Goal: Task Accomplishment & Management: Manage account settings

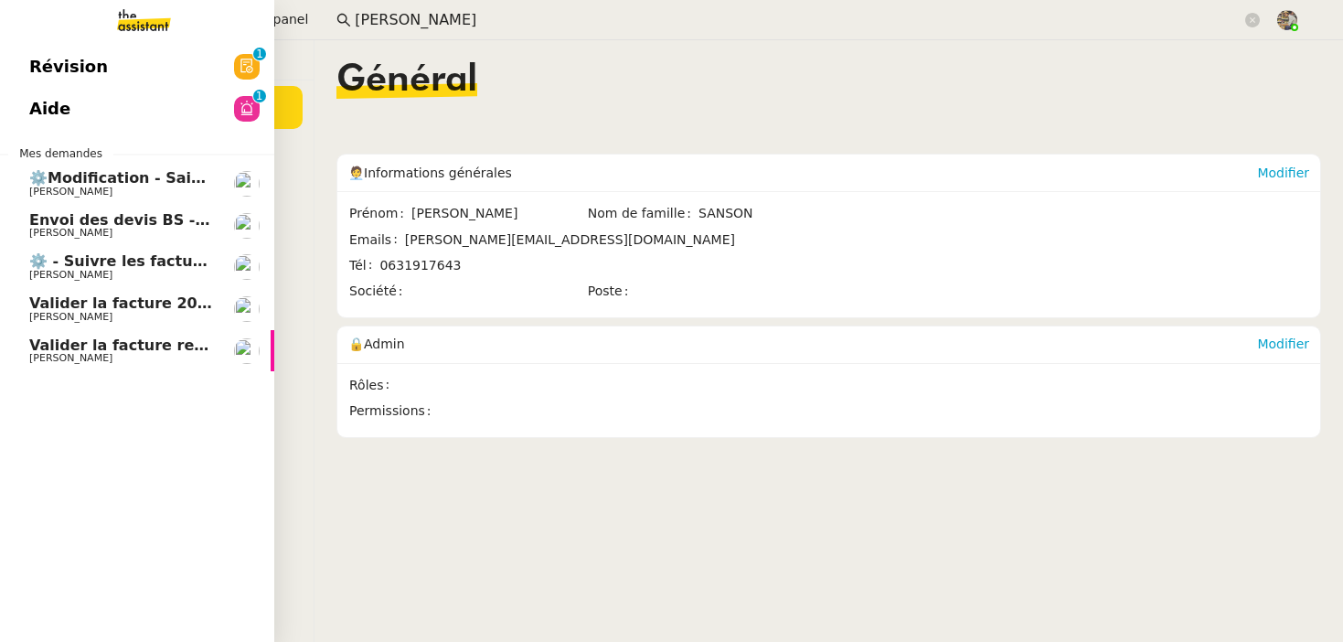
click at [144, 356] on span "[PERSON_NAME]" at bounding box center [121, 358] width 185 height 11
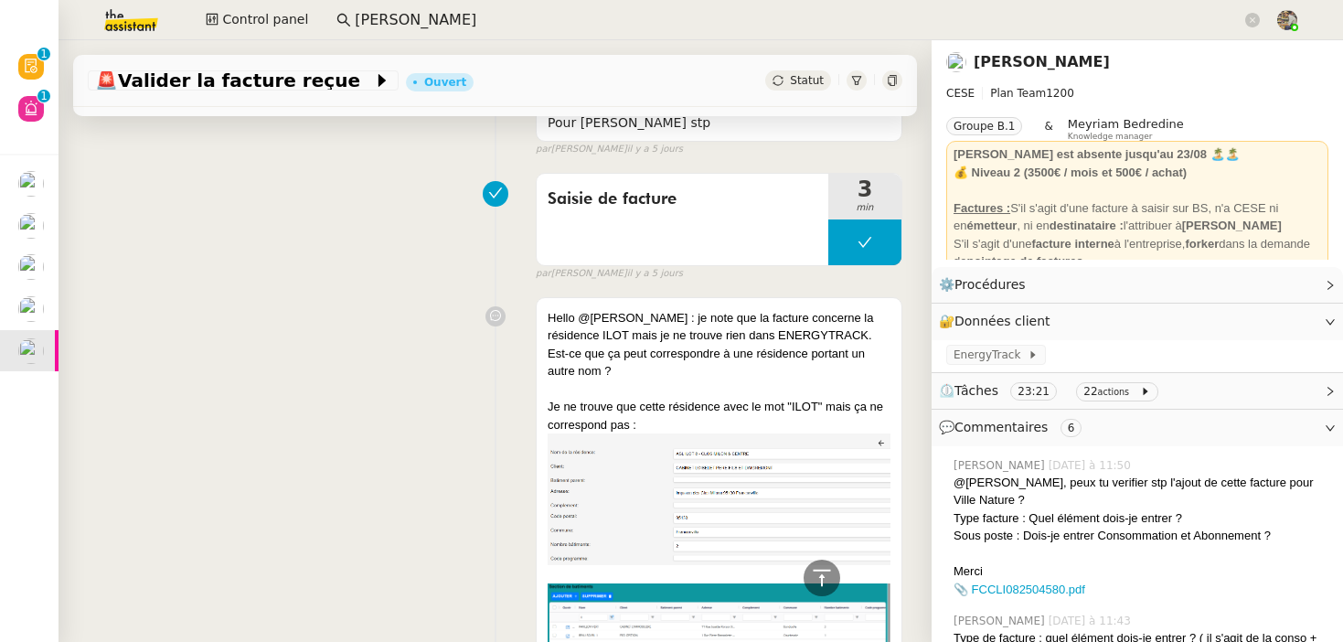
scroll to position [1822, 0]
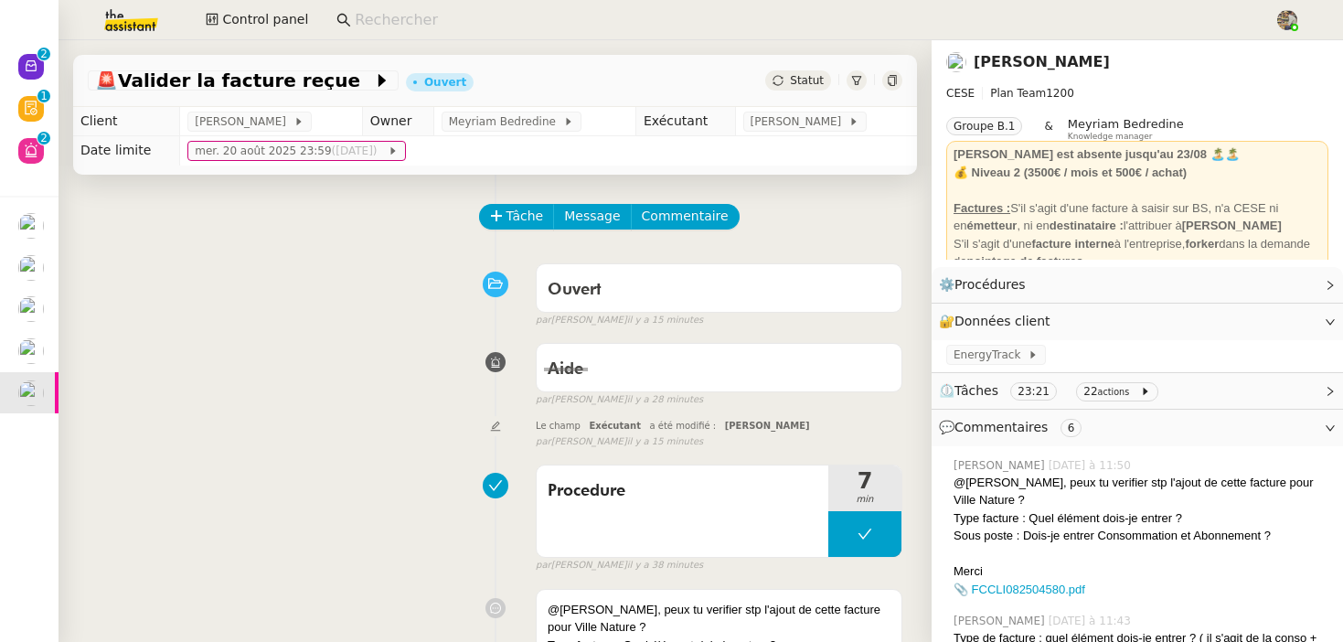
click at [391, 36] on app-search-bar at bounding box center [798, 20] width 944 height 40
click at [391, 20] on input at bounding box center [806, 20] width 902 height 25
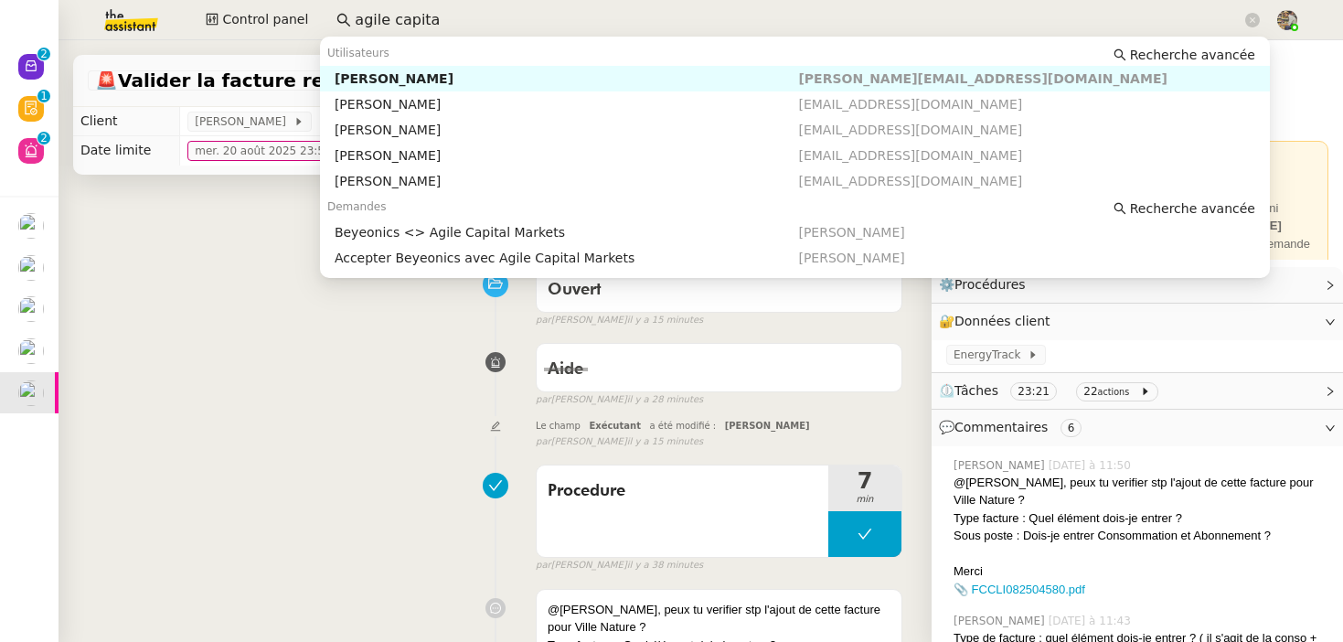
click at [568, 67] on nz-auto-option "Michael Khayat michael.khayat@agilecapitalmarkets.com" at bounding box center [795, 79] width 950 height 26
type input "agile capita"
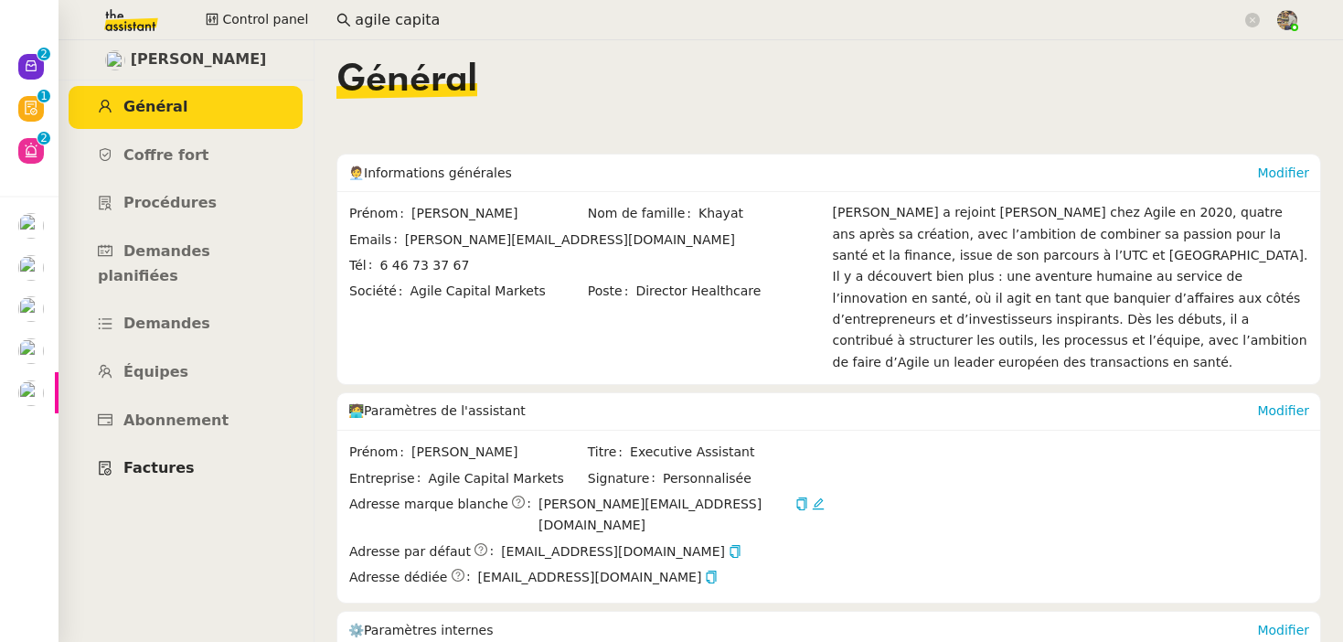
click at [201, 447] on link "Factures" at bounding box center [186, 468] width 234 height 43
click at [141, 412] on span "Abonnement" at bounding box center [175, 420] width 105 height 17
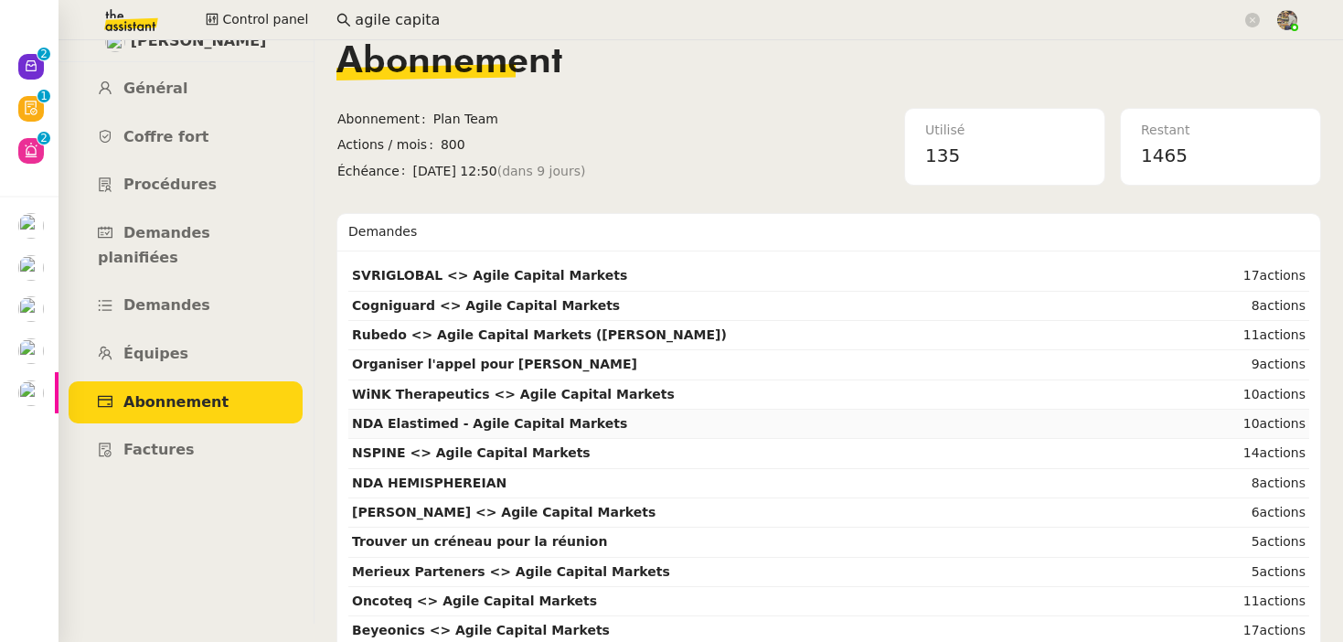
scroll to position [64, 0]
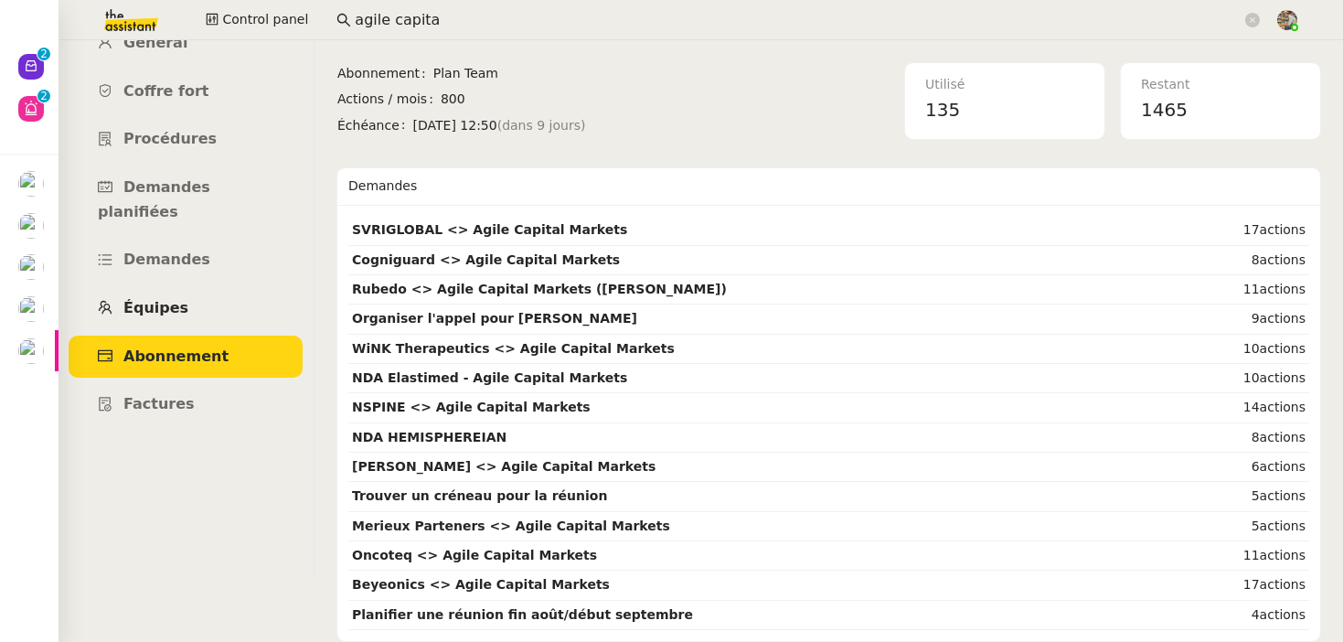
click at [152, 299] on span "Équipes" at bounding box center [155, 307] width 65 height 17
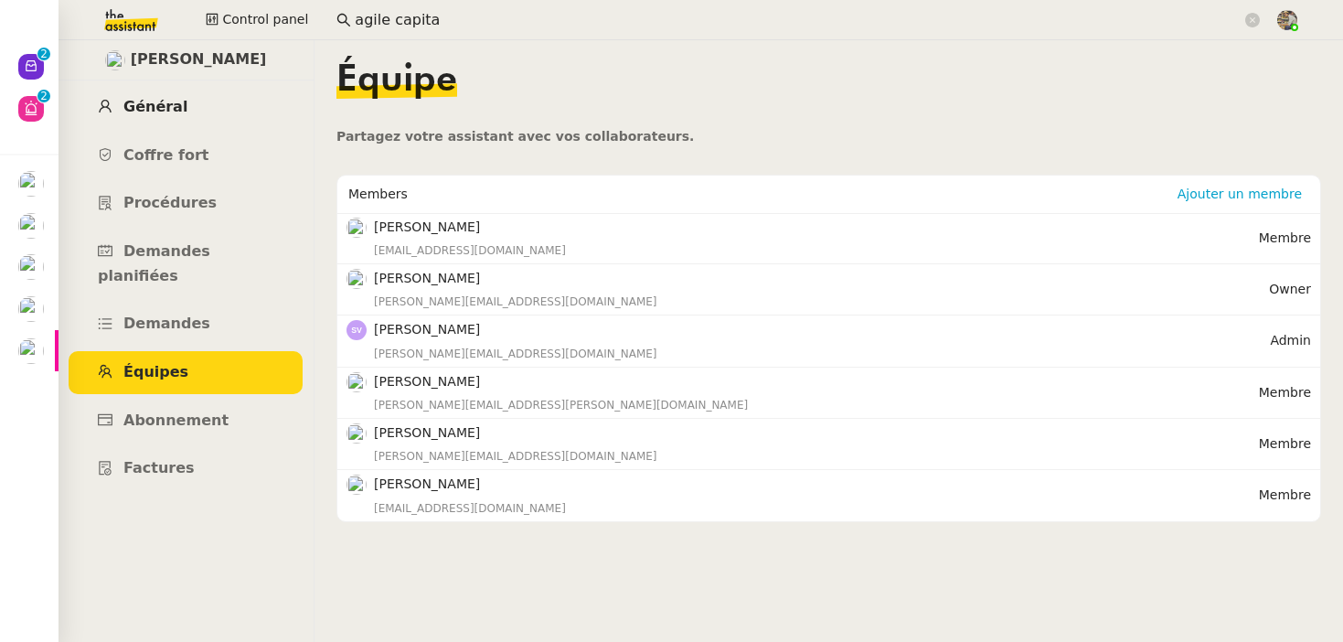
click at [166, 111] on span "Général" at bounding box center [155, 106] width 64 height 17
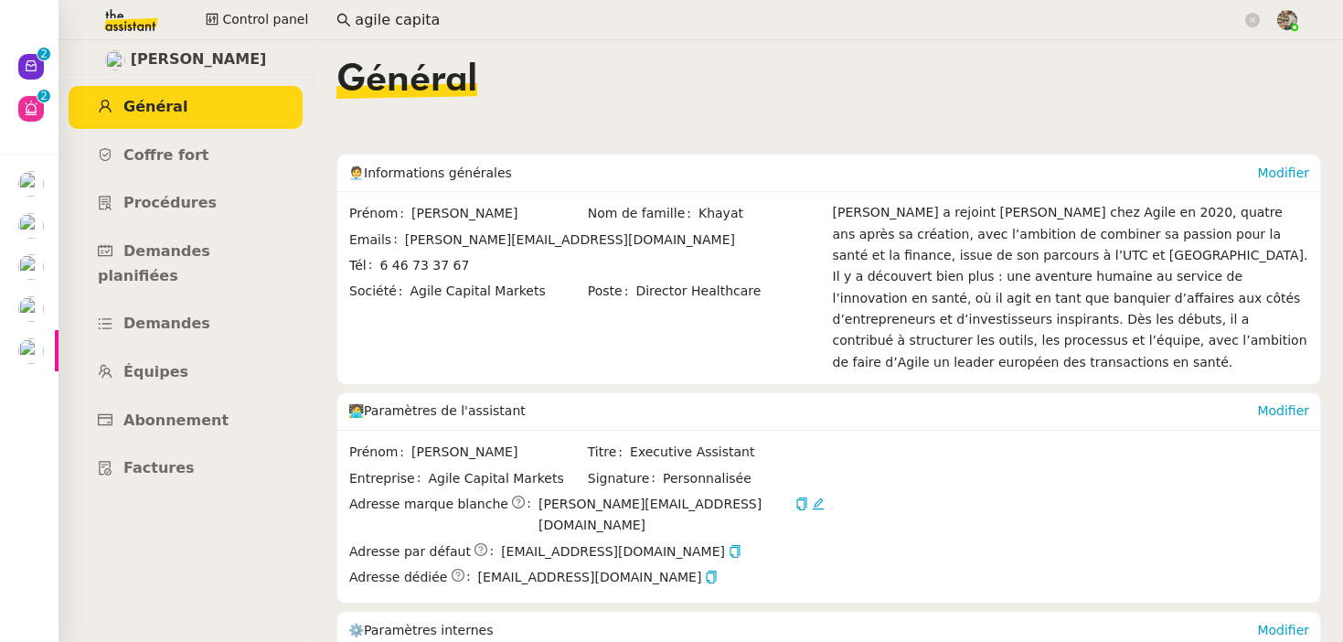
click at [188, 64] on span "Michael Khayat" at bounding box center [199, 60] width 136 height 25
click at [196, 400] on link "Abonnement" at bounding box center [186, 421] width 234 height 43
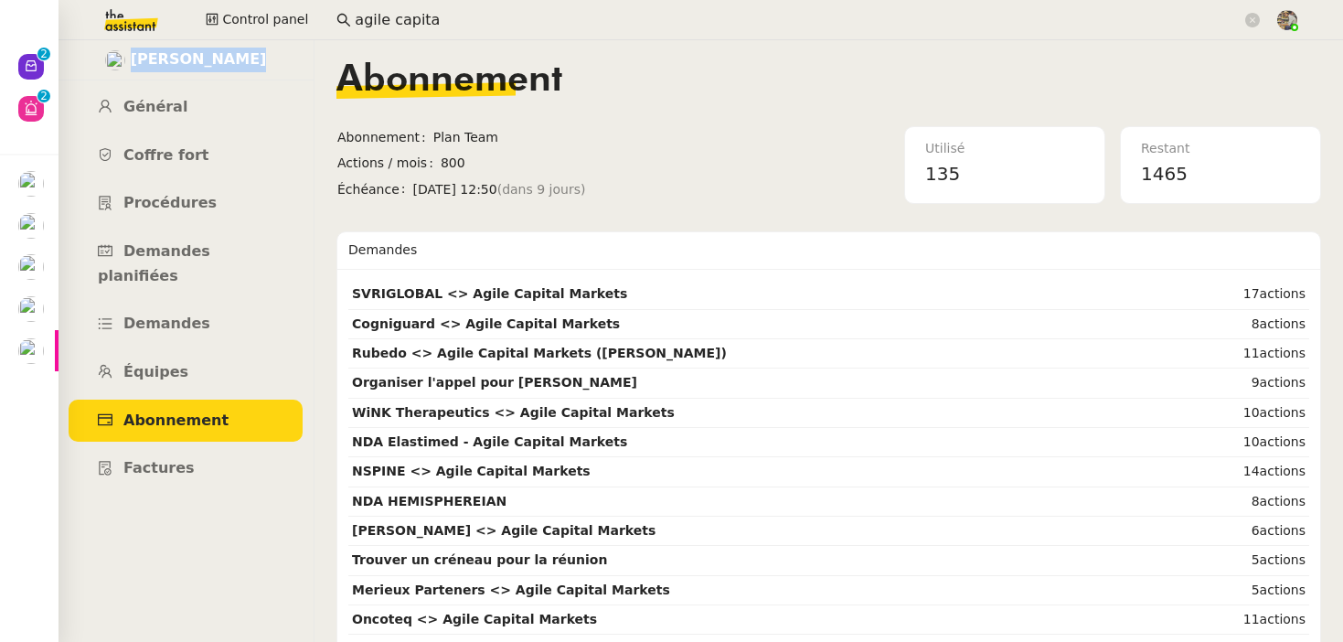
click at [124, 54] on img at bounding box center [115, 60] width 20 height 20
click at [199, 468] on div "Michael Khayat Général Coffre fort Procédures Demandes planifiées Demandes Équi…" at bounding box center [186, 341] width 256 height 602
click at [189, 449] on link "Factures" at bounding box center [186, 468] width 234 height 43
click at [171, 363] on span "Équipes" at bounding box center [155, 371] width 65 height 17
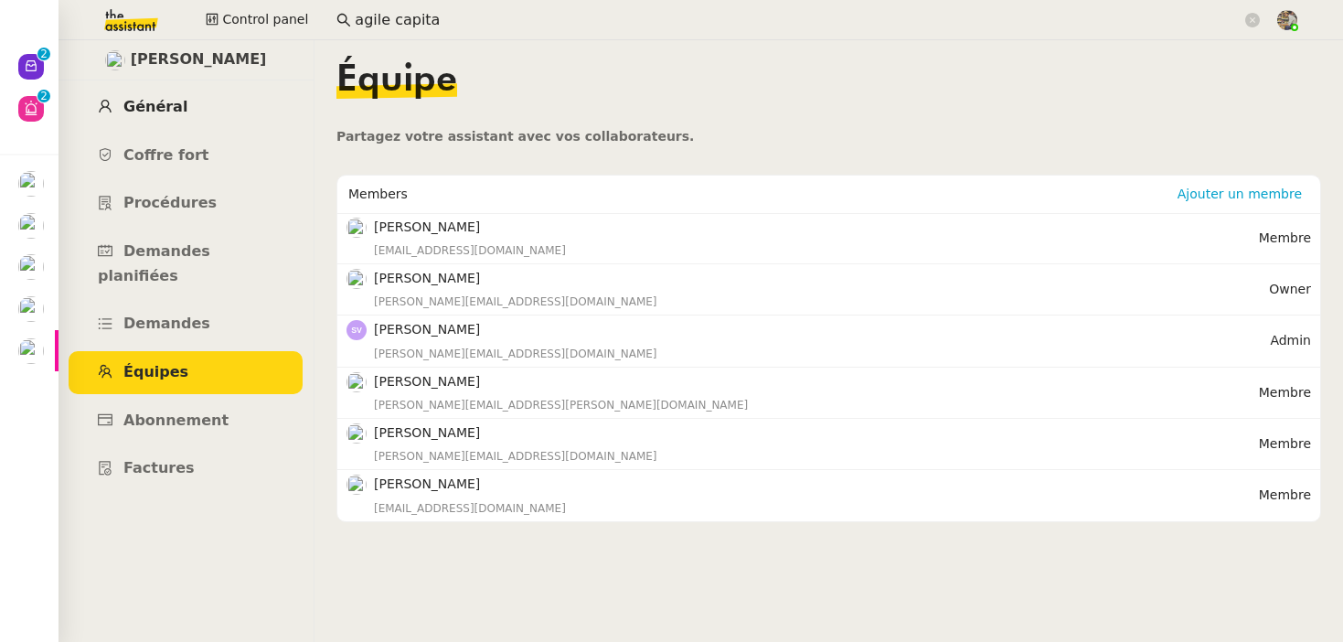
click at [152, 101] on span "Général" at bounding box center [155, 106] width 64 height 17
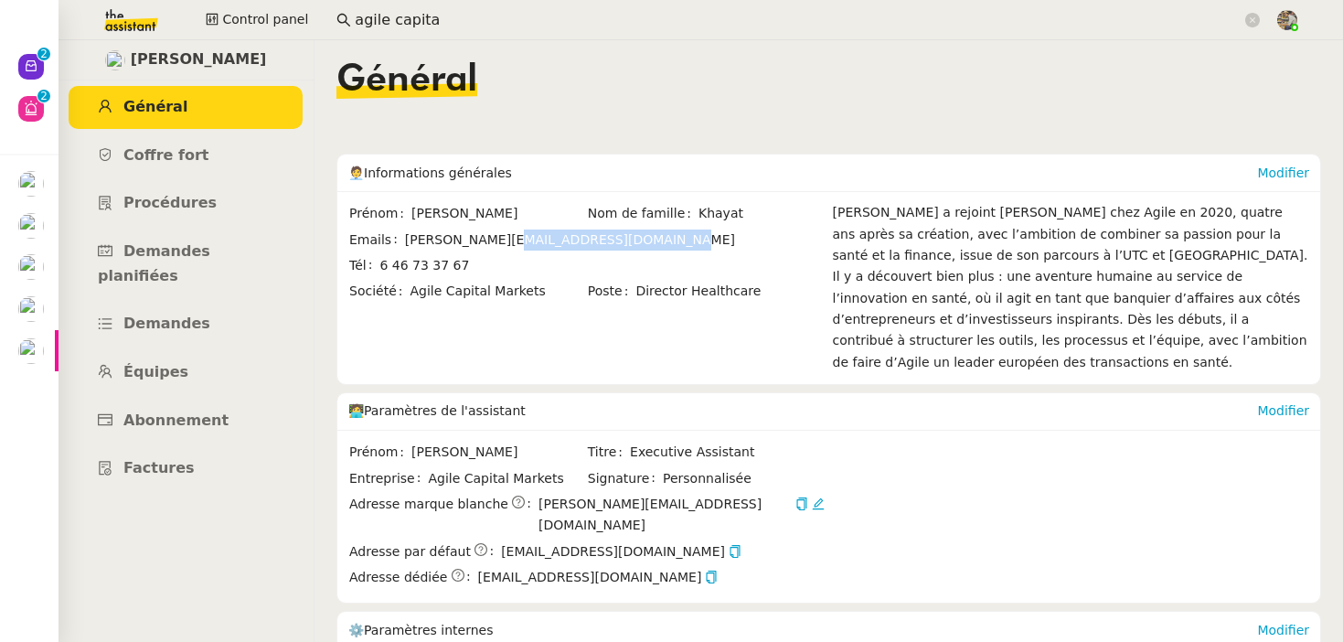
drag, startPoint x: 501, startPoint y: 235, endPoint x: 647, endPoint y: 244, distance: 146.6
click at [647, 244] on span "michael.khayat@agilecapitalmarkets.com" at bounding box center [615, 240] width 420 height 21
copy span "agilecapitalmarkets.com"
click at [139, 222] on link "Procédures" at bounding box center [186, 203] width 234 height 43
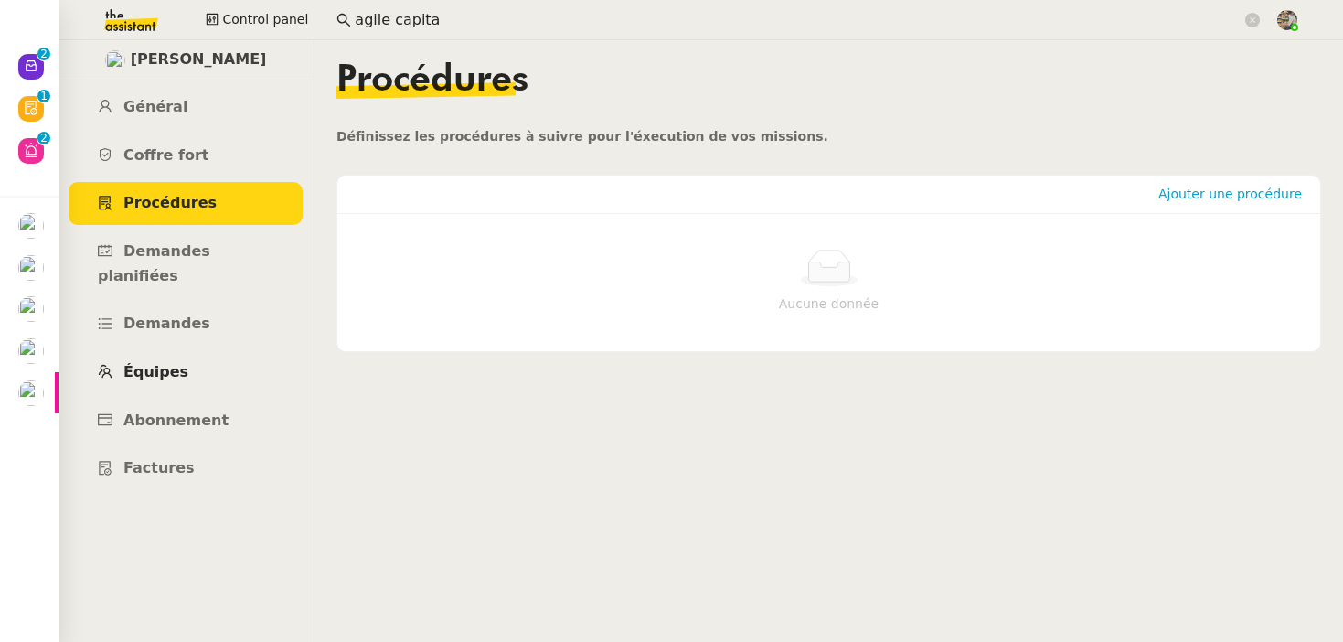
click at [187, 351] on link "Équipes" at bounding box center [186, 372] width 234 height 43
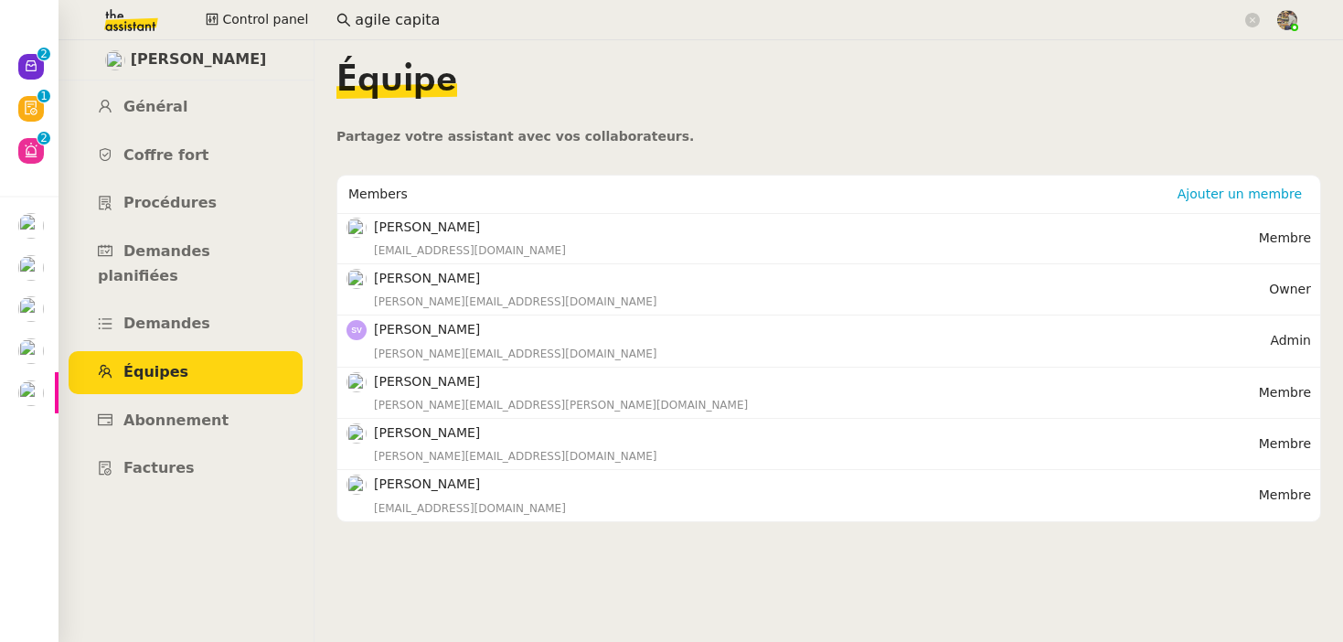
click at [413, 288] on h4 "Michael Khayat" at bounding box center [821, 278] width 895 height 21
click at [433, 275] on h4 "Michael Khayat" at bounding box center [821, 278] width 895 height 21
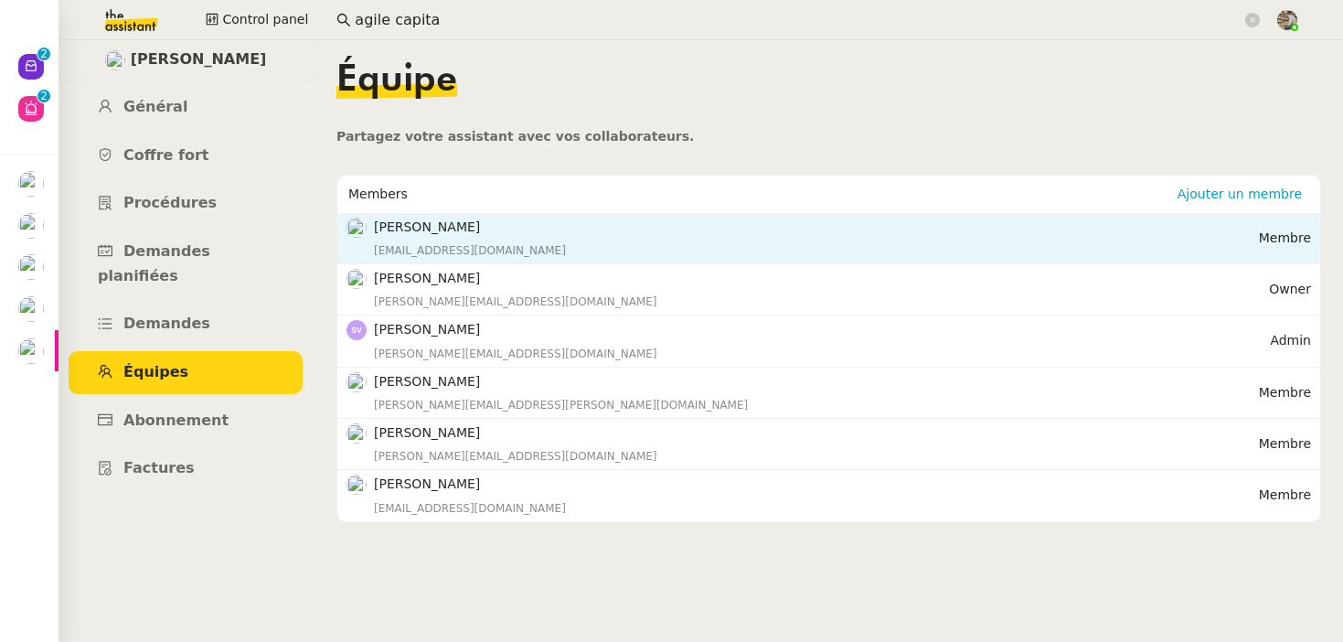
click at [451, 218] on h4 "Morgane BONNEVAY" at bounding box center [816, 227] width 885 height 21
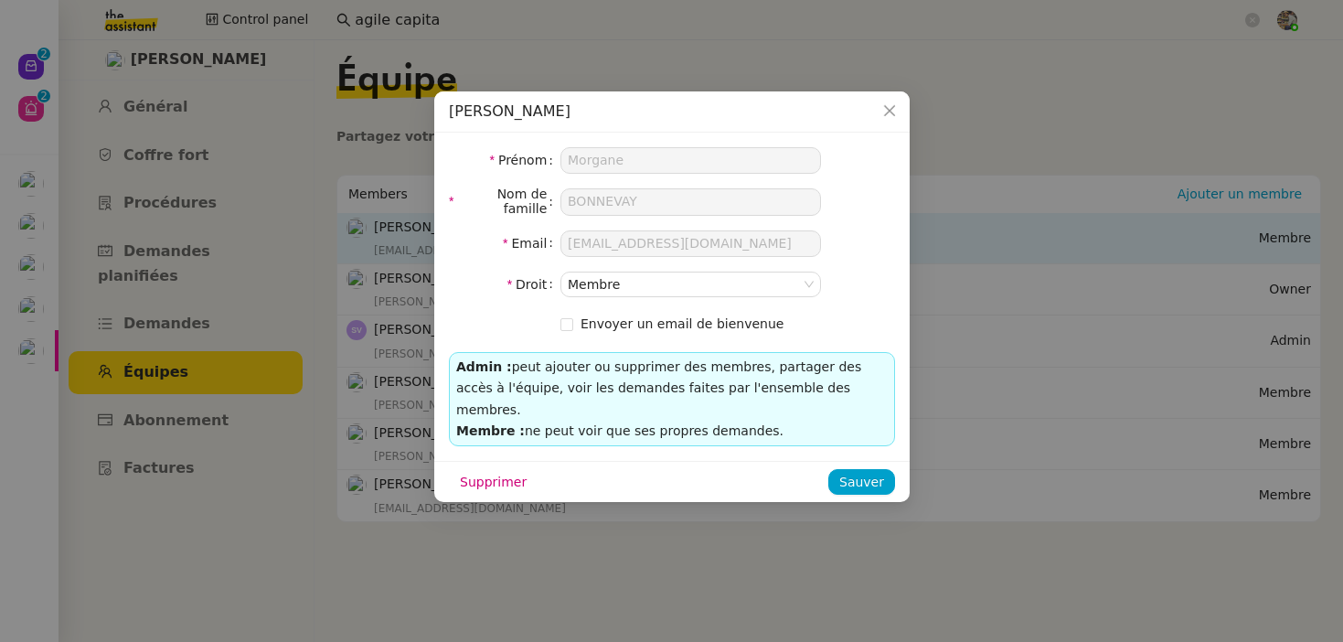
click at [451, 218] on nz-modal-container "Morgane BONNEVAY Prénom Morgane Nom de famille BONNEVAY Email morgane.bonnevay@…" at bounding box center [671, 321] width 1343 height 642
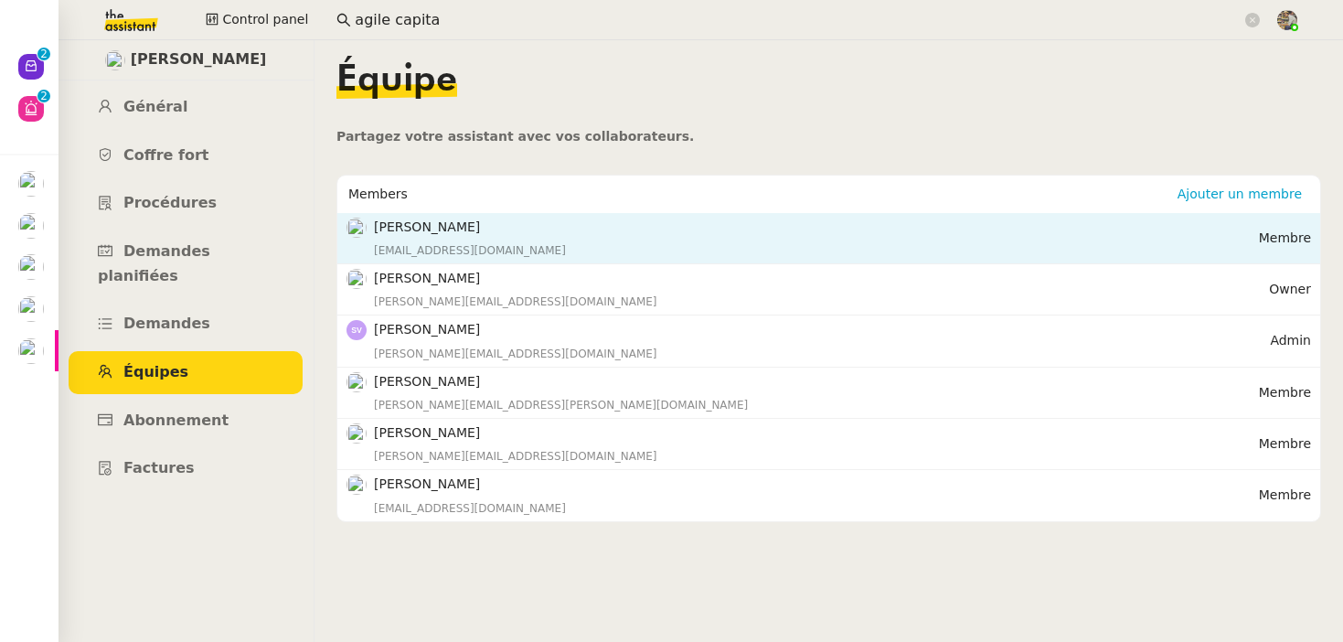
drag, startPoint x: 376, startPoint y: 213, endPoint x: 527, endPoint y: 227, distance: 151.5
click at [527, 227] on nz-list-item "Morgane BONNEVAY morgane.bonnevay@agilecapitalmarkets.com Membre" at bounding box center [828, 238] width 983 height 51
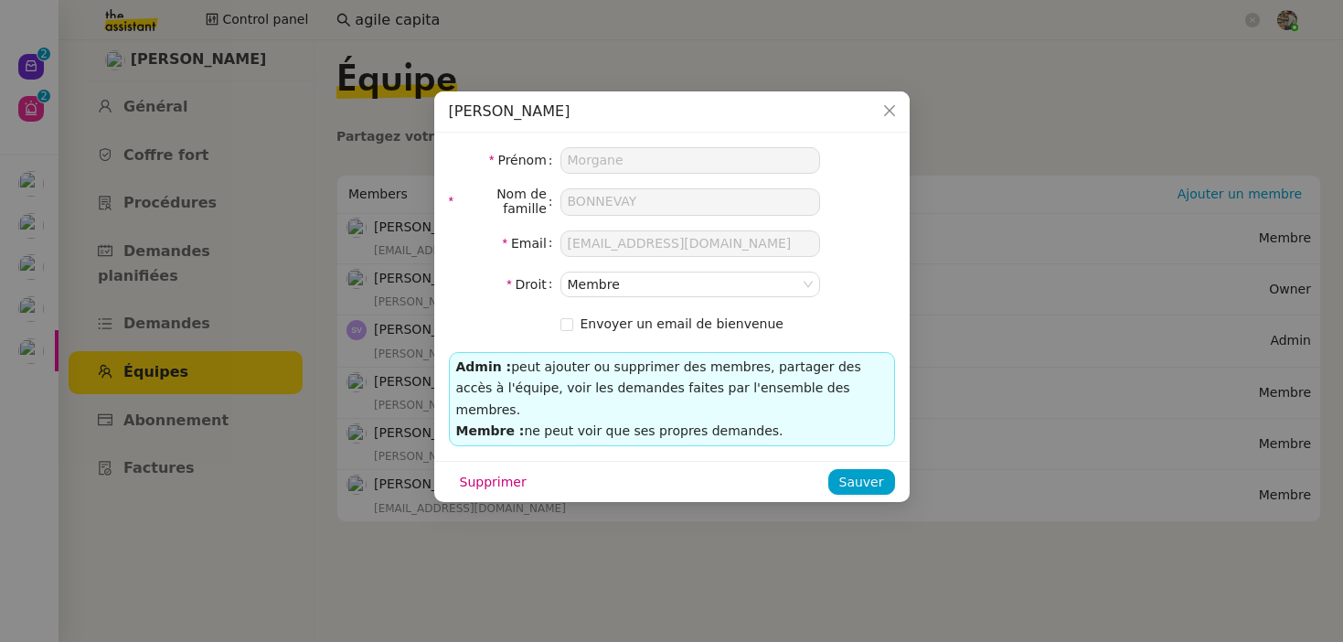
click at [441, 186] on div "Prénom Morgane Nom de famille BONNEVAY Email morgane.bonnevay@agilecapitalmarke…" at bounding box center [672, 297] width 476 height 328
click at [404, 198] on nz-modal-container "Morgane BONNEVAY Prénom Morgane Nom de famille BONNEVAY Email morgane.bonnevay@…" at bounding box center [671, 321] width 1343 height 642
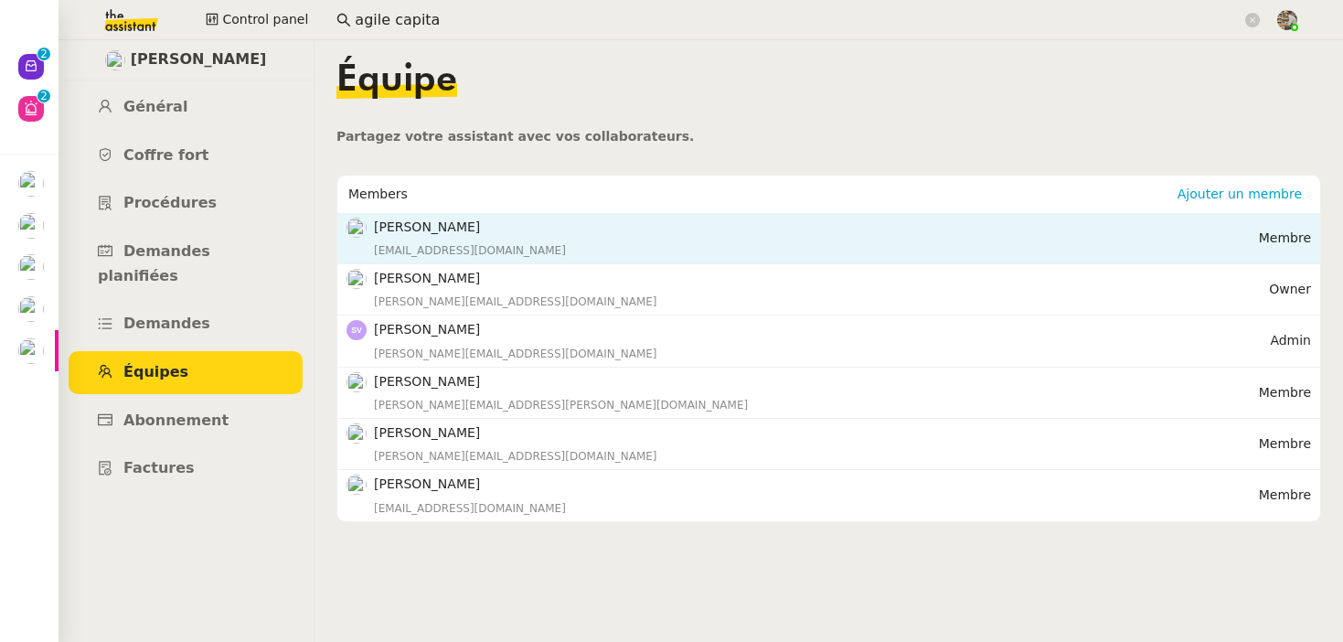
drag, startPoint x: 378, startPoint y: 227, endPoint x: 500, endPoint y: 232, distance: 122.7
click at [500, 232] on h4 "Morgane BONNEVAY" at bounding box center [816, 227] width 885 height 21
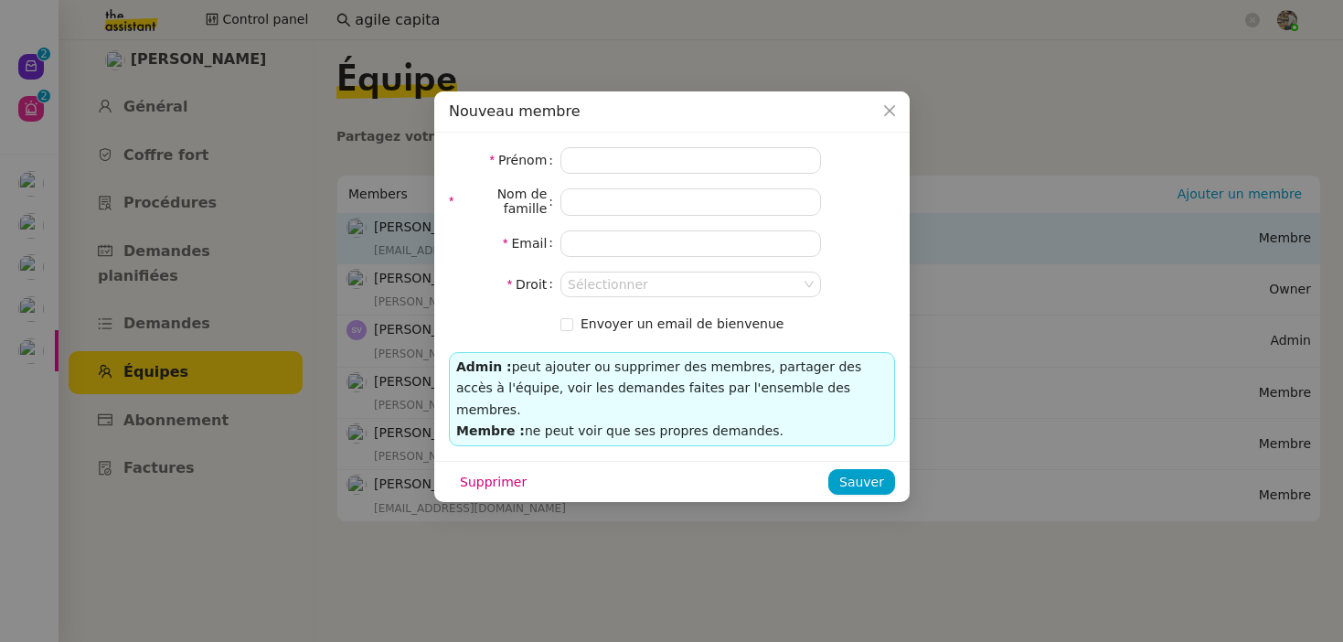
type input "Morgane"
type input "BONNEVAY"
type input "morgane.bonnevay@agilecapitalmarkets.com"
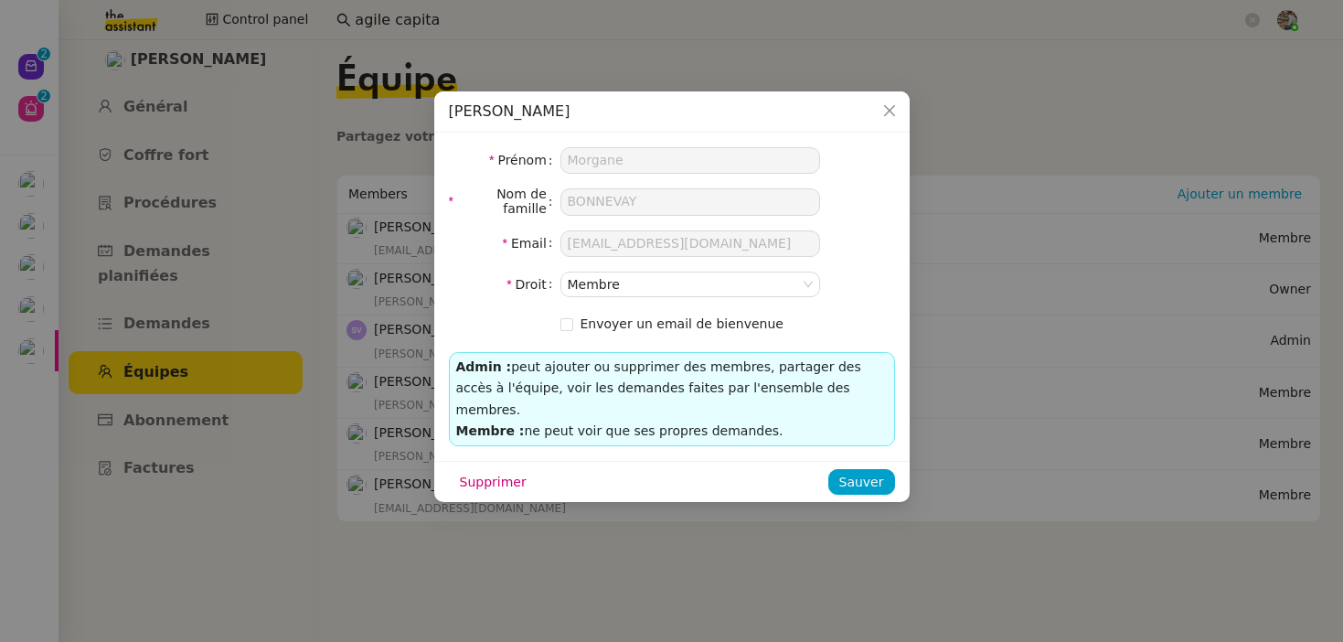
click at [191, 187] on nz-modal-container "Morgane BONNEVAY Prénom Morgane Nom de famille BONNEVAY Email morgane.bonnevay@…" at bounding box center [671, 321] width 1343 height 642
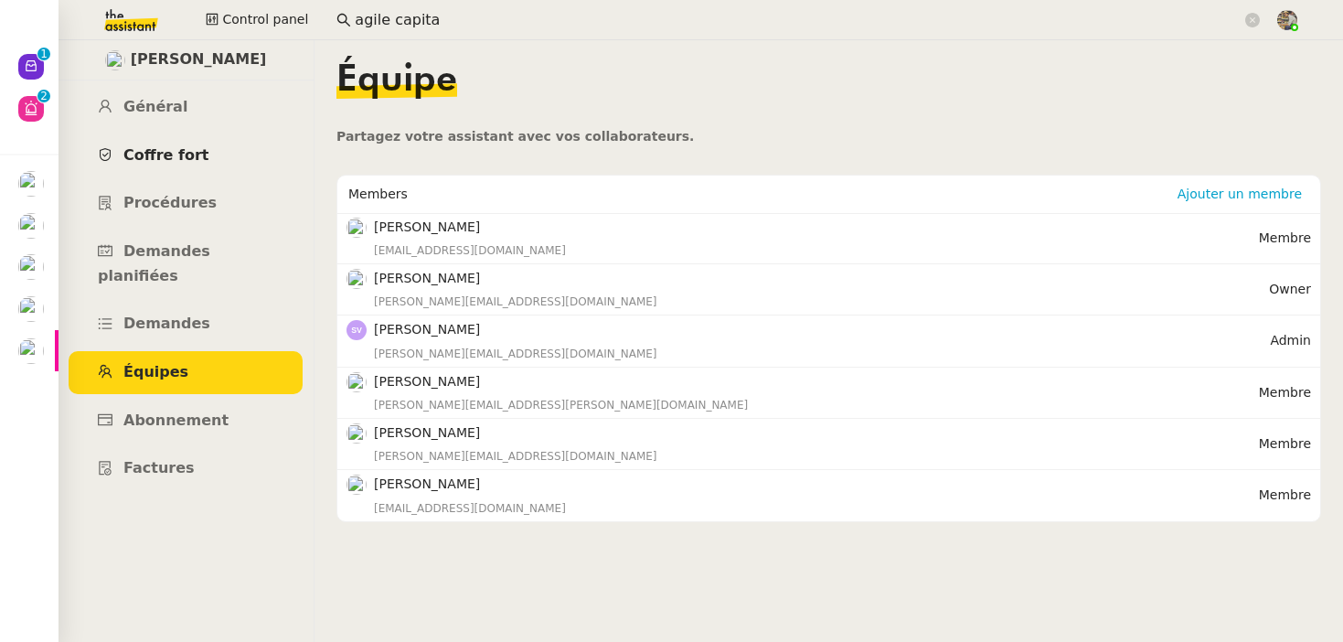
click at [157, 158] on span "Coffre fort" at bounding box center [166, 154] width 86 height 17
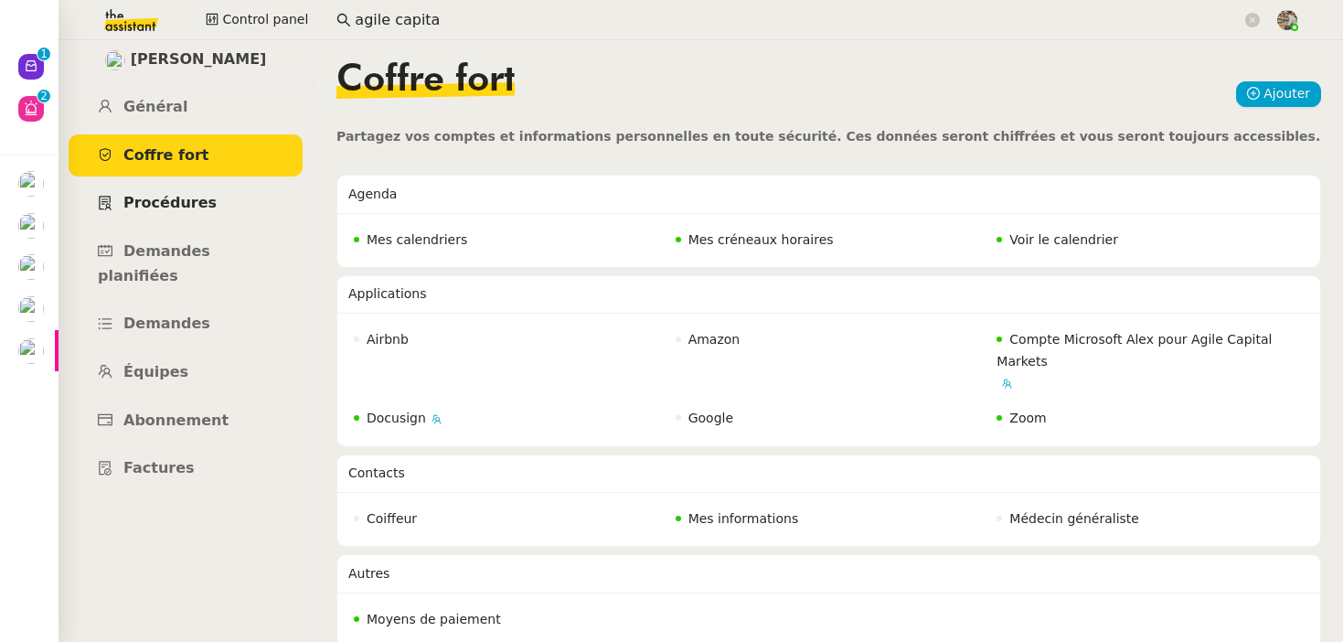
click at [161, 197] on span "Procédures" at bounding box center [169, 202] width 93 height 17
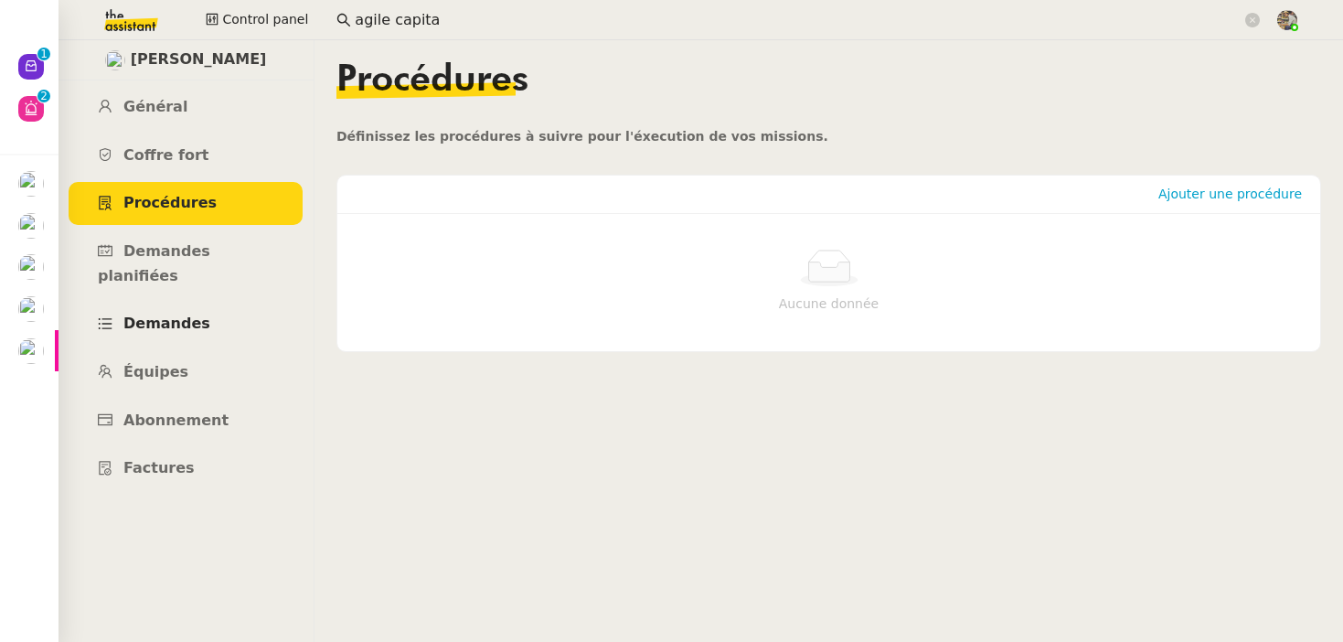
click at [168, 313] on link "Demandes" at bounding box center [186, 324] width 234 height 43
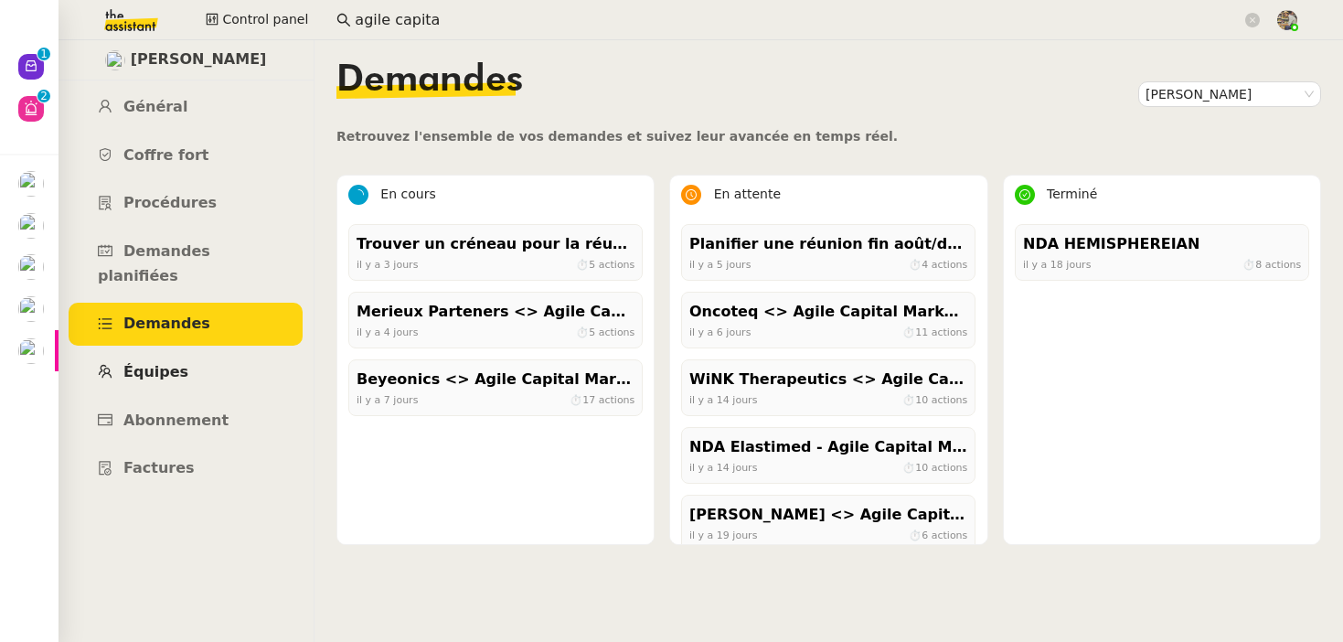
click at [177, 363] on span "Équipes" at bounding box center [155, 371] width 65 height 17
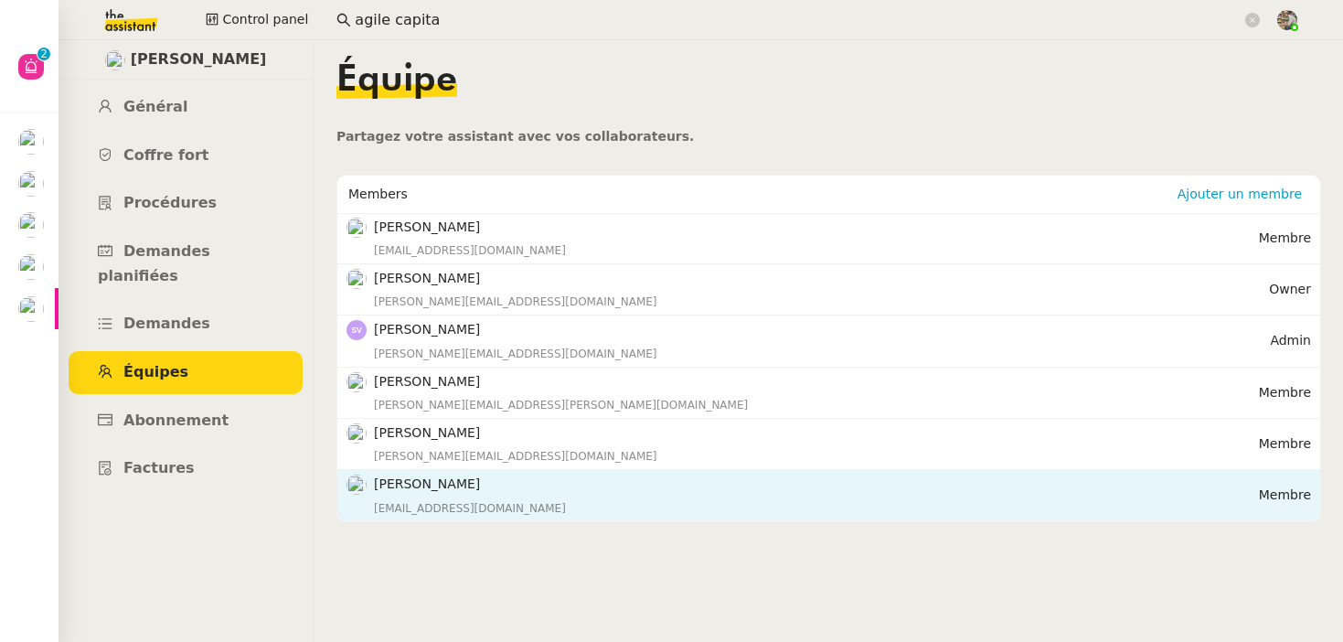
click at [449, 476] on h4 "Pierre BERTIN" at bounding box center [816, 484] width 885 height 21
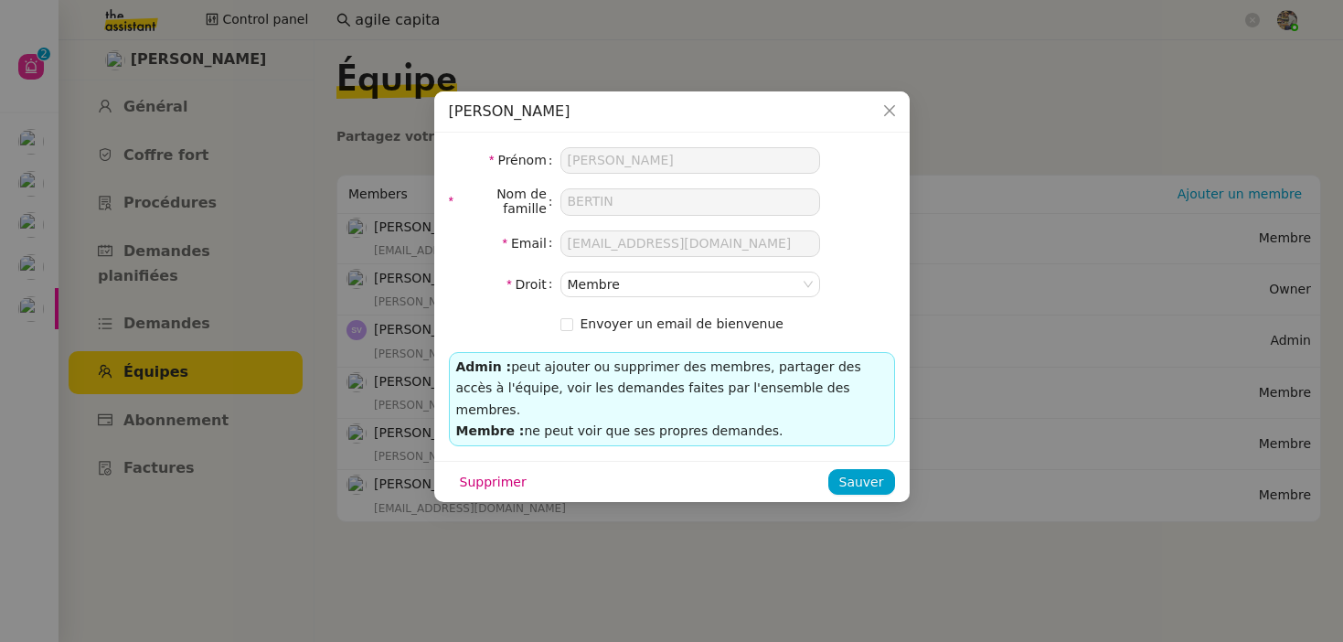
click at [111, 37] on nz-modal-container "Pierre BERTIN Prénom Pierre Nom de famille BERTIN Email pierre.bertin@agilecapi…" at bounding box center [671, 321] width 1343 height 642
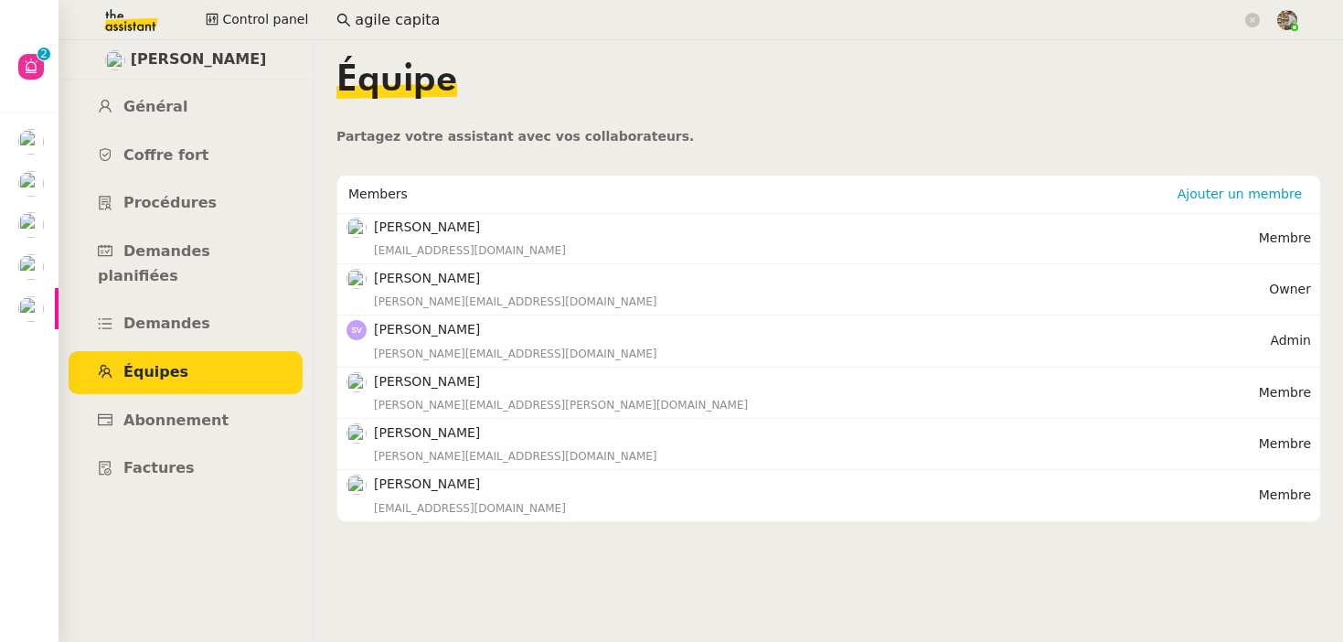
click at [362, 16] on input "agile capita" at bounding box center [798, 20] width 887 height 25
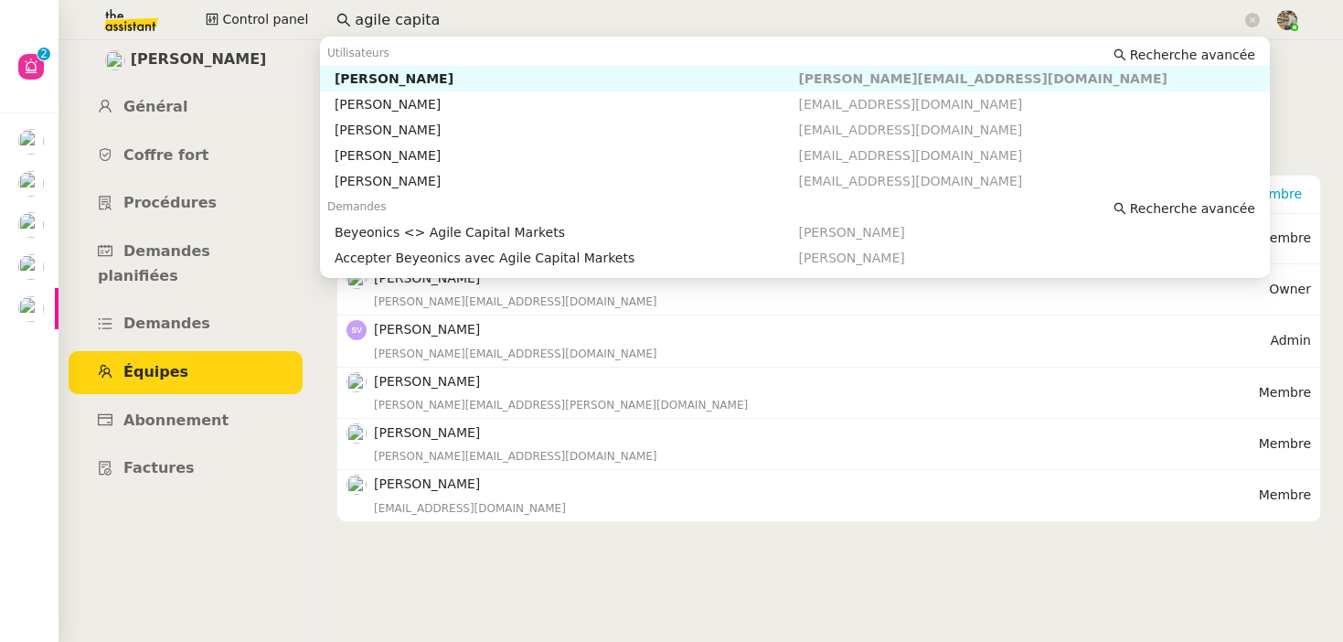
click at [362, 16] on input "agile capita" at bounding box center [798, 20] width 887 height 25
paste input "BERTIN"
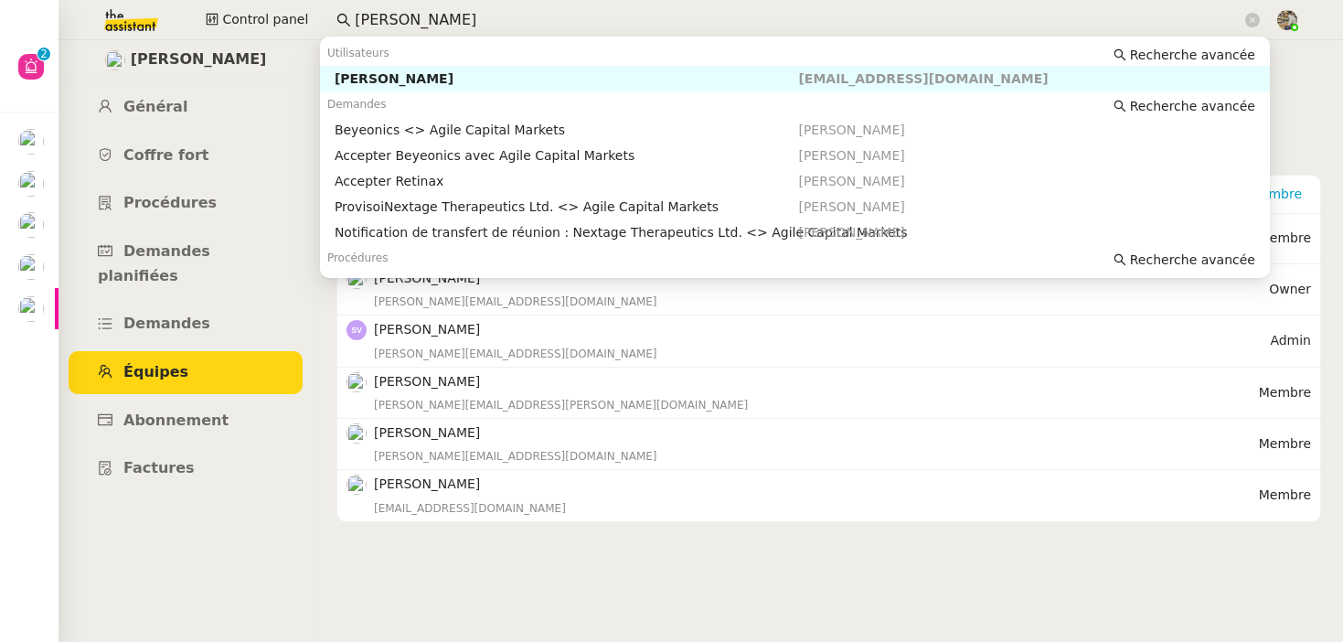
click at [396, 81] on div "Pierre BERTIN" at bounding box center [567, 78] width 465 height 16
type input "pierre BERTIN"
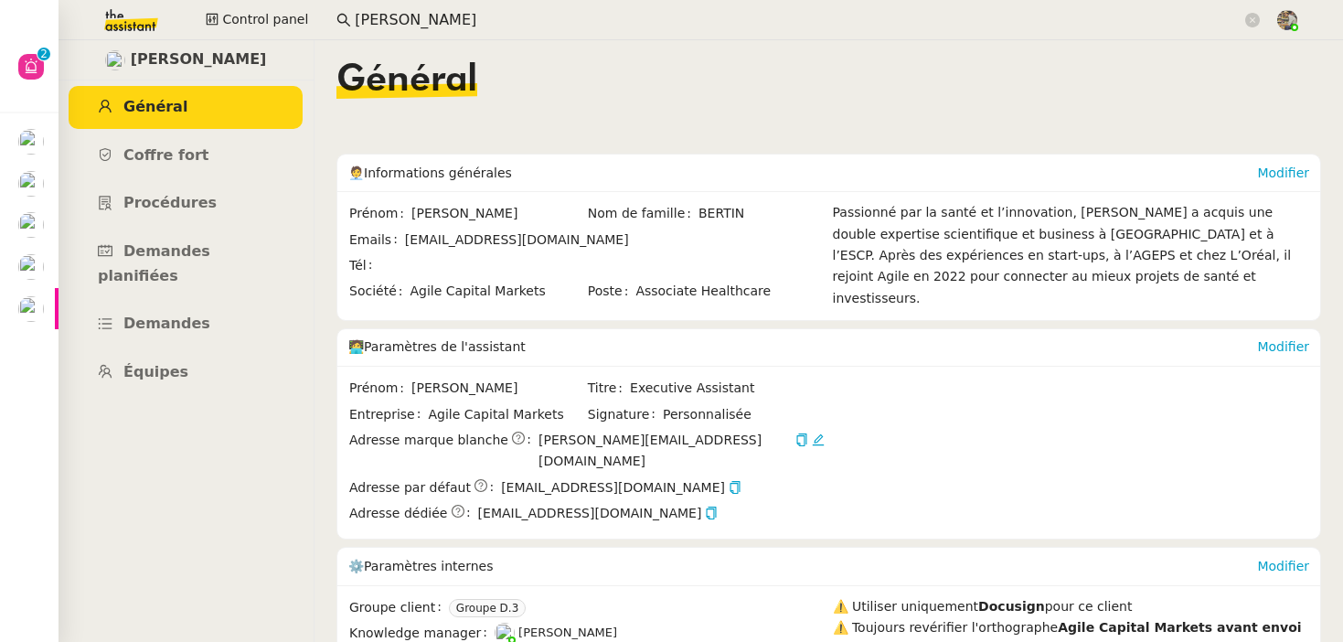
click at [150, 227] on ul "Général Coffre fort Procédures Demandes planifiées Demandes Équipes" at bounding box center [186, 240] width 256 height 308
click at [188, 201] on span "Procédures" at bounding box center [169, 202] width 93 height 17
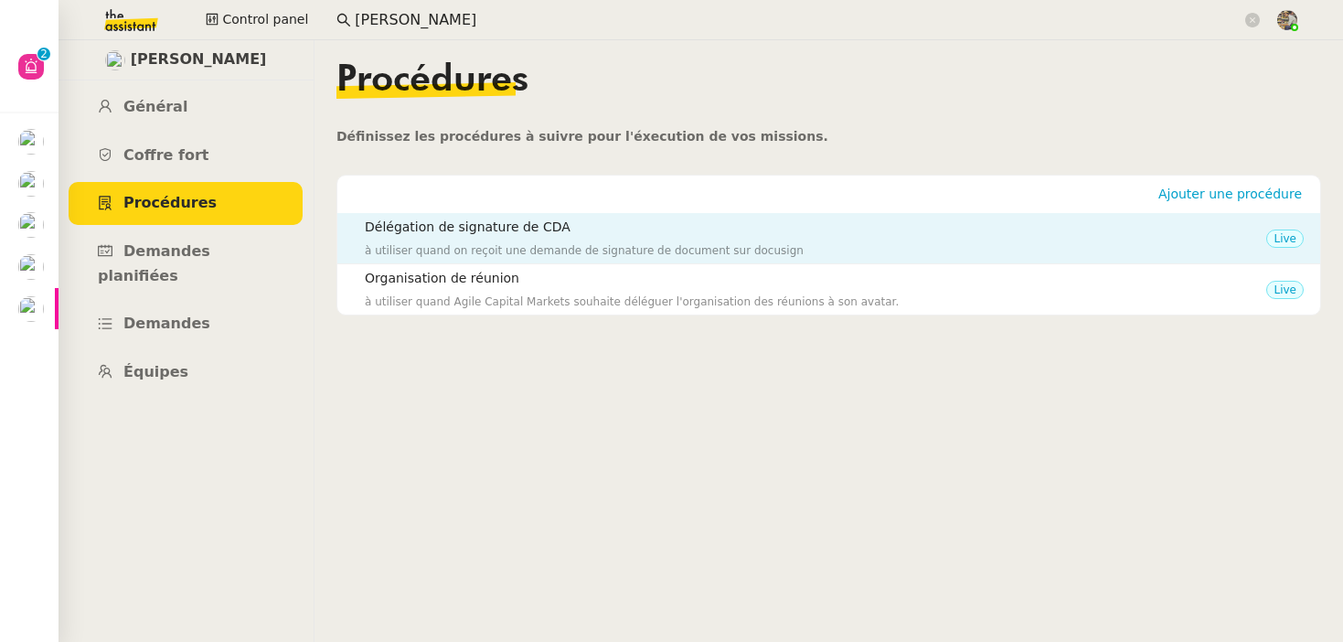
click at [407, 237] on h4 "Délégation de signature de CDA" at bounding box center [816, 227] width 902 height 21
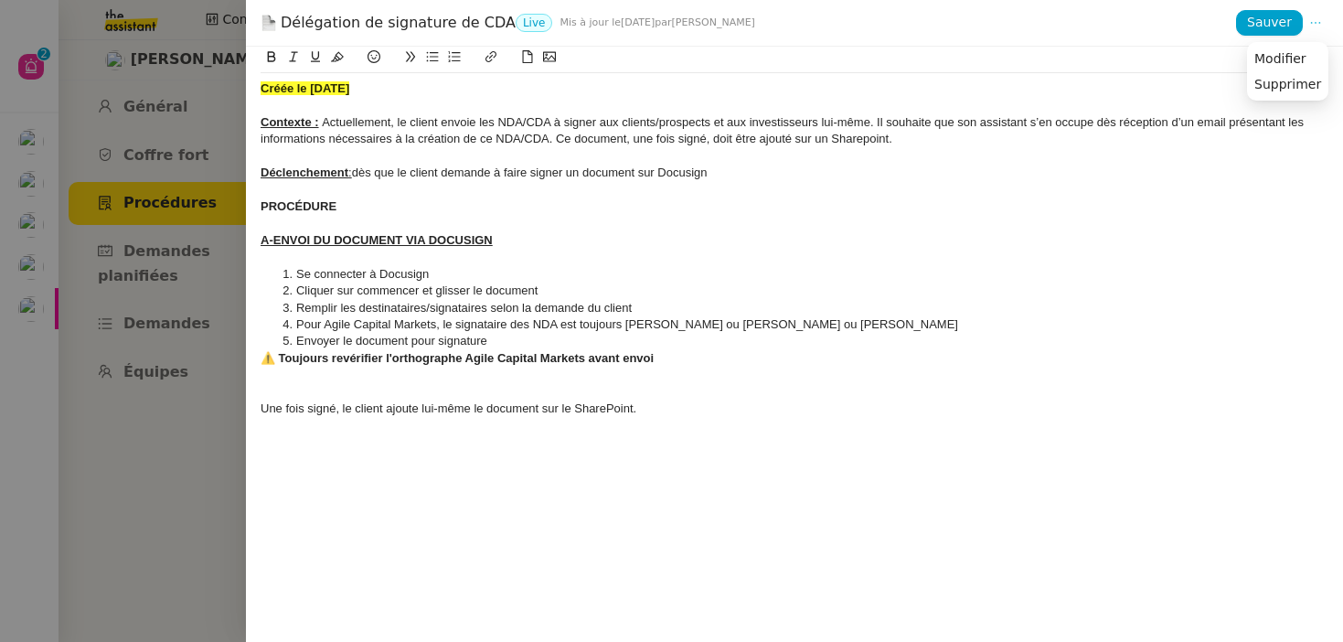
click at [1317, 25] on icon at bounding box center [1316, 22] width 13 height 13
click at [1285, 53] on span "Modifier" at bounding box center [1281, 58] width 52 height 16
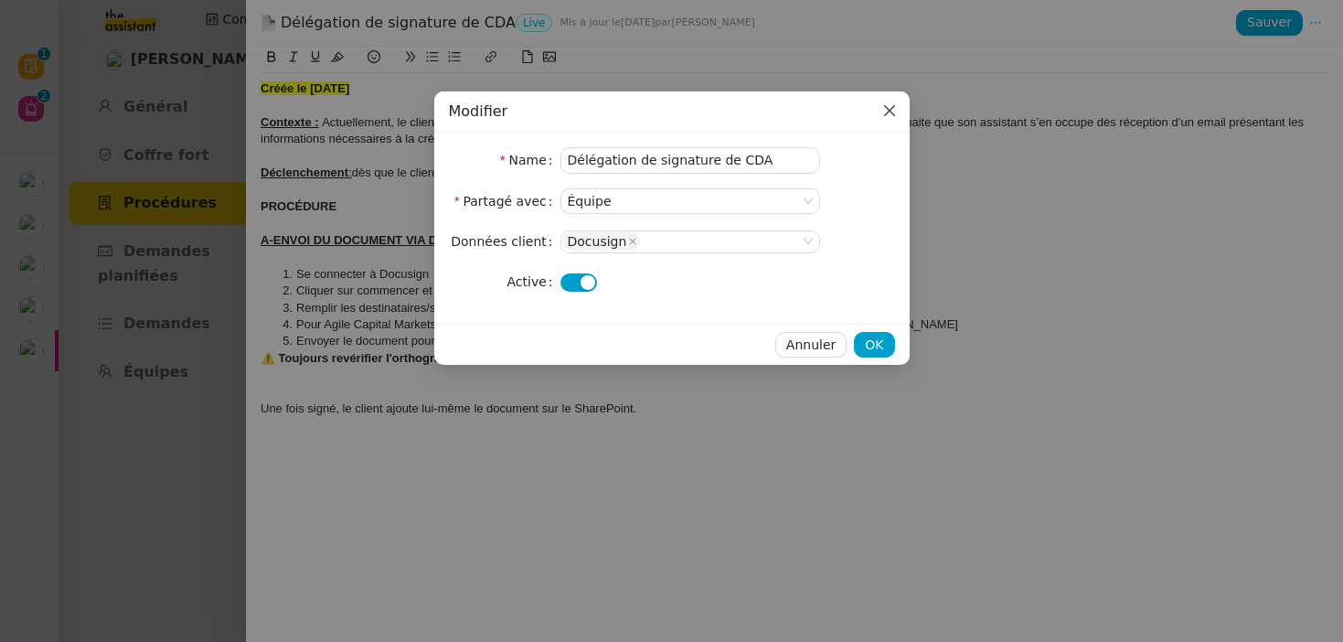
click at [885, 109] on icon "Close" at bounding box center [888, 110] width 11 height 11
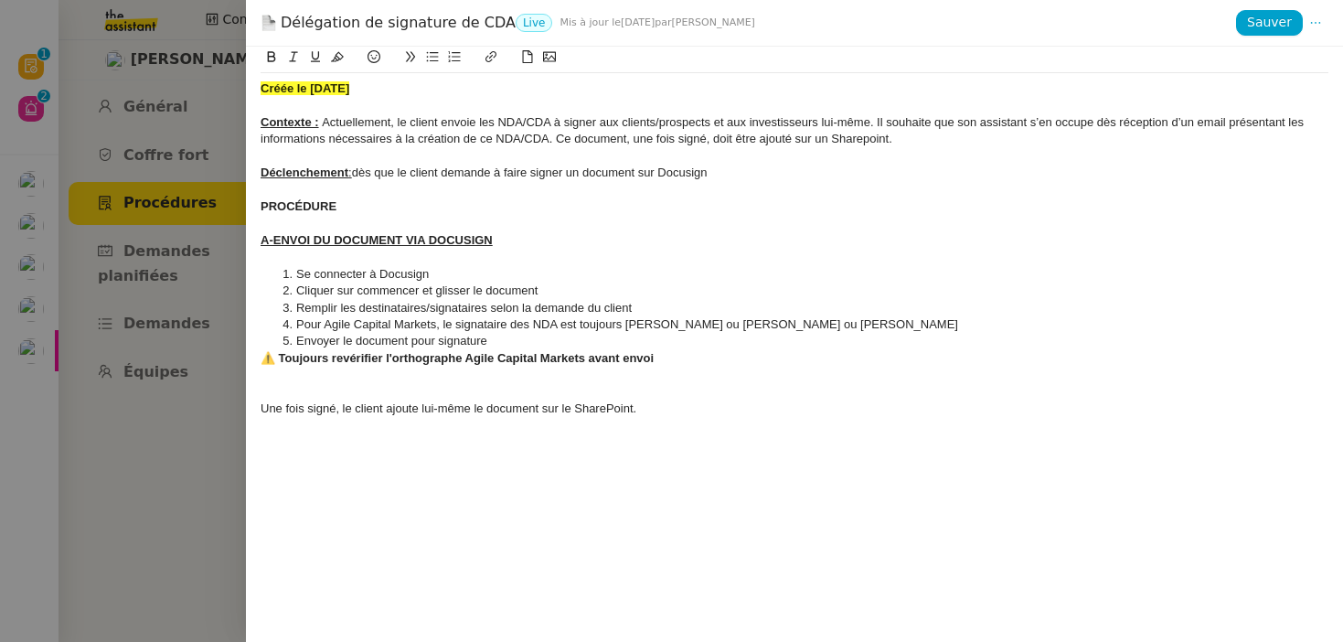
click at [155, 175] on div at bounding box center [671, 321] width 1343 height 642
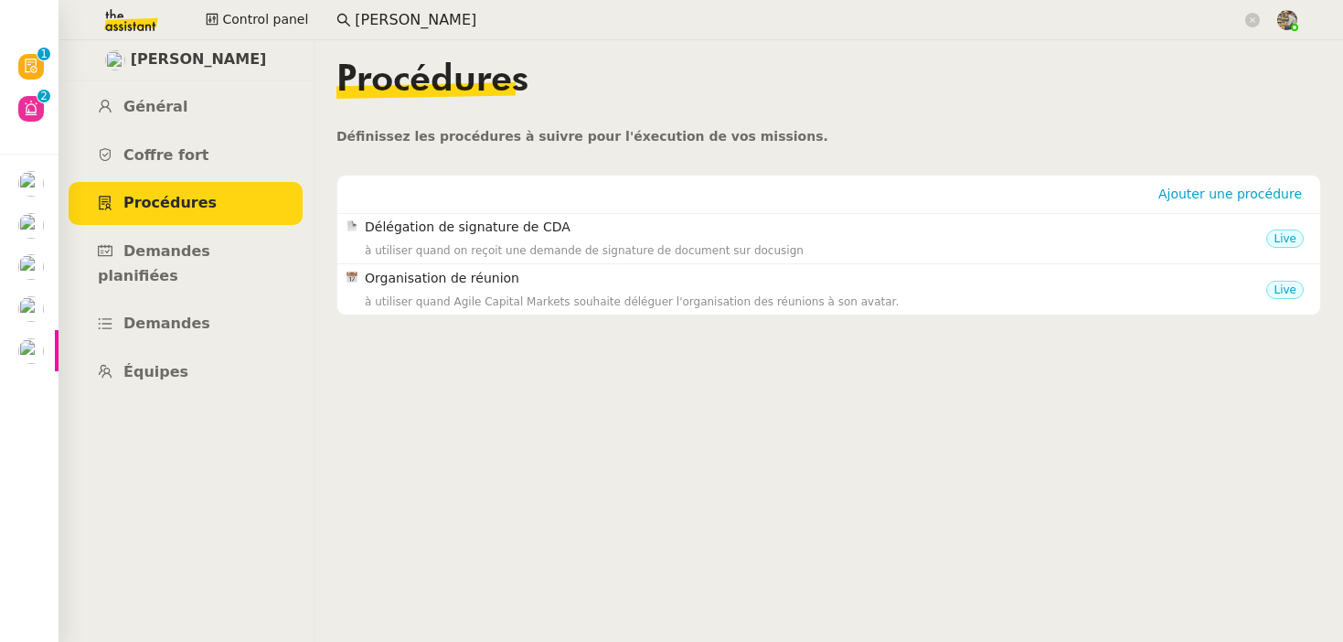
click at [164, 205] on span "Procédures" at bounding box center [169, 202] width 93 height 17
click at [165, 166] on link "Coffre fort" at bounding box center [186, 155] width 234 height 43
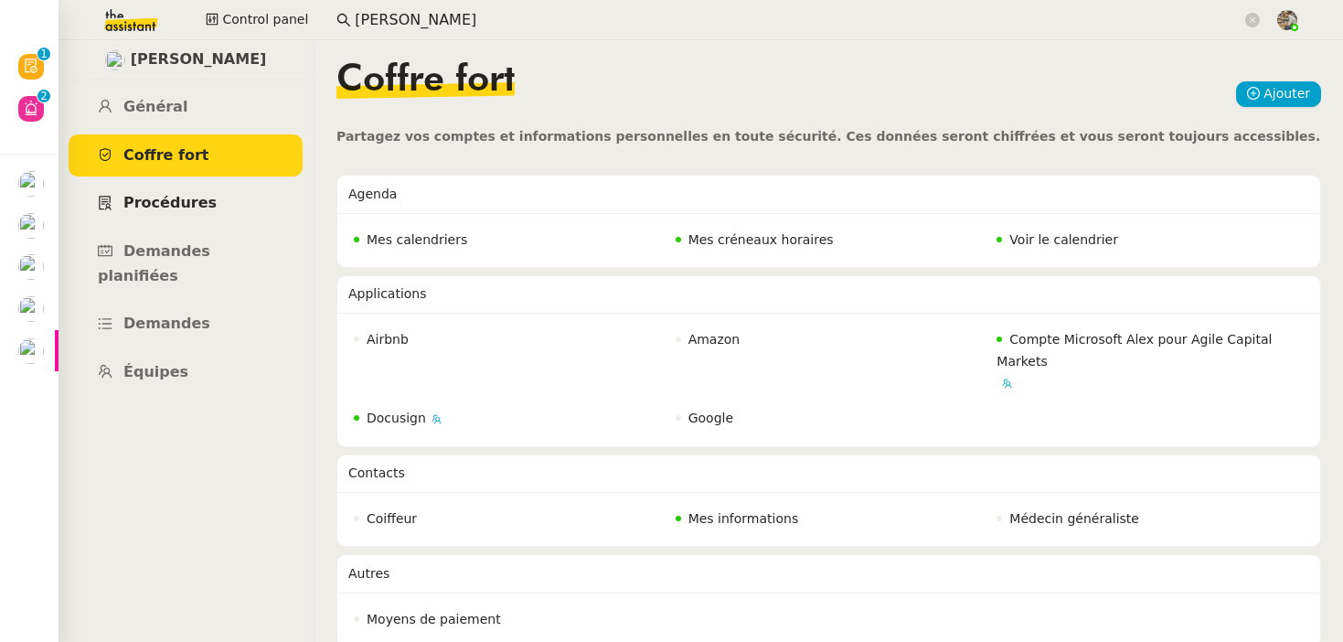
click at [167, 208] on span "Procédures" at bounding box center [169, 202] width 93 height 17
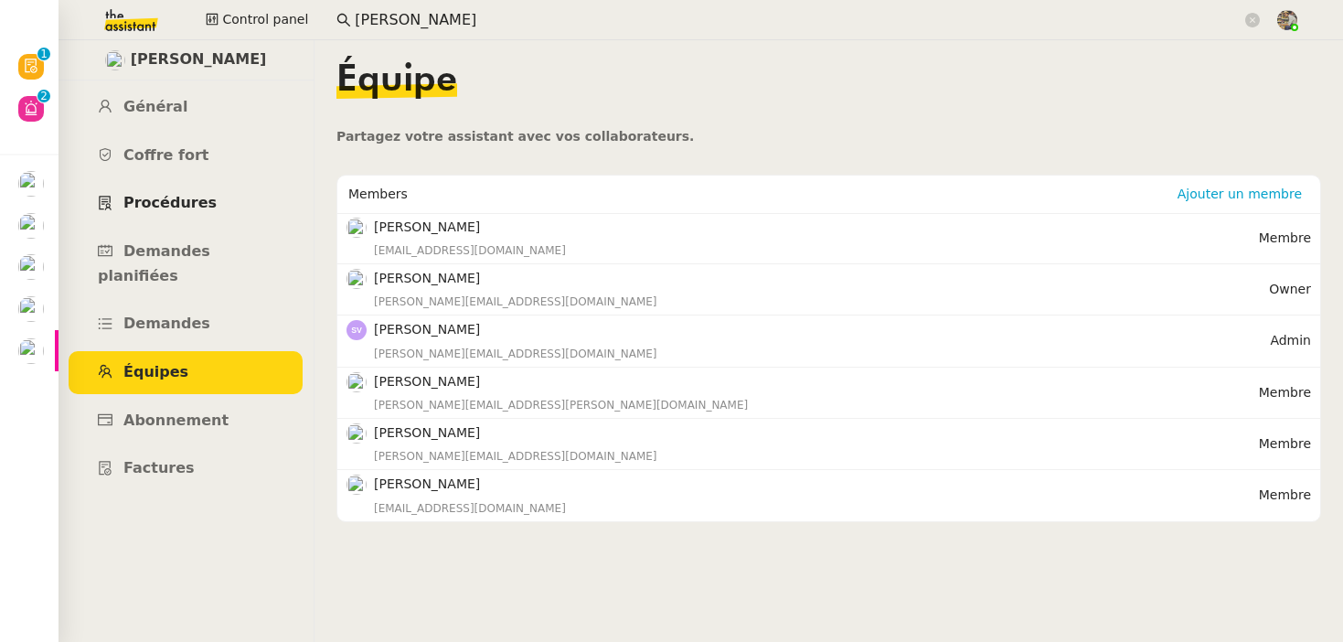
click at [167, 208] on span "Procédures" at bounding box center [169, 202] width 93 height 17
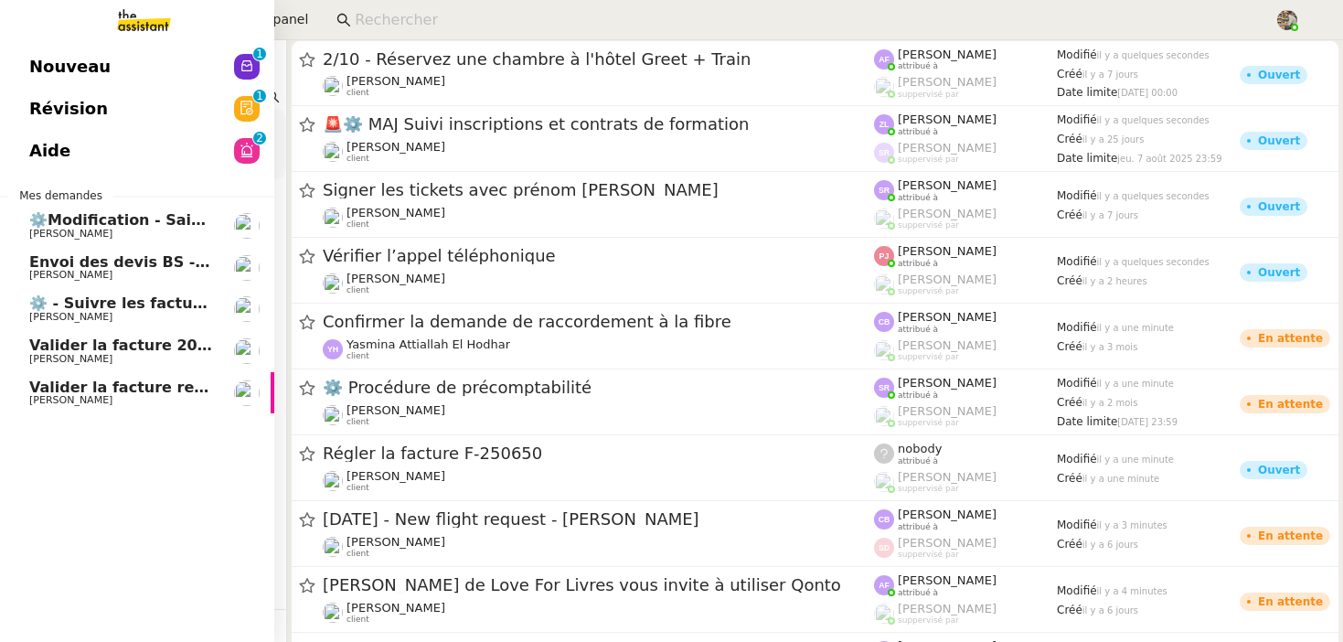
click at [55, 388] on span "Valider la facture reçue" at bounding box center [126, 387] width 194 height 17
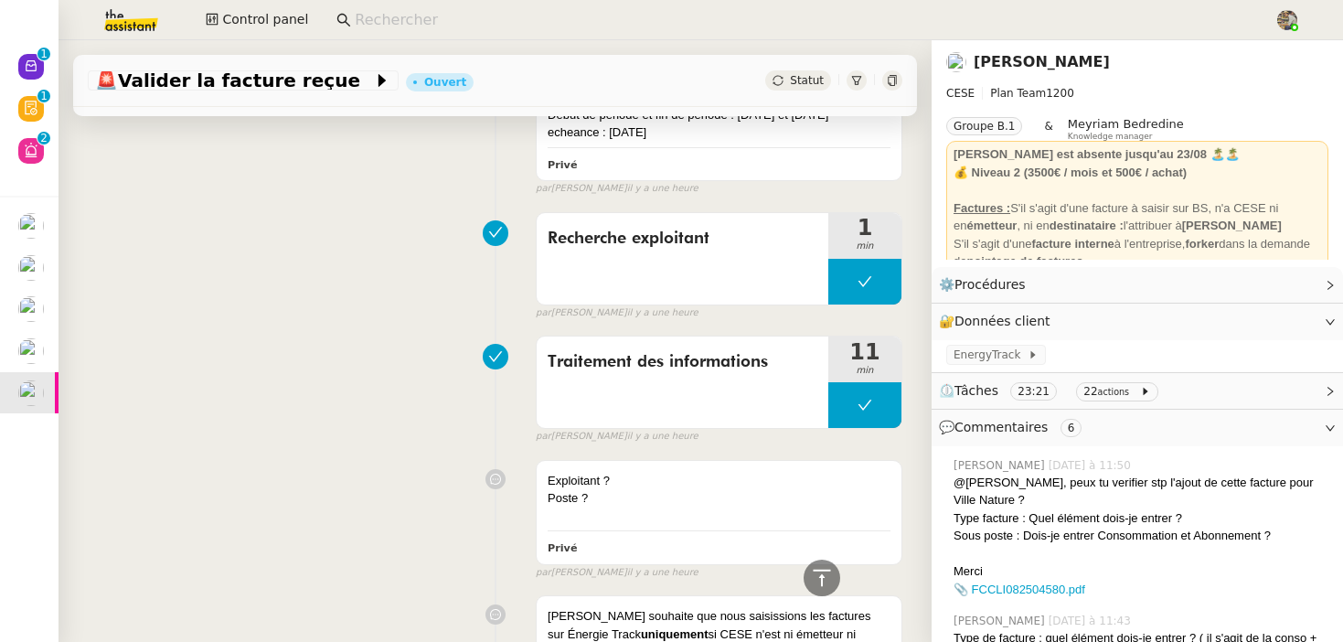
scroll to position [854, 0]
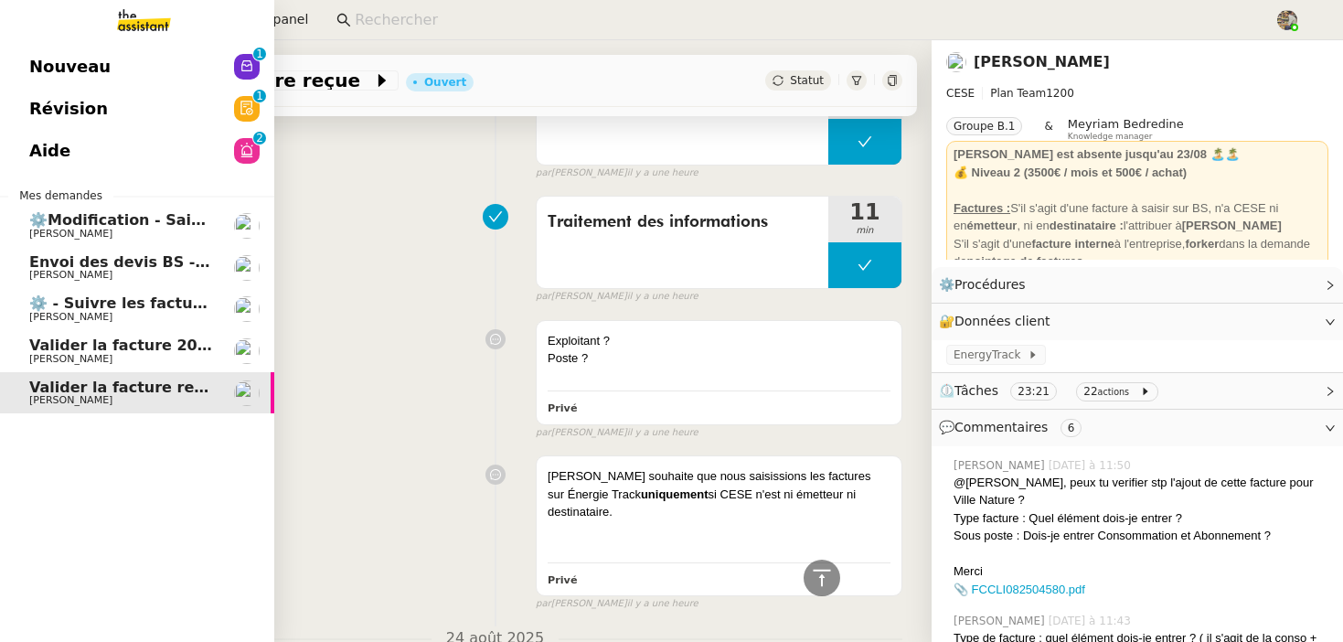
click at [57, 377] on link "Valider la facture reçue Charles Da Conceicao" at bounding box center [137, 393] width 274 height 42
click at [86, 356] on span "[PERSON_NAME]" at bounding box center [70, 359] width 83 height 12
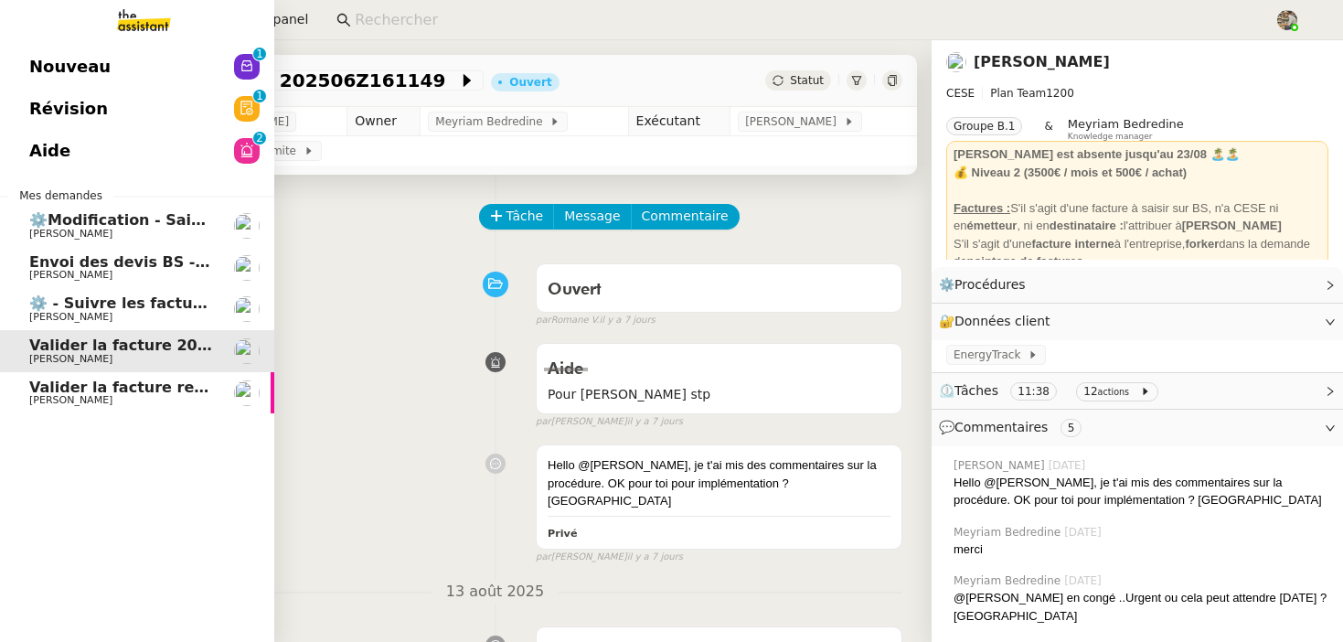
click at [91, 396] on span "[PERSON_NAME]" at bounding box center [70, 400] width 83 height 12
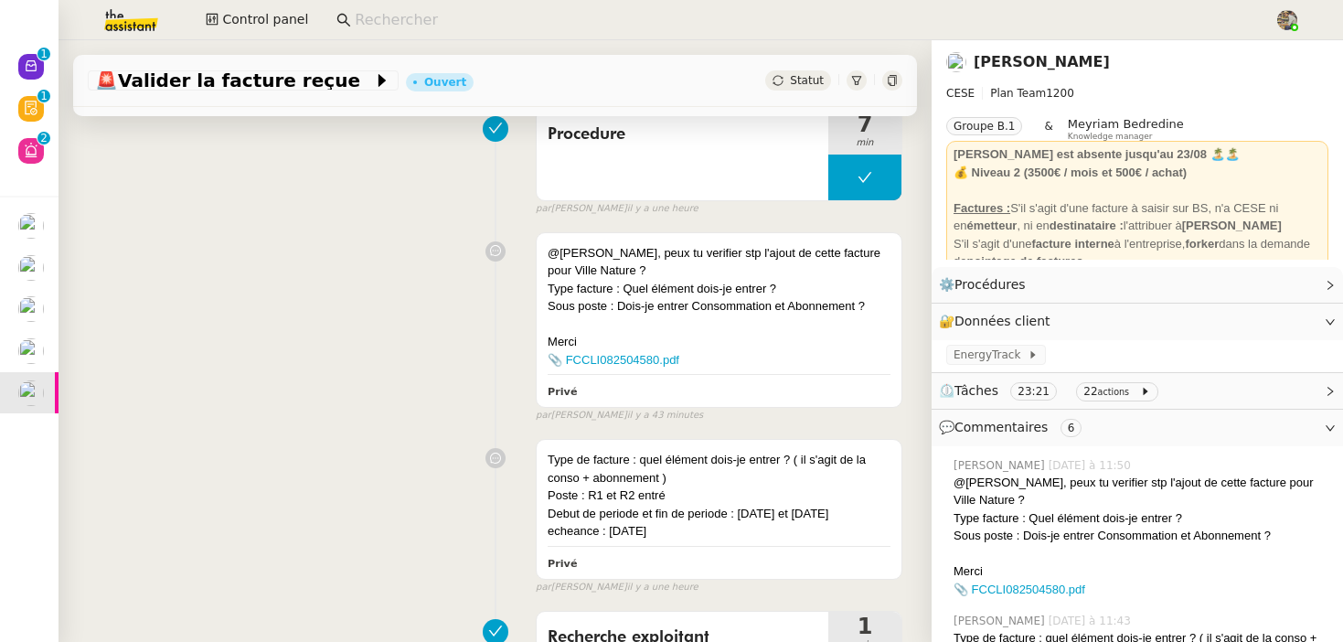
scroll to position [105, 0]
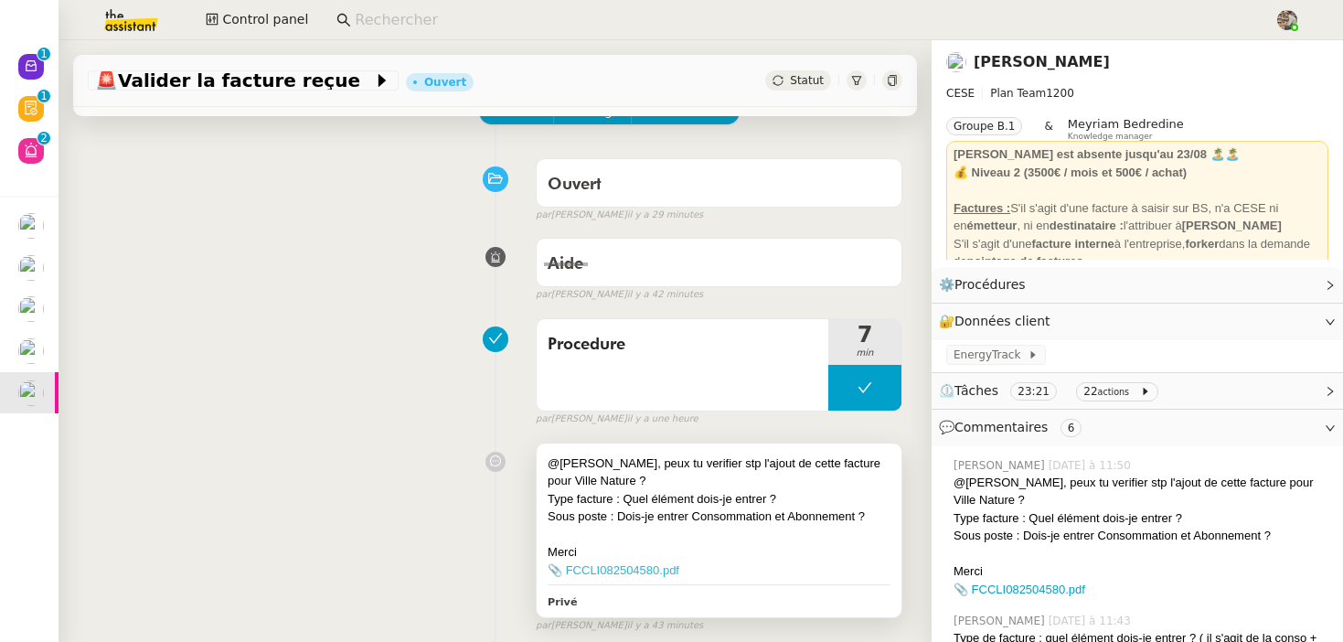
click at [578, 569] on link "📎 FCCLI082504580.pdf" at bounding box center [614, 570] width 132 height 14
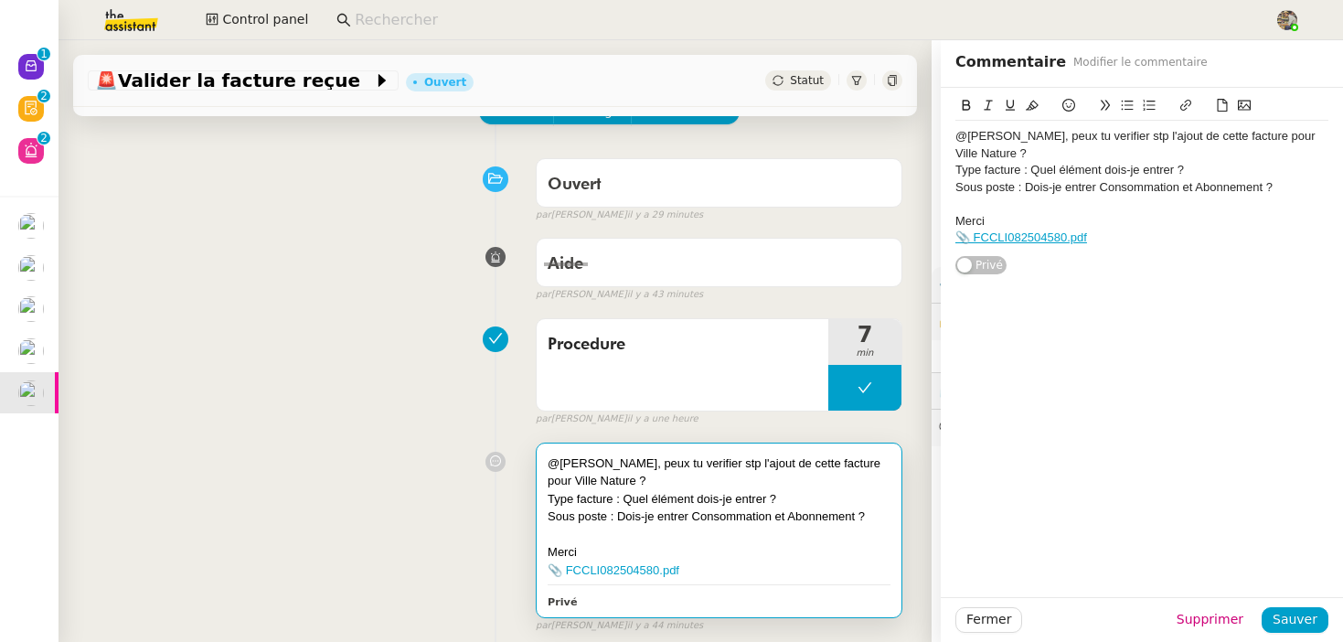
click at [464, 279] on div "Aide false par Coralie B. il y a 43 minutes" at bounding box center [495, 266] width 815 height 73
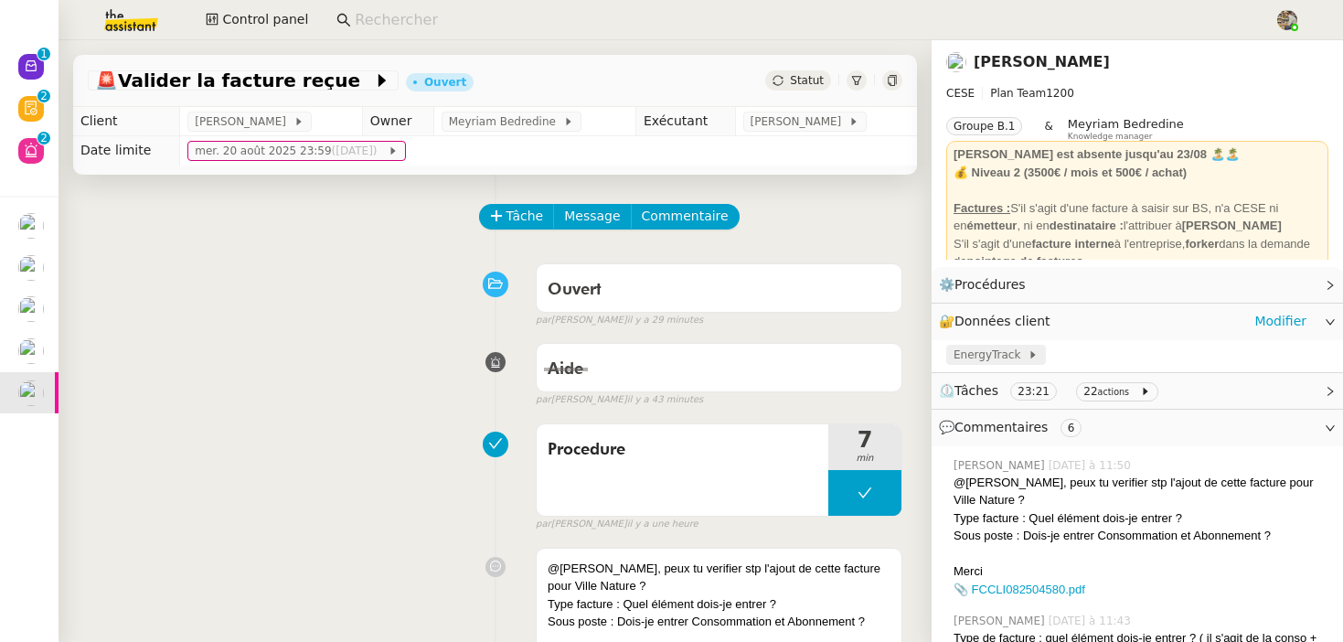
click at [983, 355] on span "EnergyTrack" at bounding box center [991, 355] width 74 height 18
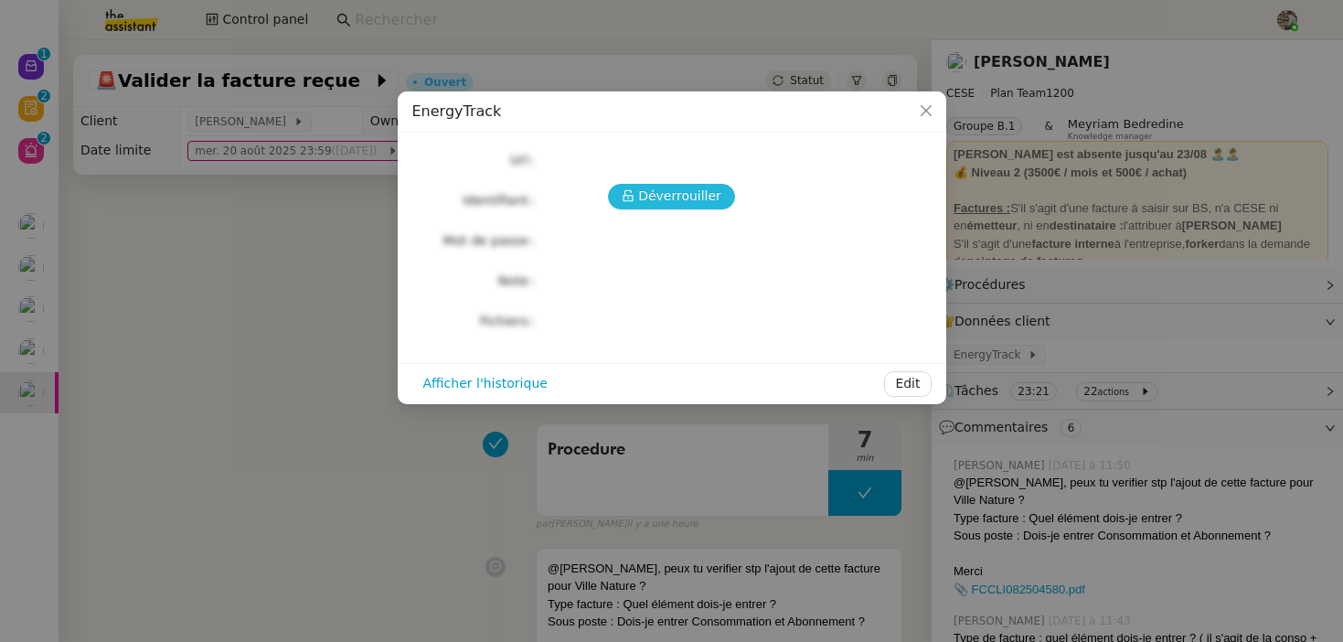
click at [679, 198] on span "Déverrouiller" at bounding box center [679, 196] width 83 height 21
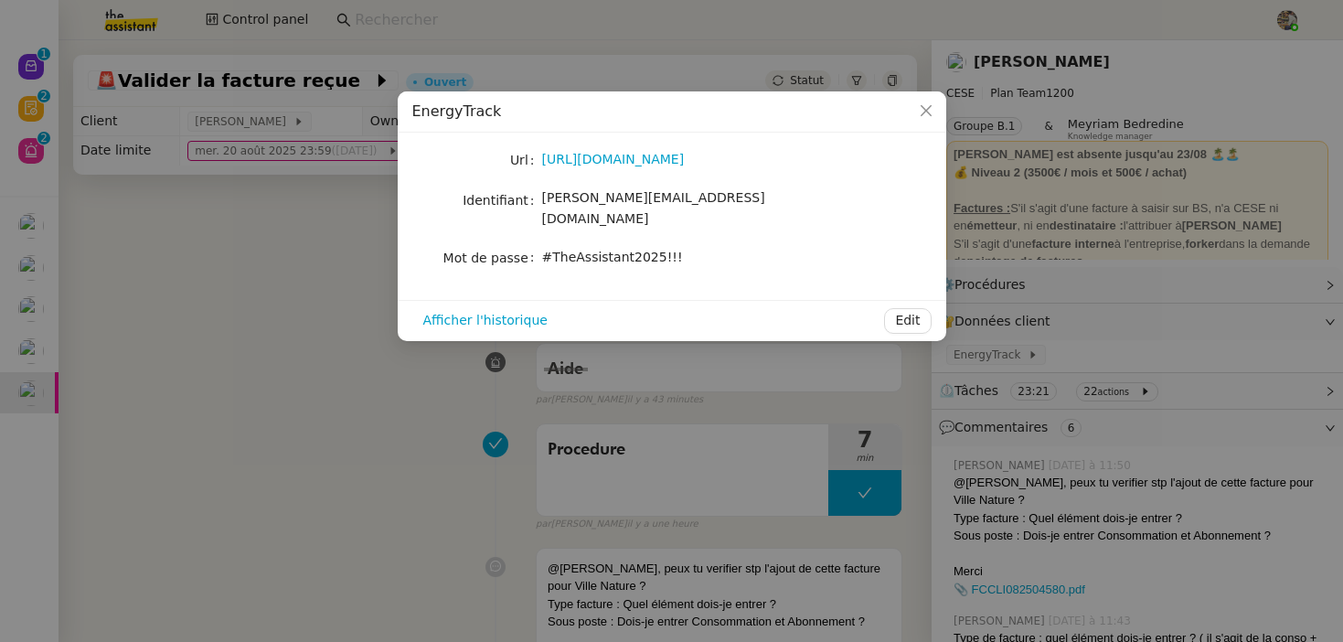
click at [600, 210] on div "[PERSON_NAME][EMAIL_ADDRESS][DOMAIN_NAME]" at bounding box center [693, 208] width 303 height 43
copy span "[PERSON_NAME][EMAIL_ADDRESS][DOMAIN_NAME]"
click at [588, 250] on span "#TheAssistant2025!!!" at bounding box center [612, 257] width 141 height 15
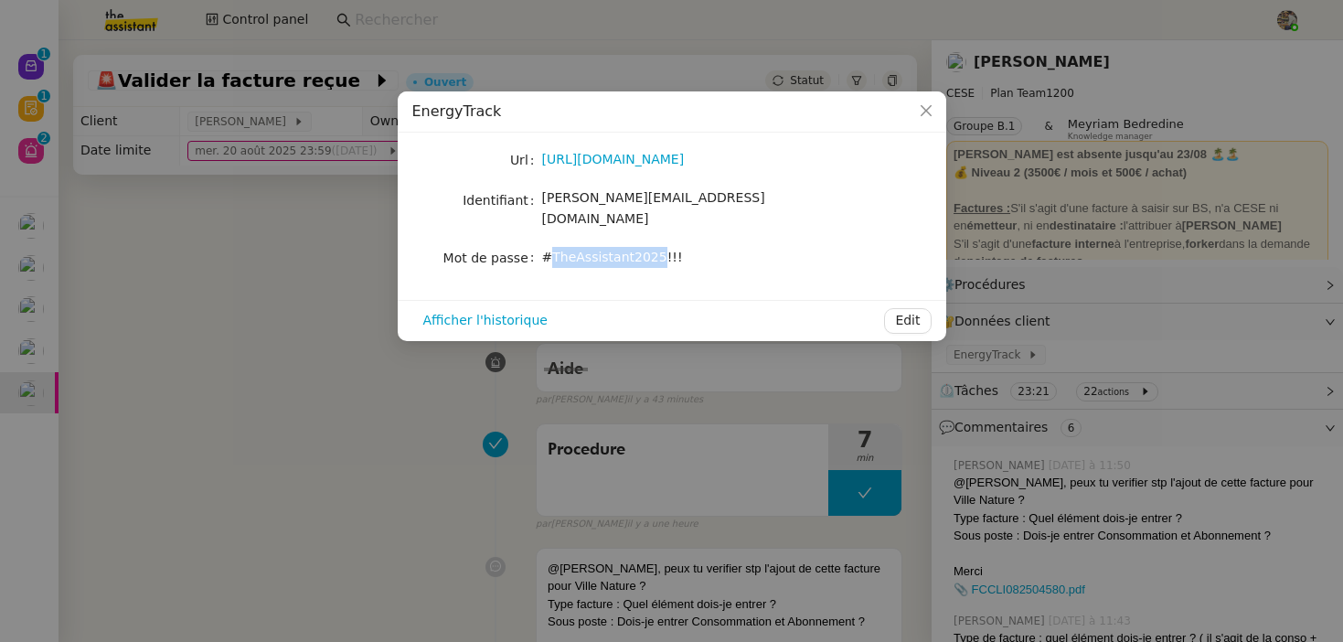
click at [588, 250] on span "#TheAssistant2025!!!" at bounding box center [612, 257] width 141 height 15
copy div "#TheAssistant2025!!! Afficher l'historique Edit"
click at [202, 452] on nz-modal-container "EnergyTrack Url https://energytrack.fr/ Identifiant camille.assistante@cese.fr …" at bounding box center [671, 321] width 1343 height 642
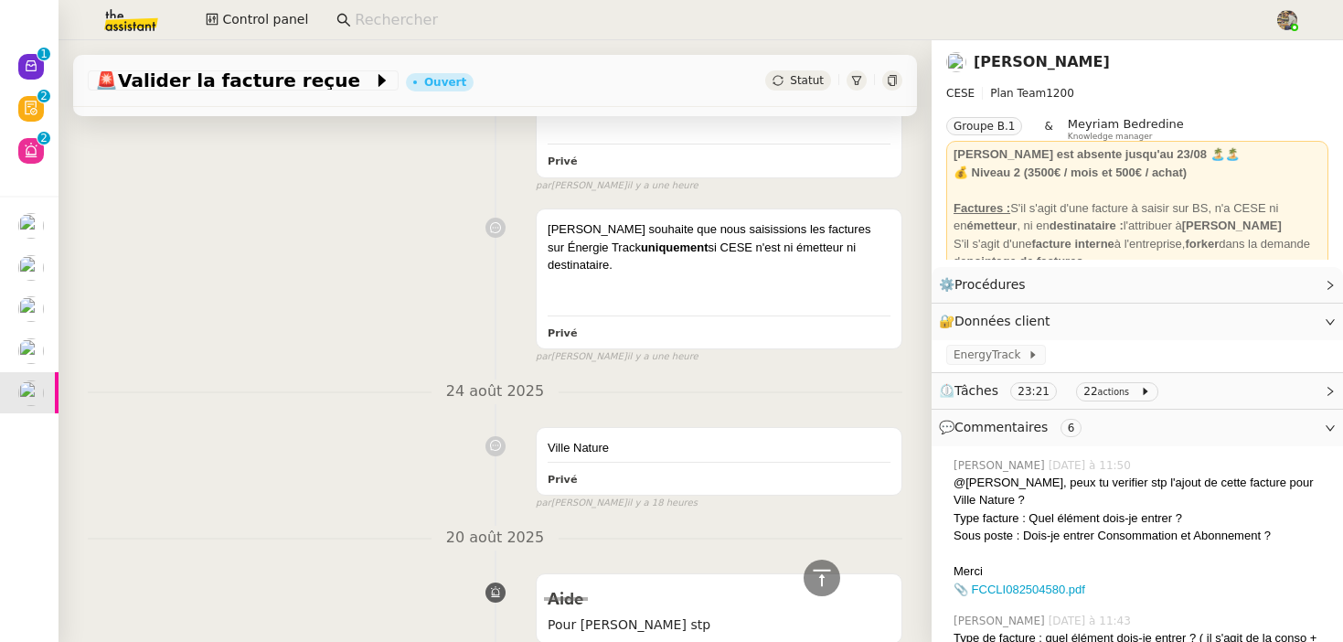
scroll to position [997, 0]
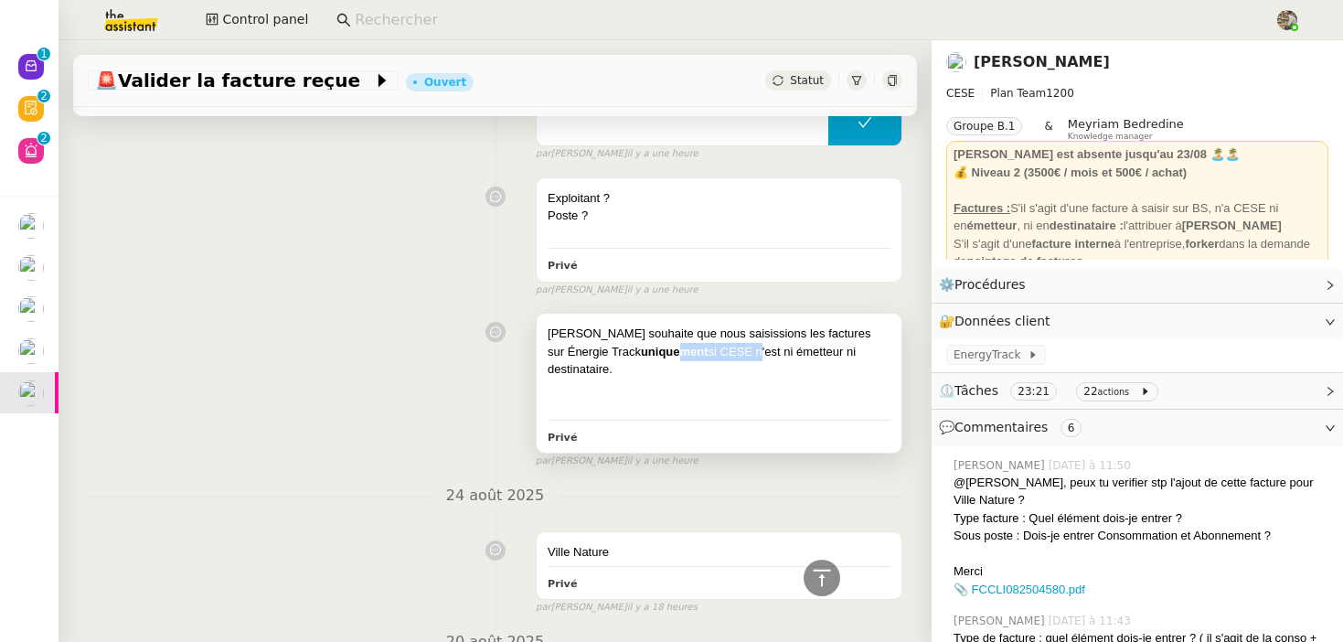
drag, startPoint x: 616, startPoint y: 359, endPoint x: 699, endPoint y: 359, distance: 82.3
click at [699, 359] on div "Charles souhaite que nous saisissions les factures sur Énergie Track uniquement…" at bounding box center [719, 352] width 343 height 54
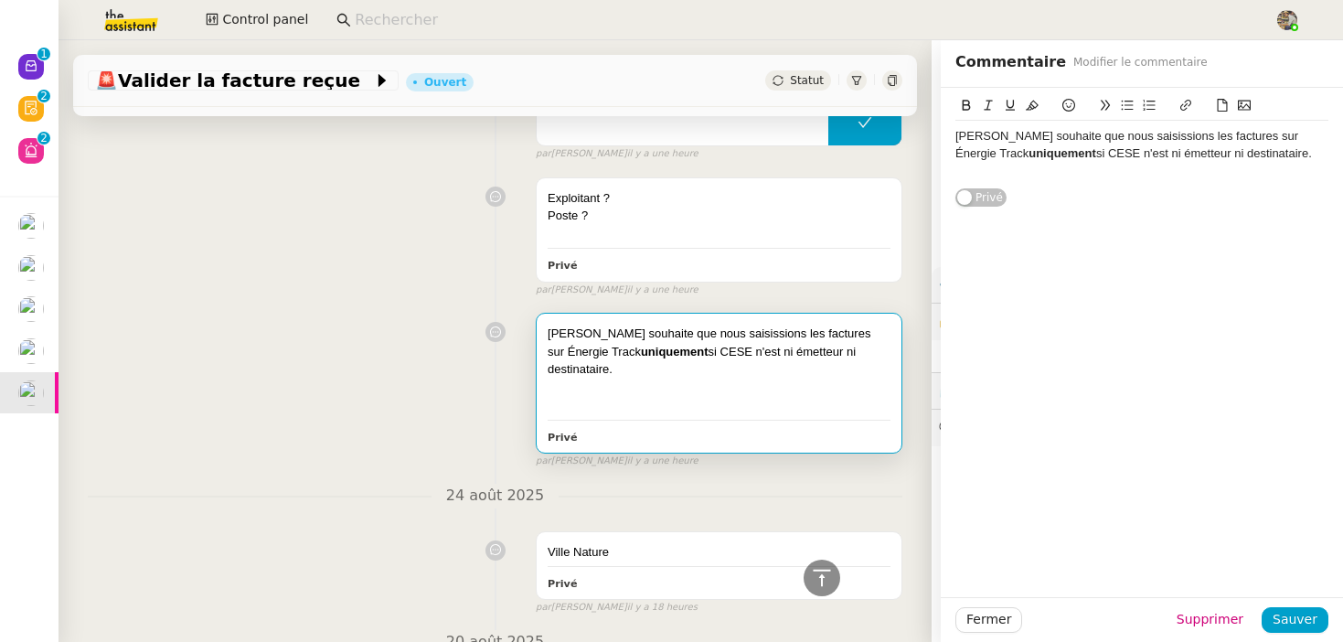
click at [340, 403] on div "Charles souhaite que nous saisissions les factures sur Énergie Track uniquement…" at bounding box center [495, 387] width 815 height 164
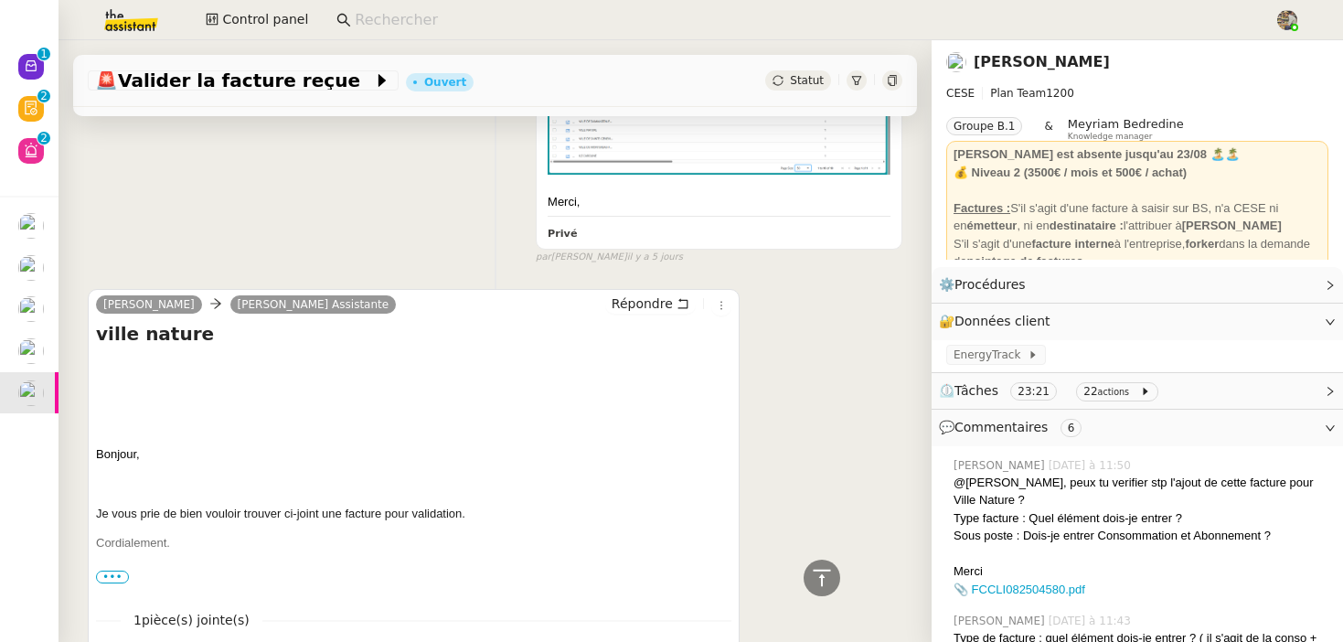
scroll to position [2251, 0]
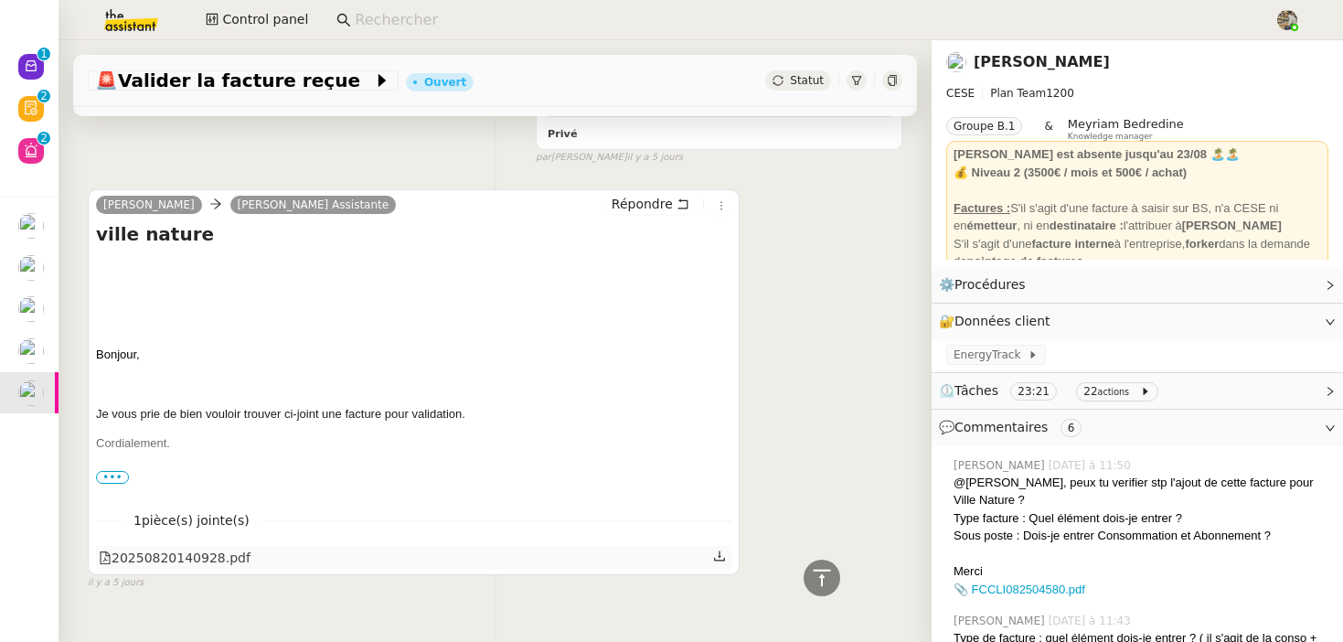
click at [182, 548] on div "20250820140928.pdf" at bounding box center [175, 558] width 152 height 21
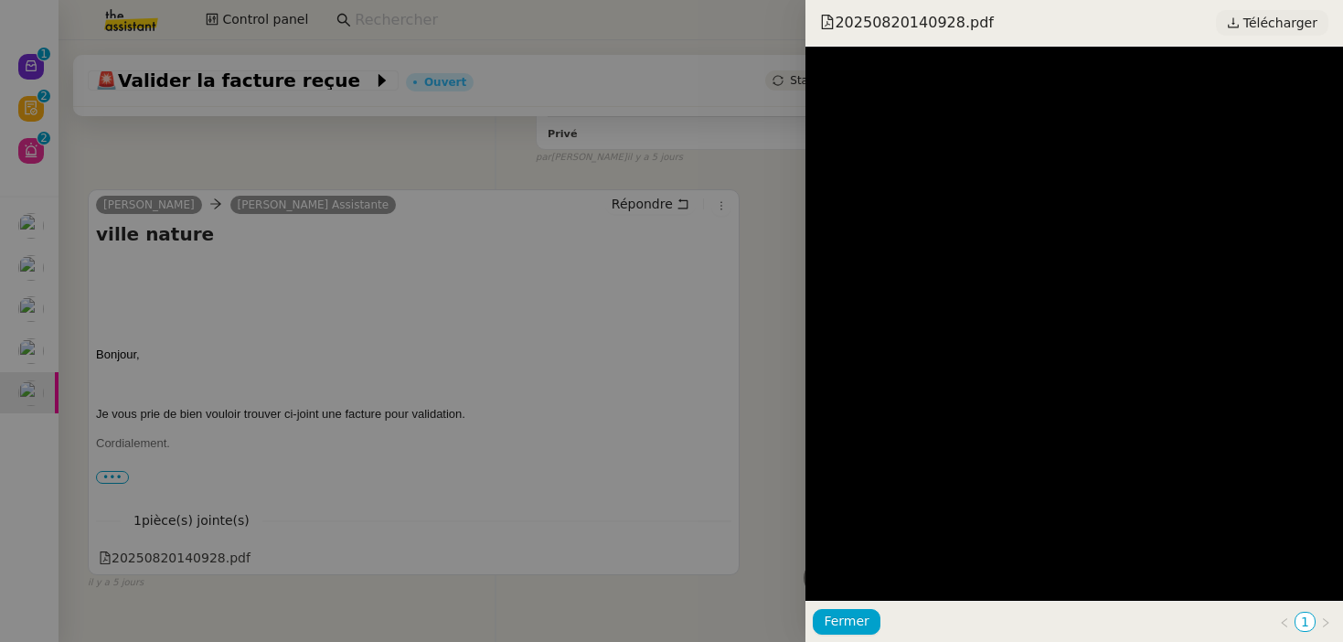
click at [1240, 16] on link "Télécharger" at bounding box center [1272, 23] width 112 height 26
click at [326, 320] on div at bounding box center [671, 321] width 1343 height 642
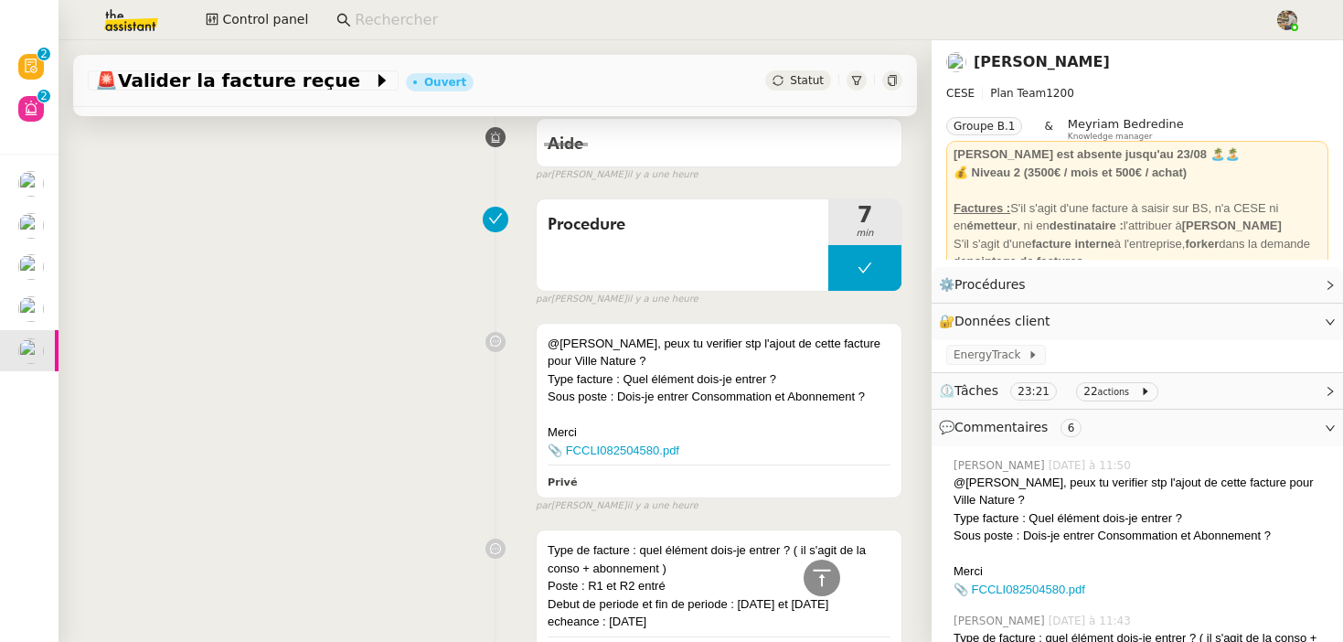
scroll to position [0, 0]
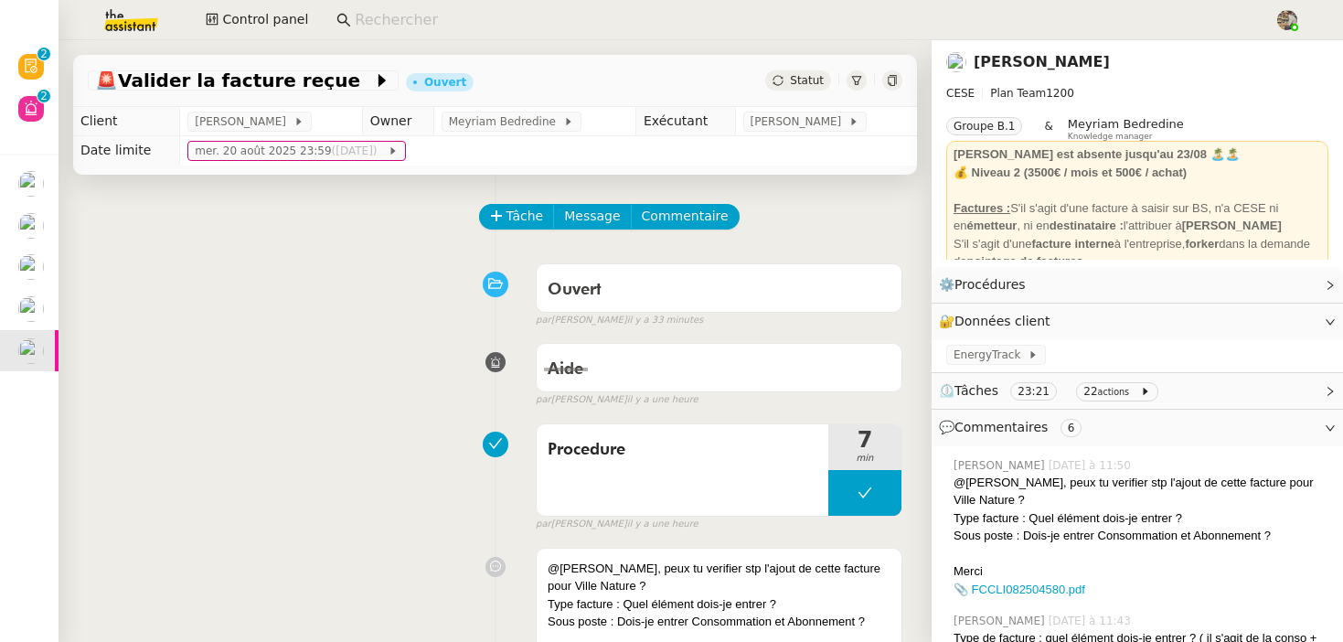
click at [806, 83] on span "Statut" at bounding box center [807, 80] width 34 height 13
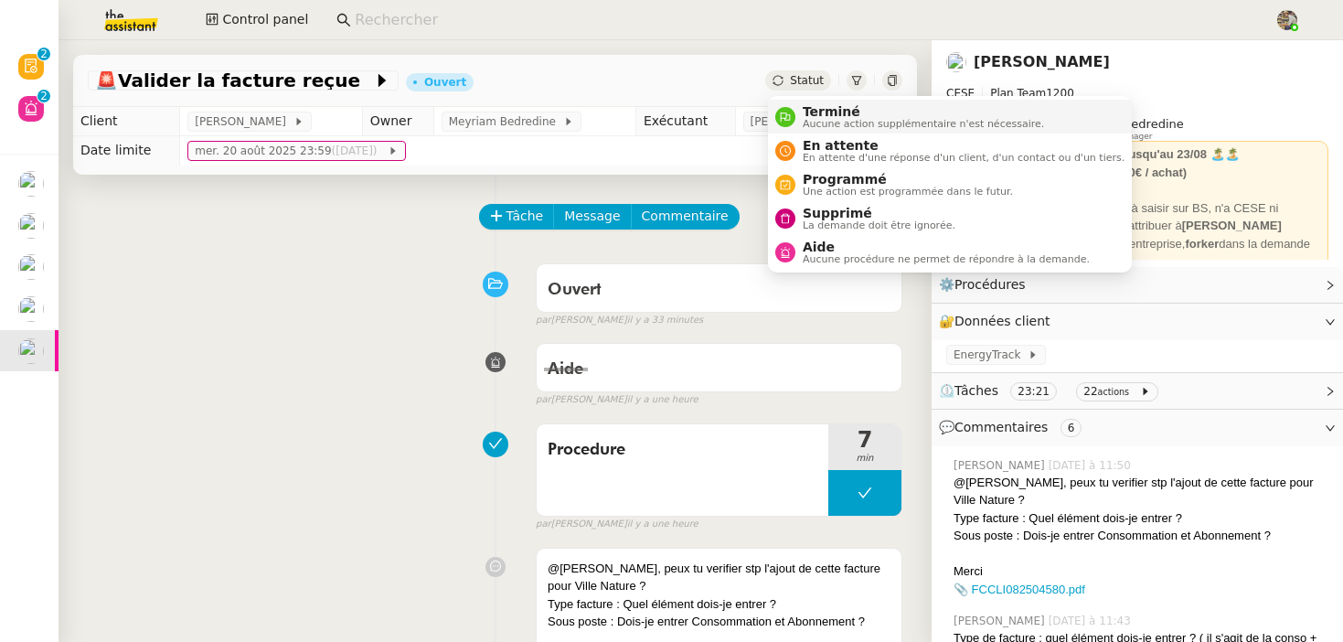
click at [804, 104] on span "Terminé" at bounding box center [923, 111] width 241 height 15
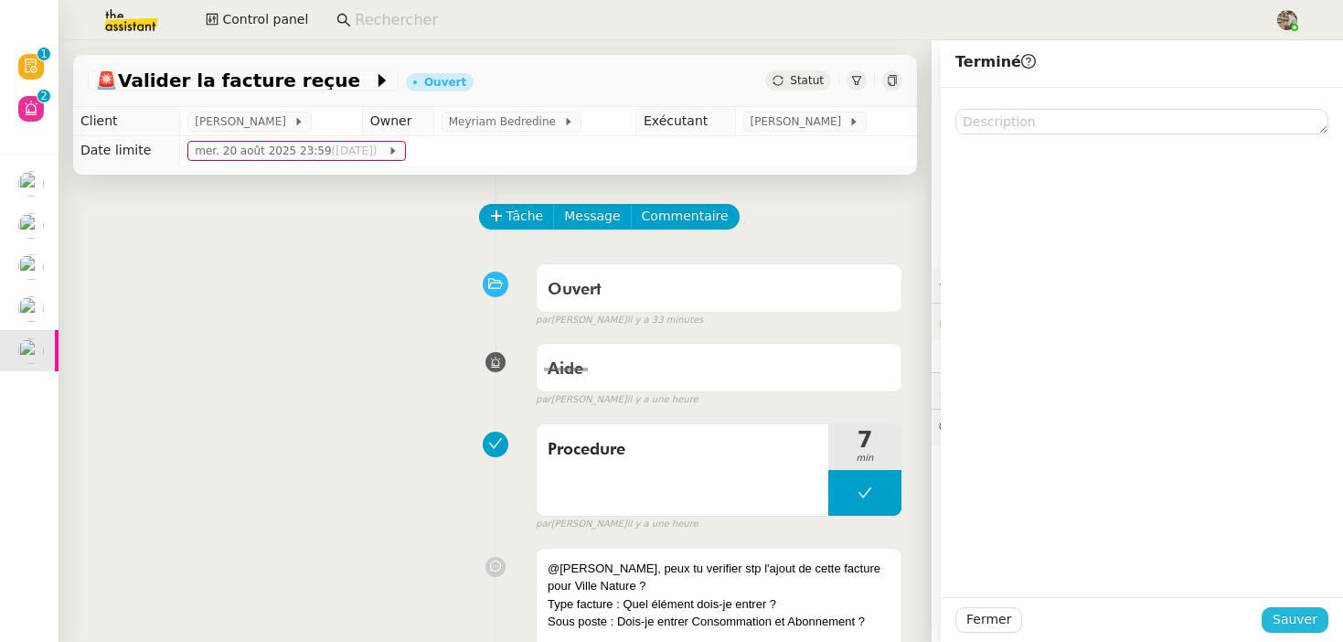
click at [1282, 616] on span "Sauver" at bounding box center [1295, 619] width 45 height 21
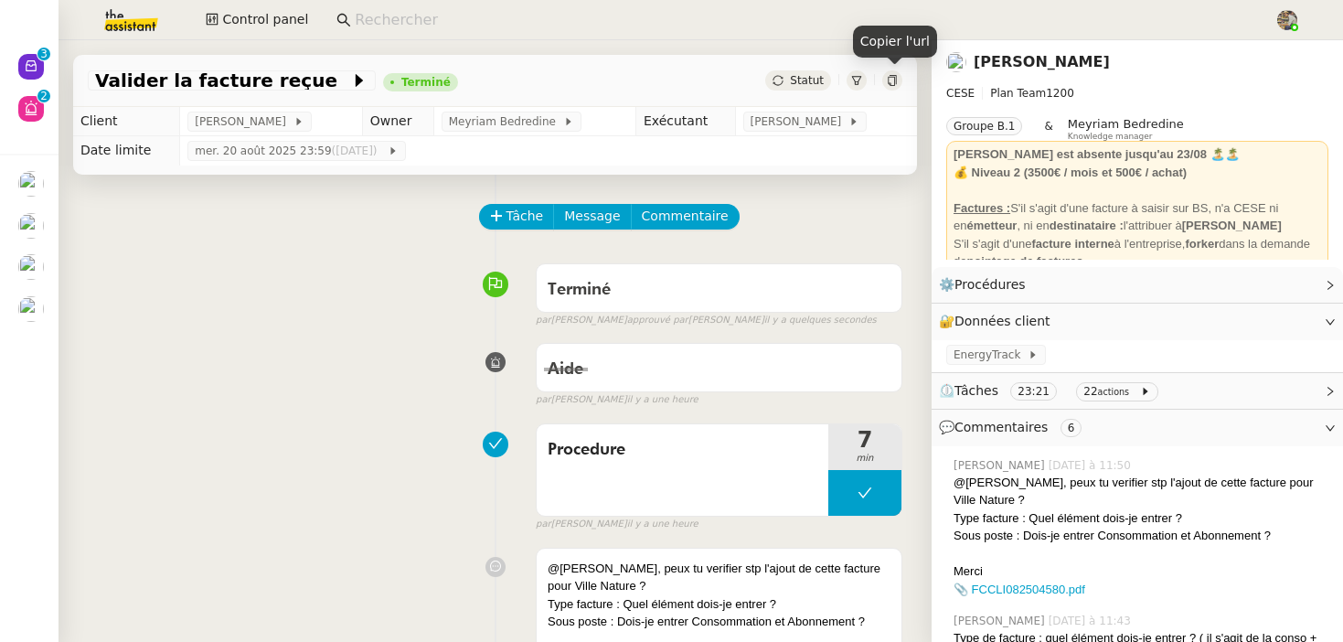
click at [894, 77] on icon at bounding box center [892, 80] width 8 height 11
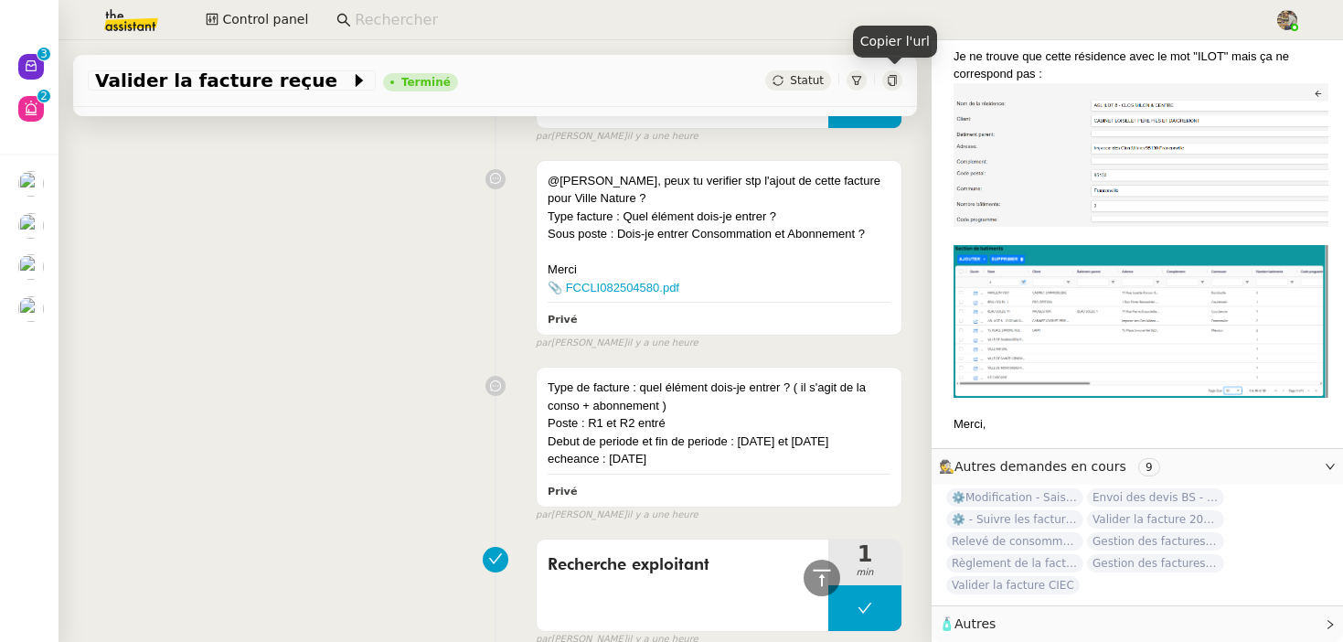
scroll to position [206, 0]
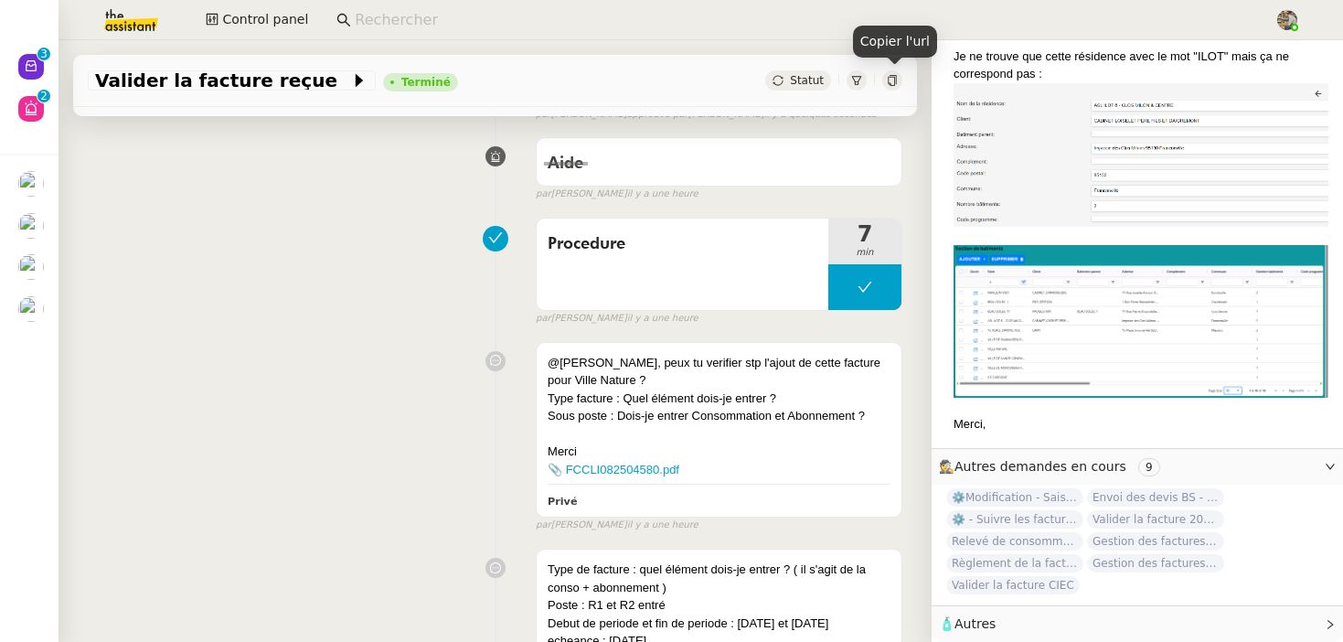
click at [857, 78] on icon at bounding box center [856, 80] width 11 height 11
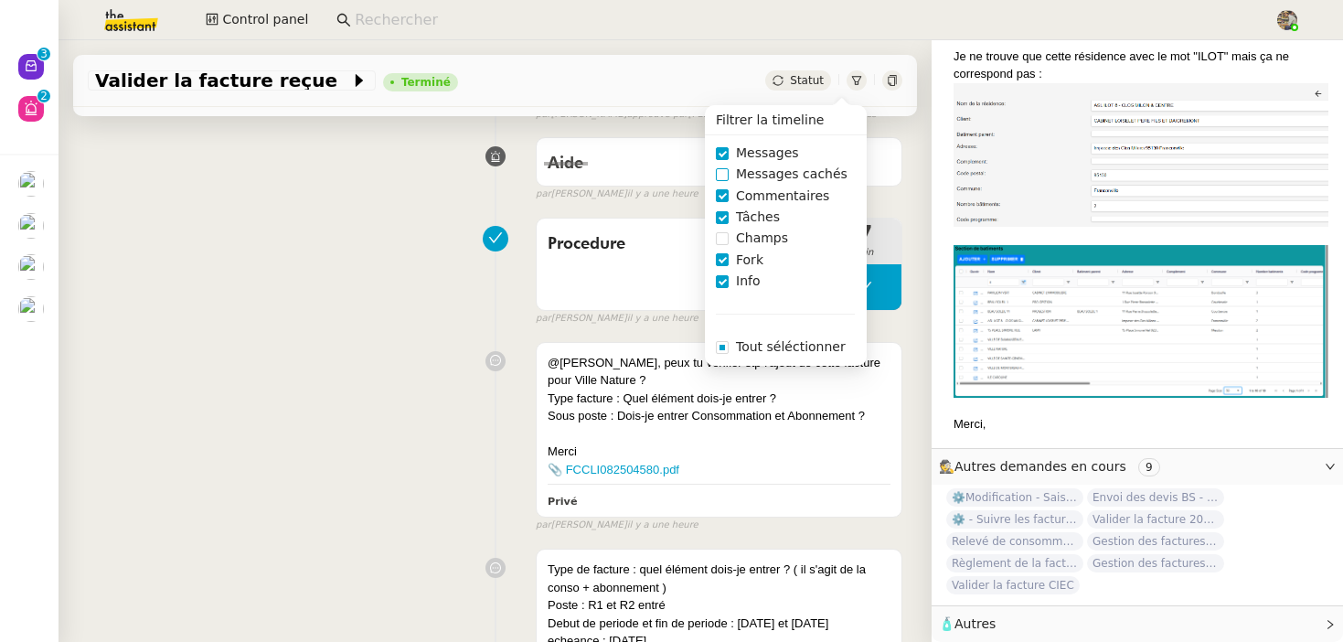
click at [776, 170] on span "Messages cachés" at bounding box center [792, 174] width 126 height 21
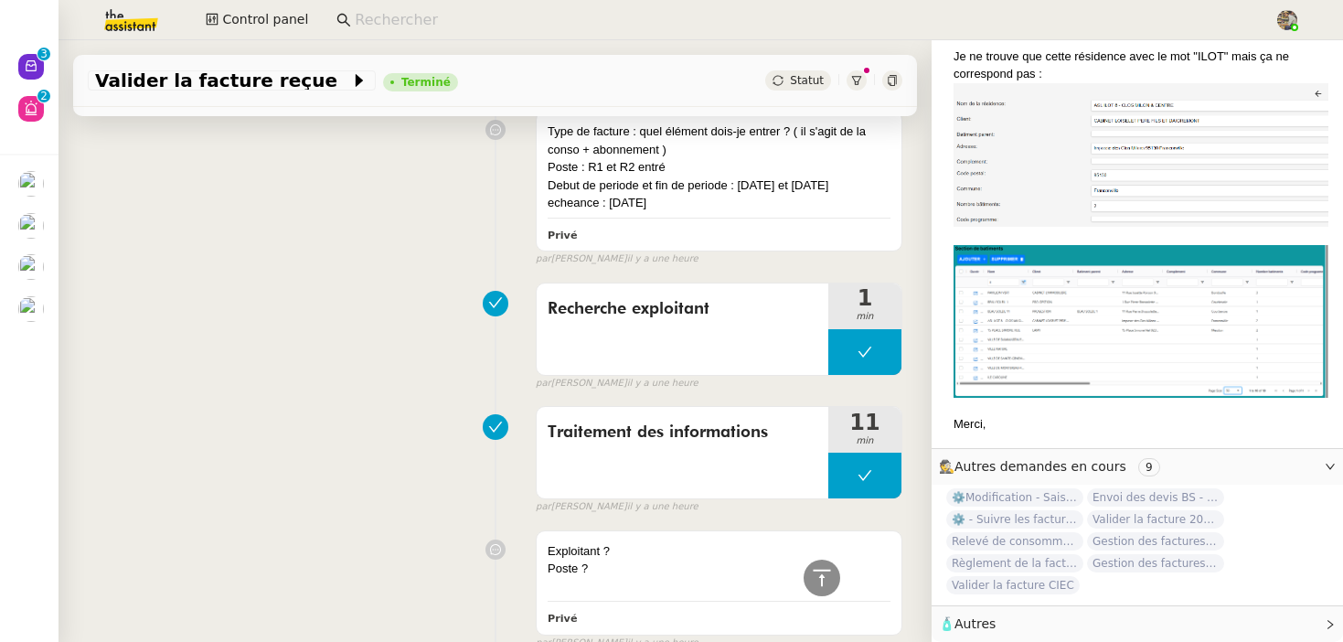
scroll to position [859, 0]
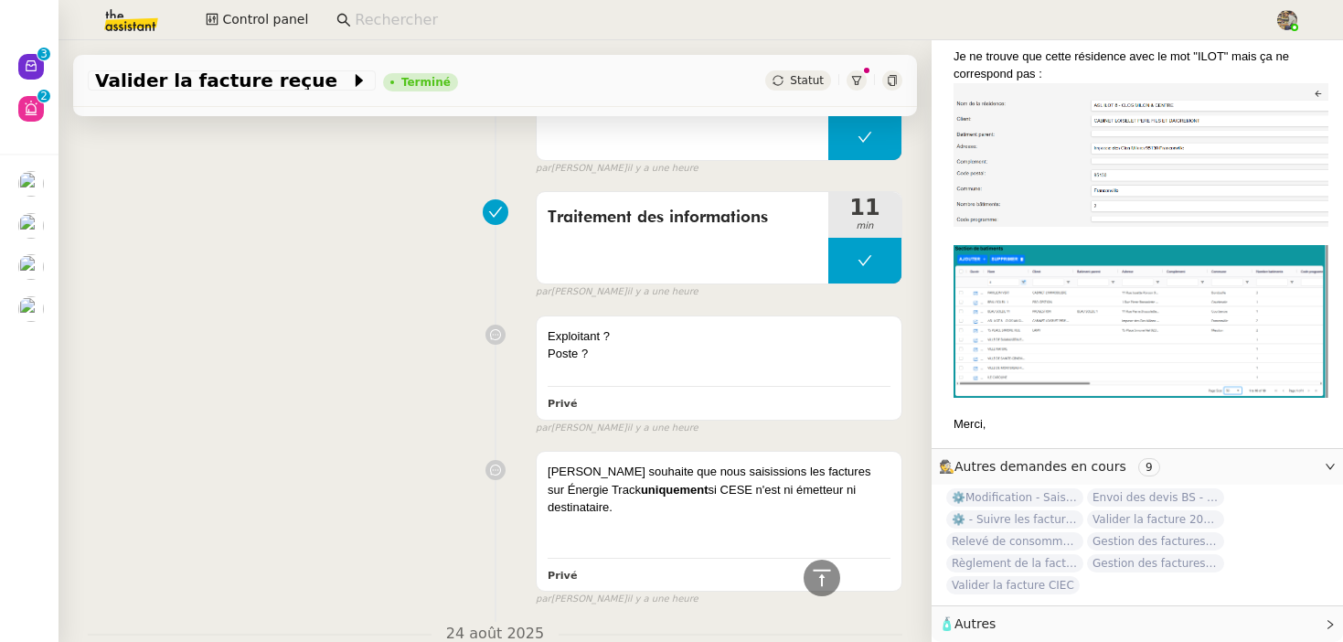
click at [866, 77] on div at bounding box center [857, 80] width 20 height 20
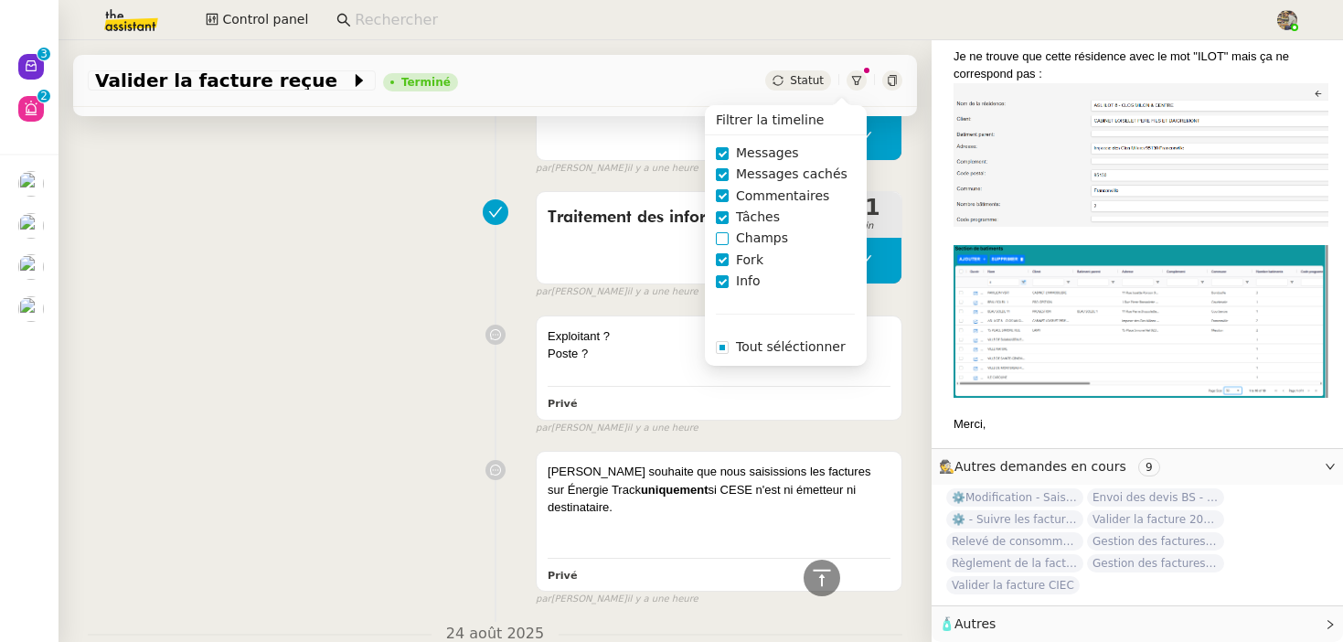
click at [751, 243] on span "Champs" at bounding box center [762, 238] width 67 height 21
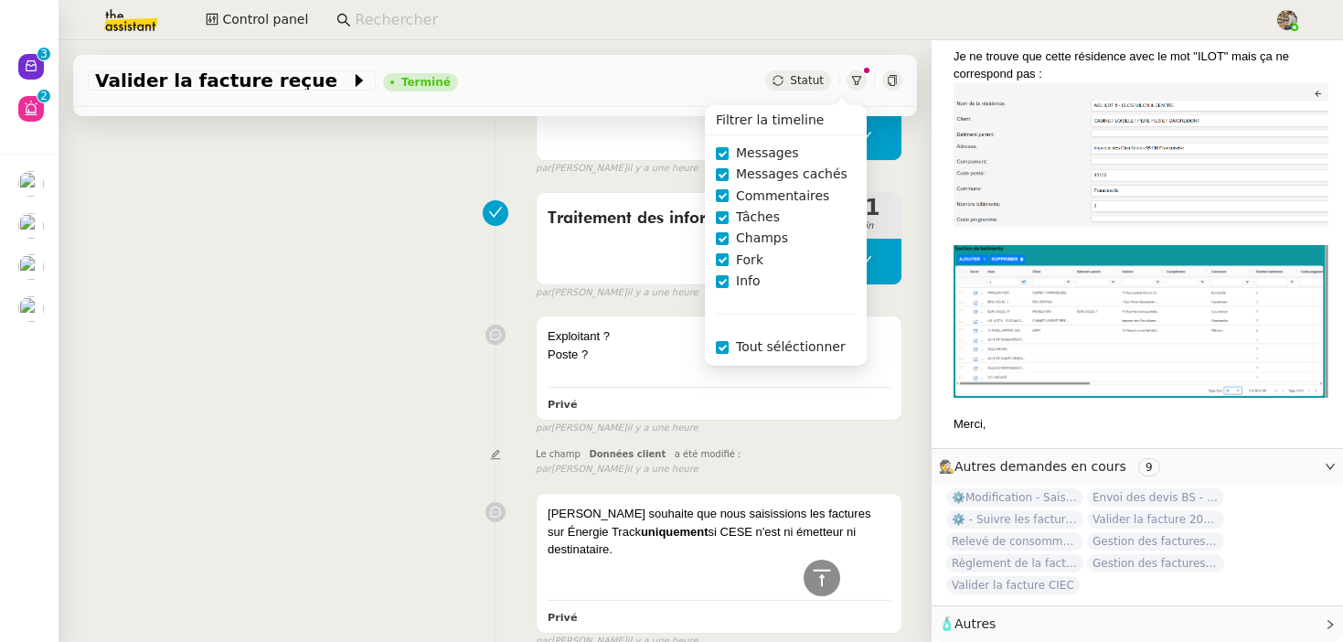
click at [420, 346] on div "Exploitant ? Poste ? Privé false par Coralie B. il y a une heure" at bounding box center [495, 371] width 815 height 128
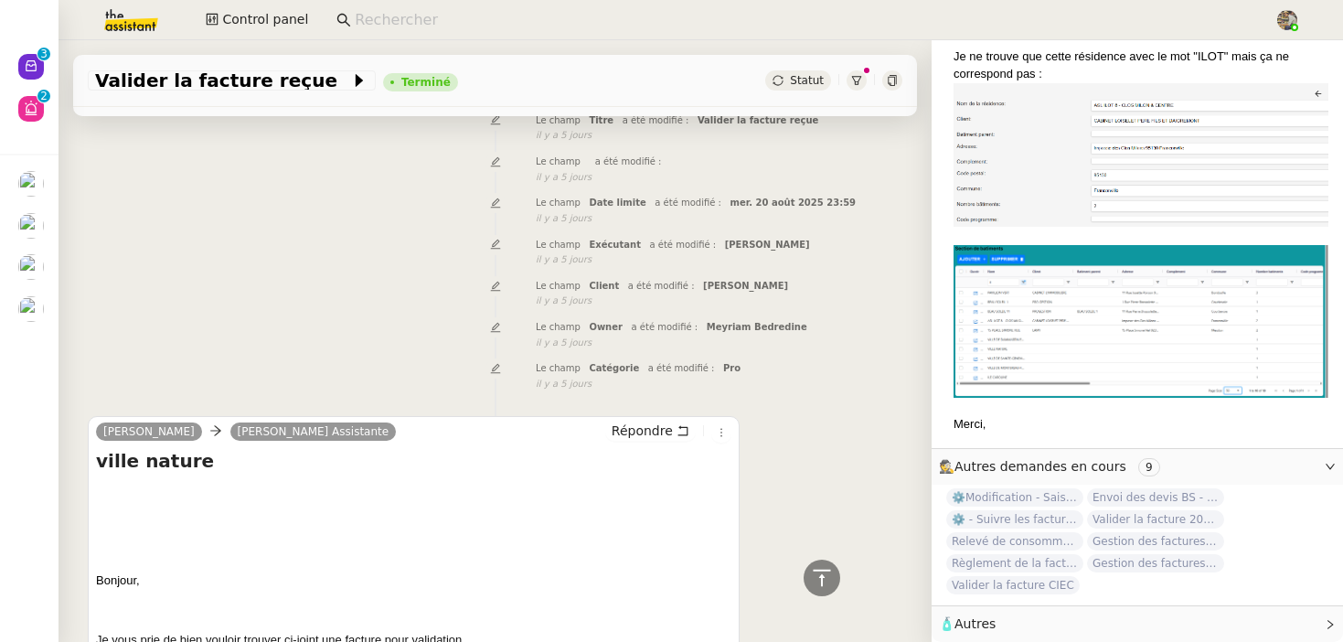
scroll to position [2522, 0]
click at [733, 239] on span "Marylou Deybach" at bounding box center [767, 244] width 85 height 10
copy span "Marylou"
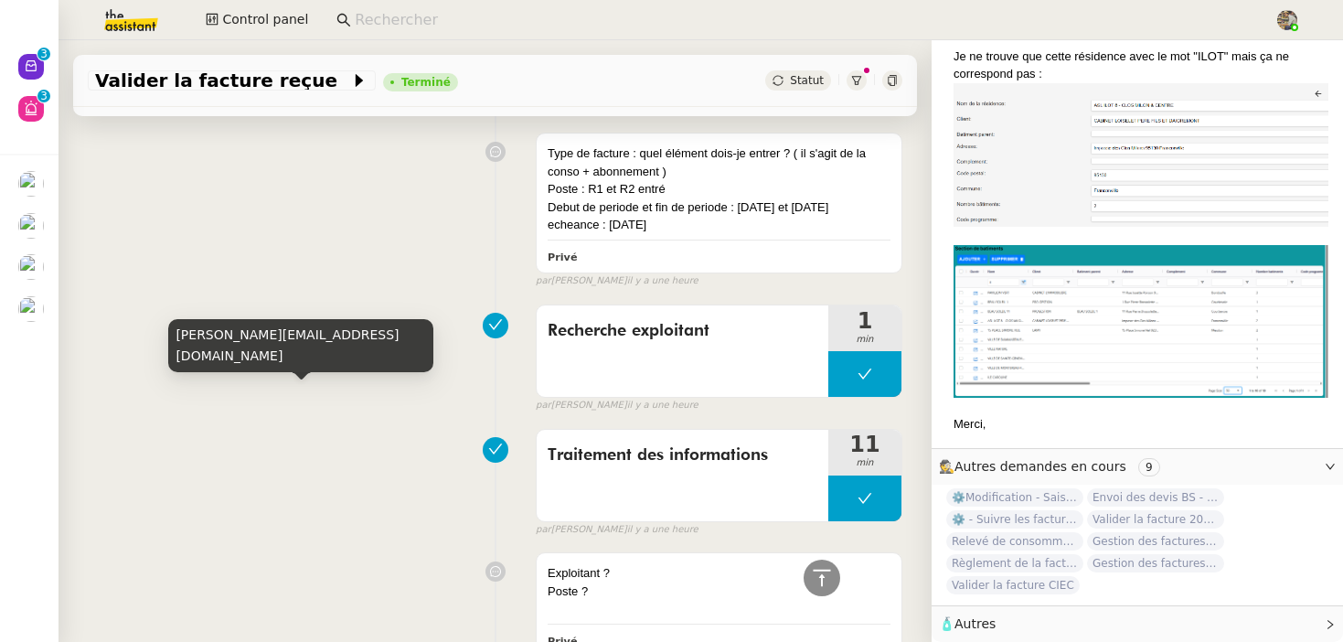
scroll to position [0, 0]
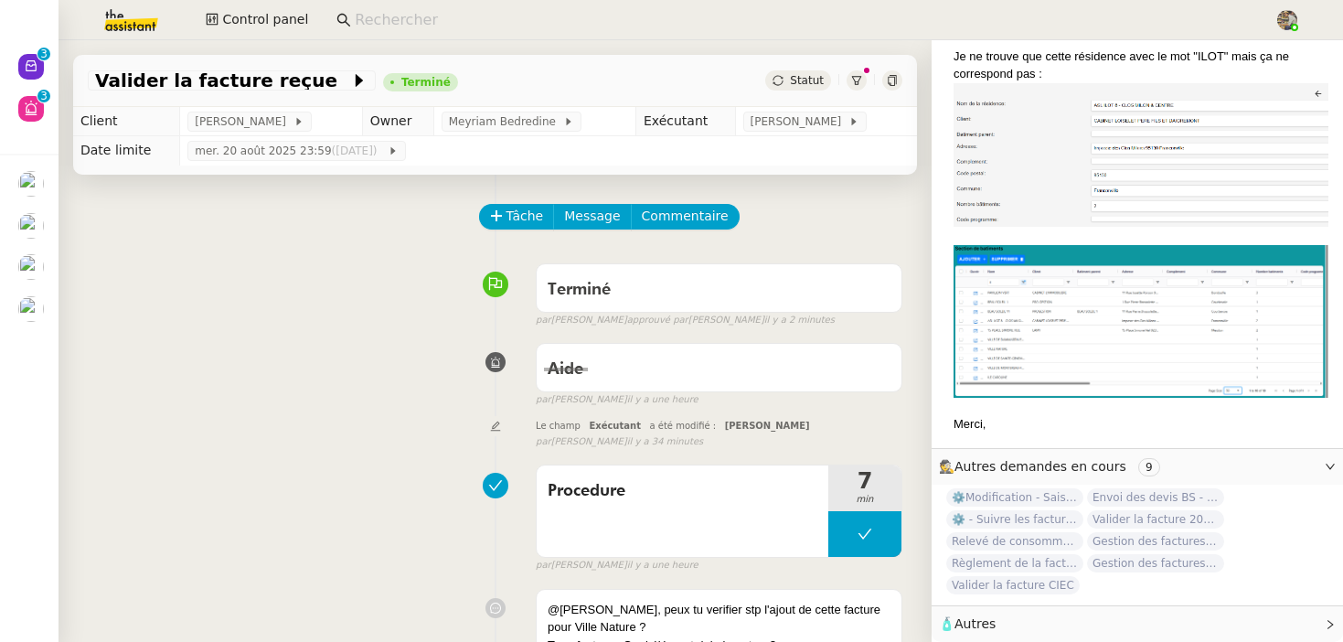
click at [418, 288] on div "Terminé false par Charles G. approuvé par Charles G. il y a 2 minutes" at bounding box center [495, 291] width 815 height 73
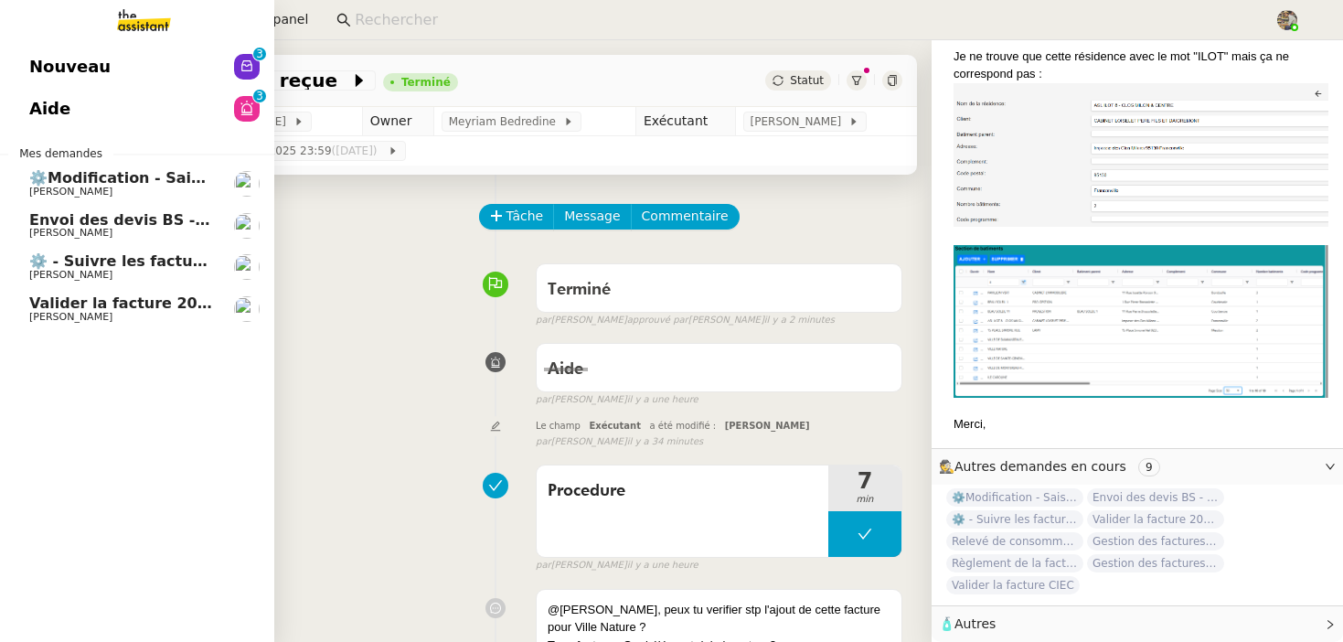
click at [93, 311] on span "[PERSON_NAME]" at bounding box center [70, 317] width 83 height 12
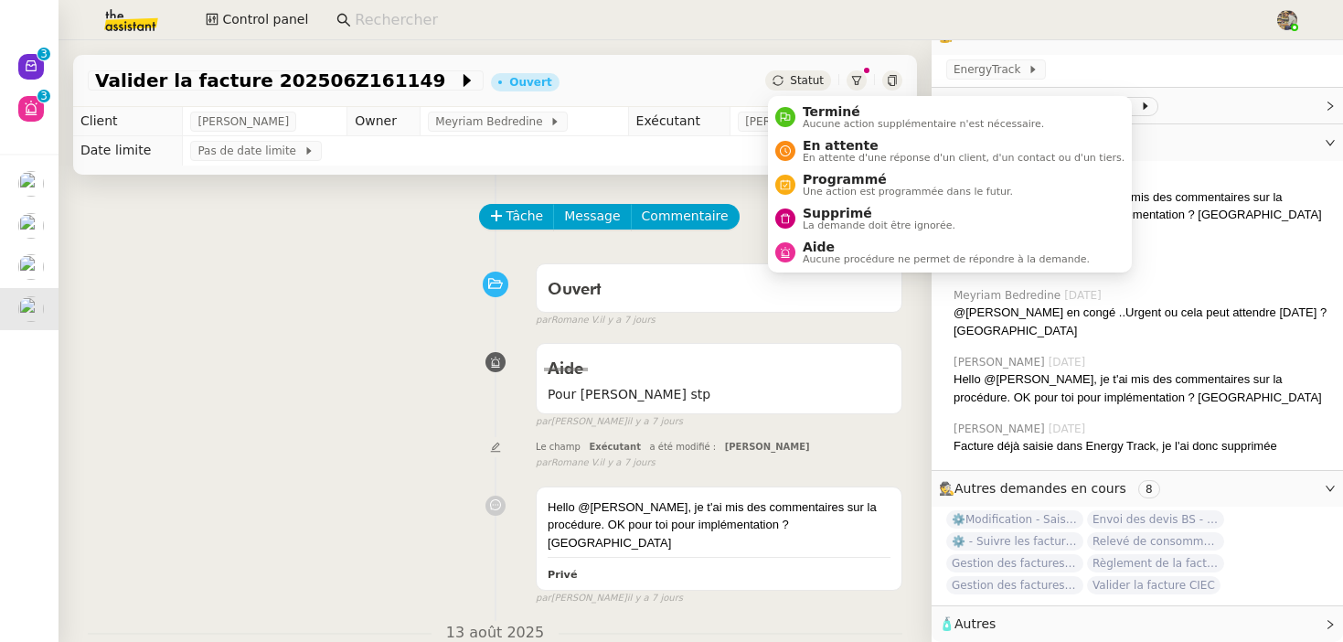
click at [814, 71] on div "Statut" at bounding box center [798, 80] width 66 height 20
click at [808, 114] on span "Terminé" at bounding box center [923, 111] width 241 height 15
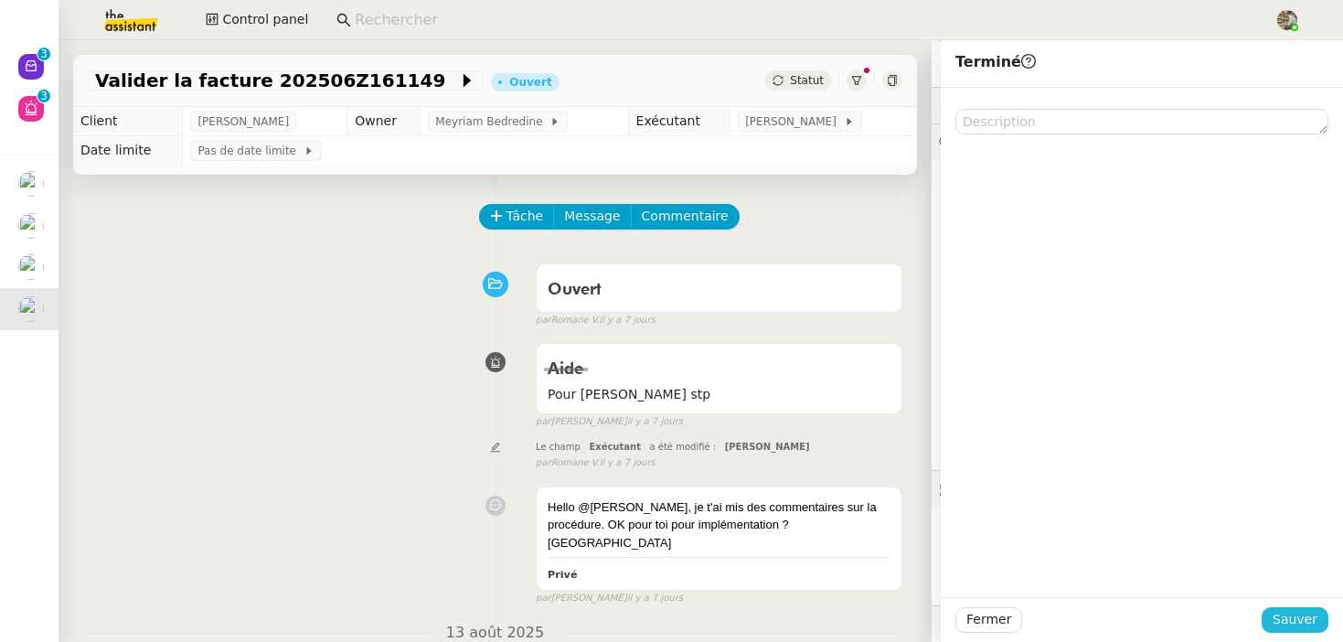
click at [1295, 626] on span "Sauver" at bounding box center [1295, 619] width 45 height 21
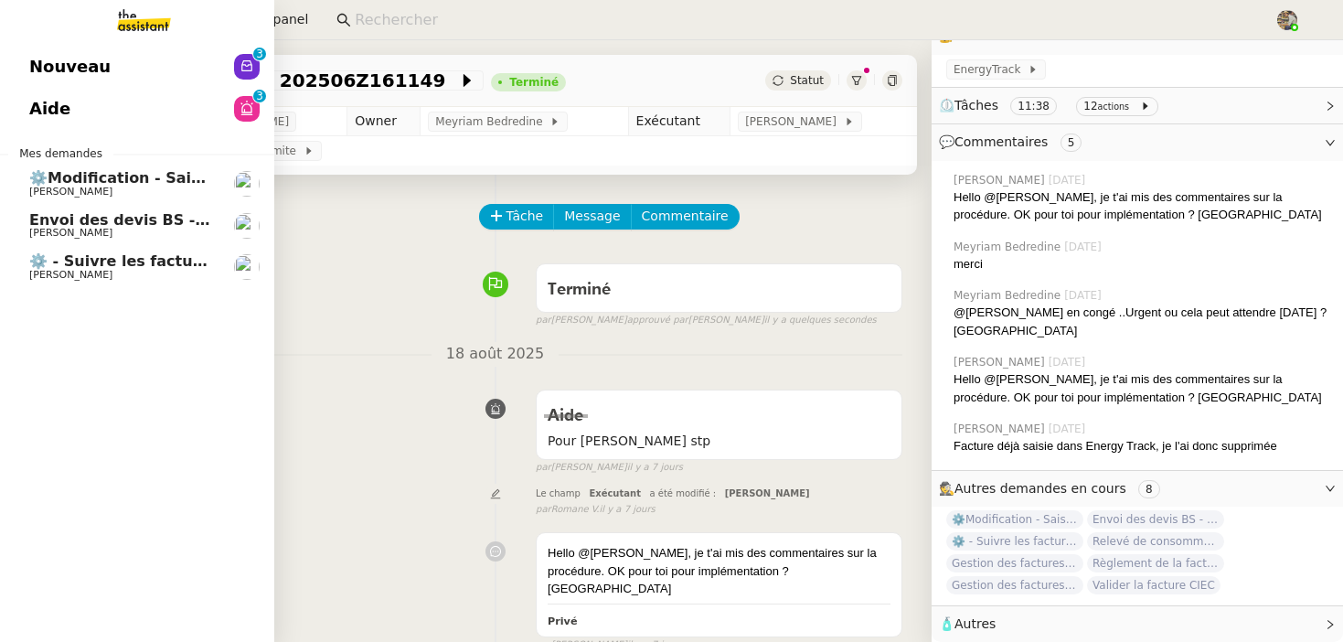
click at [165, 220] on span "Envoi des devis BS - 2025" at bounding box center [135, 219] width 212 height 17
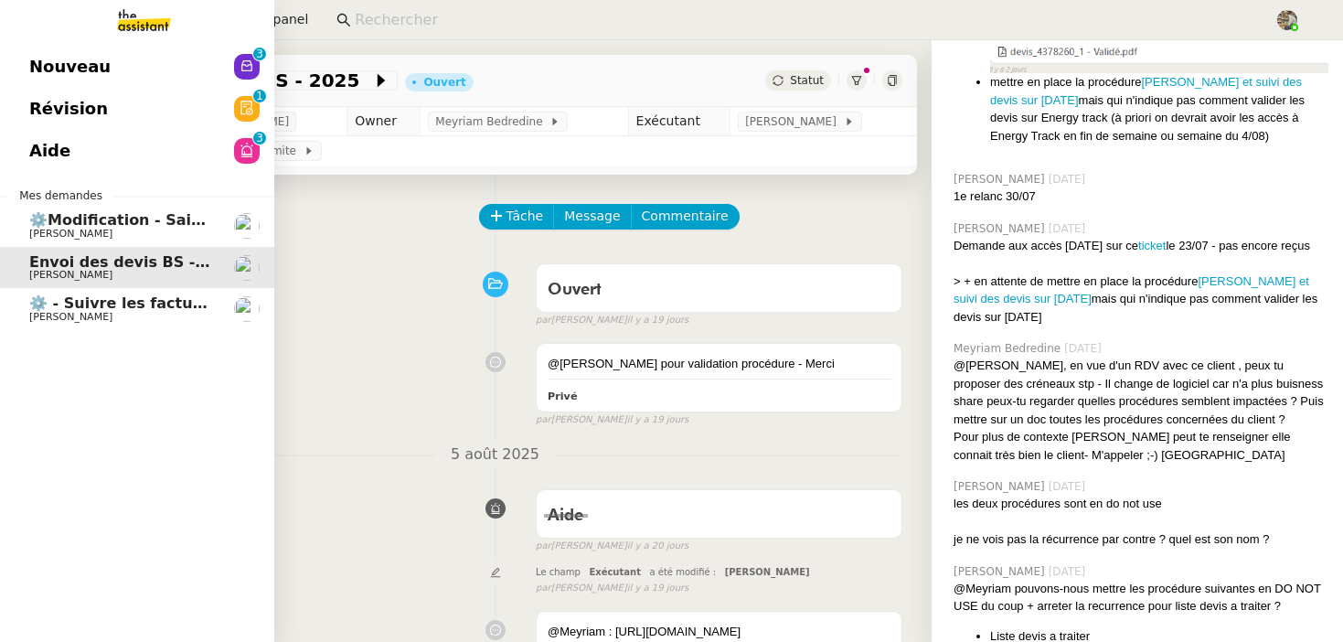
click at [96, 223] on span "⚙️Modification - Saisie et suivi des devis sur Monday (temporaire)" at bounding box center [297, 219] width 537 height 17
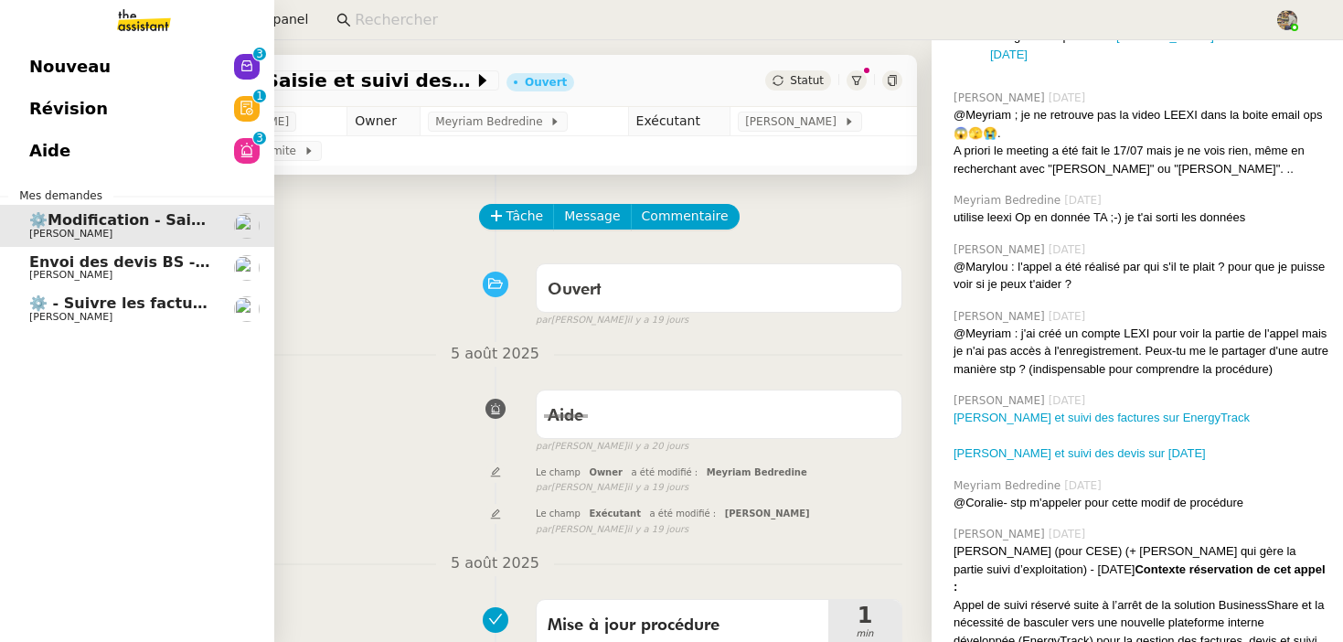
scroll to position [1213, 0]
click at [72, 261] on span "Envoi des devis BS - 2025" at bounding box center [135, 261] width 212 height 17
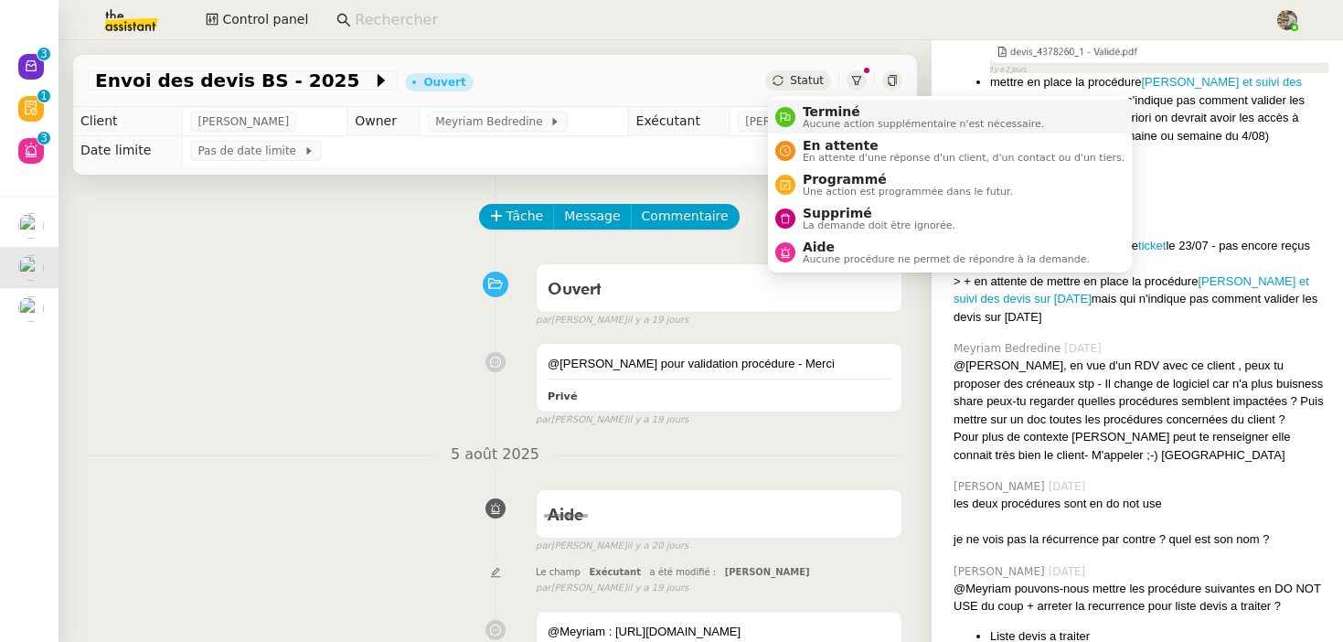
click at [807, 122] on span "Aucune action supplémentaire n'est nécessaire." at bounding box center [923, 124] width 241 height 10
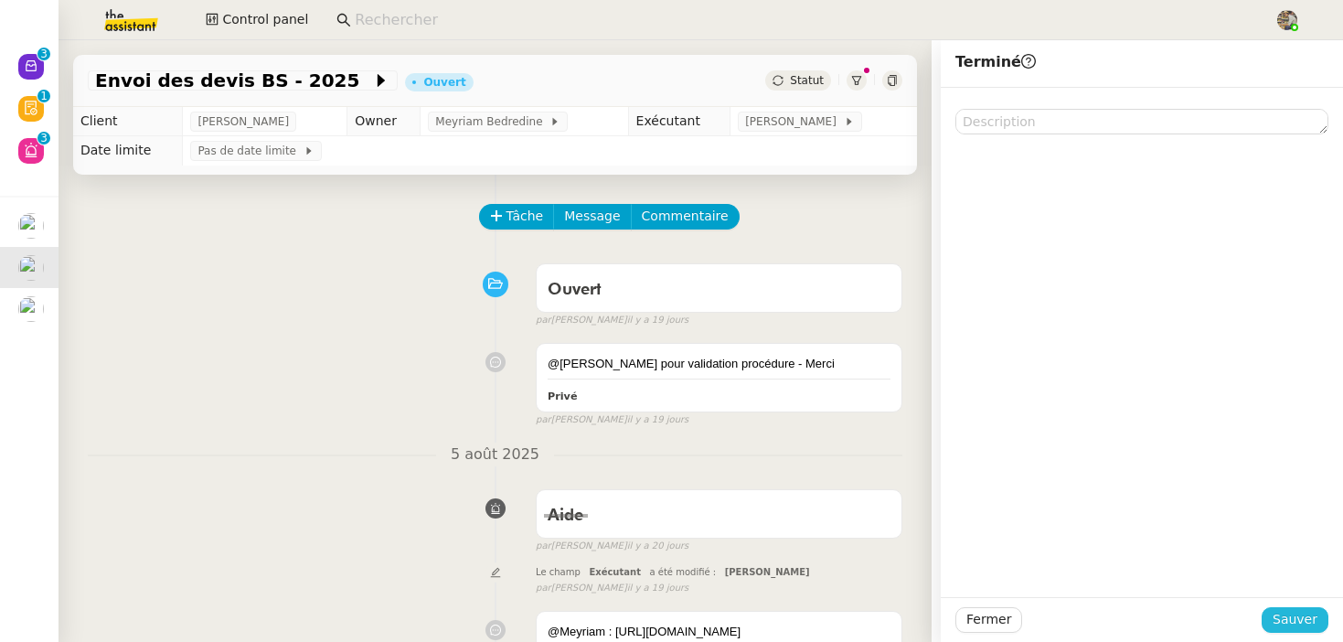
click at [1293, 625] on span "Sauver" at bounding box center [1295, 619] width 45 height 21
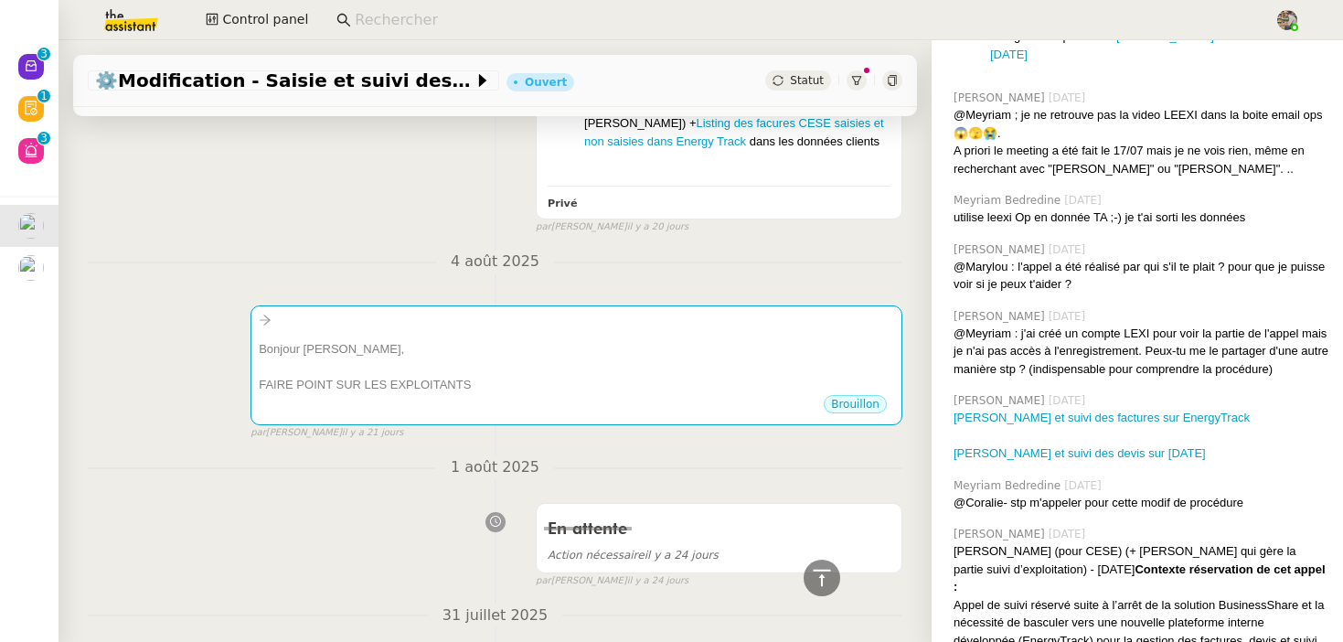
scroll to position [1610, 0]
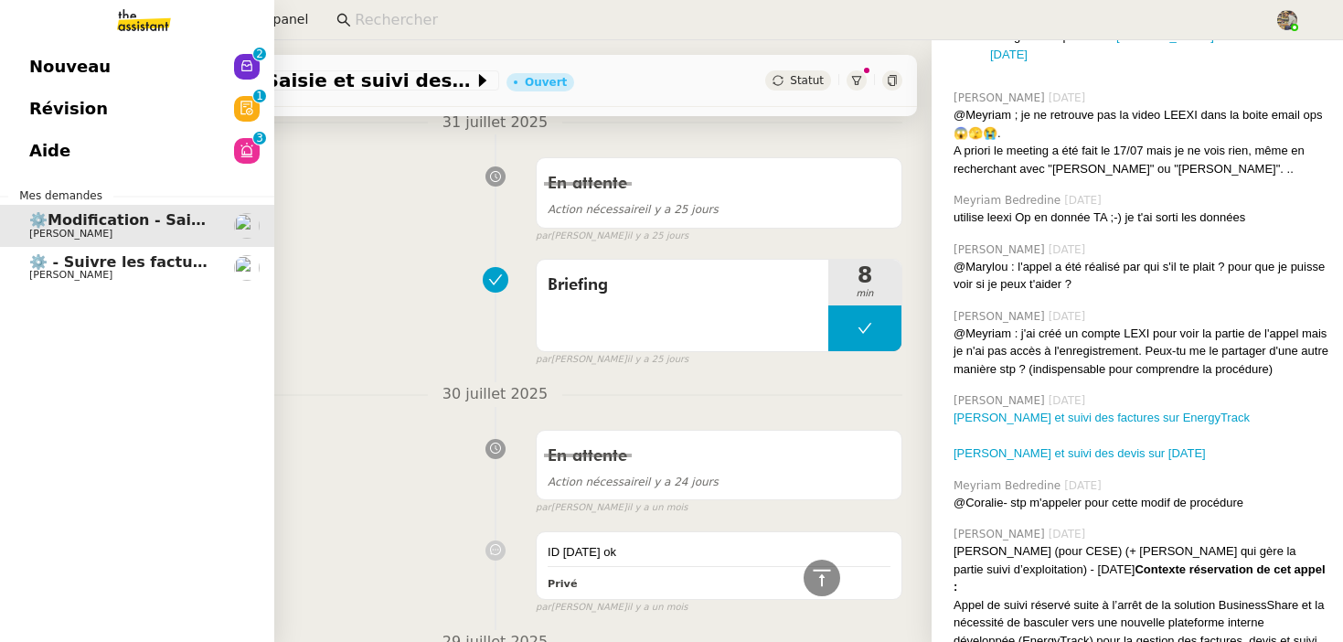
click at [145, 284] on link "⚙️ - Suivre les factures d'exploitation Charles Da Conceicao" at bounding box center [137, 268] width 274 height 42
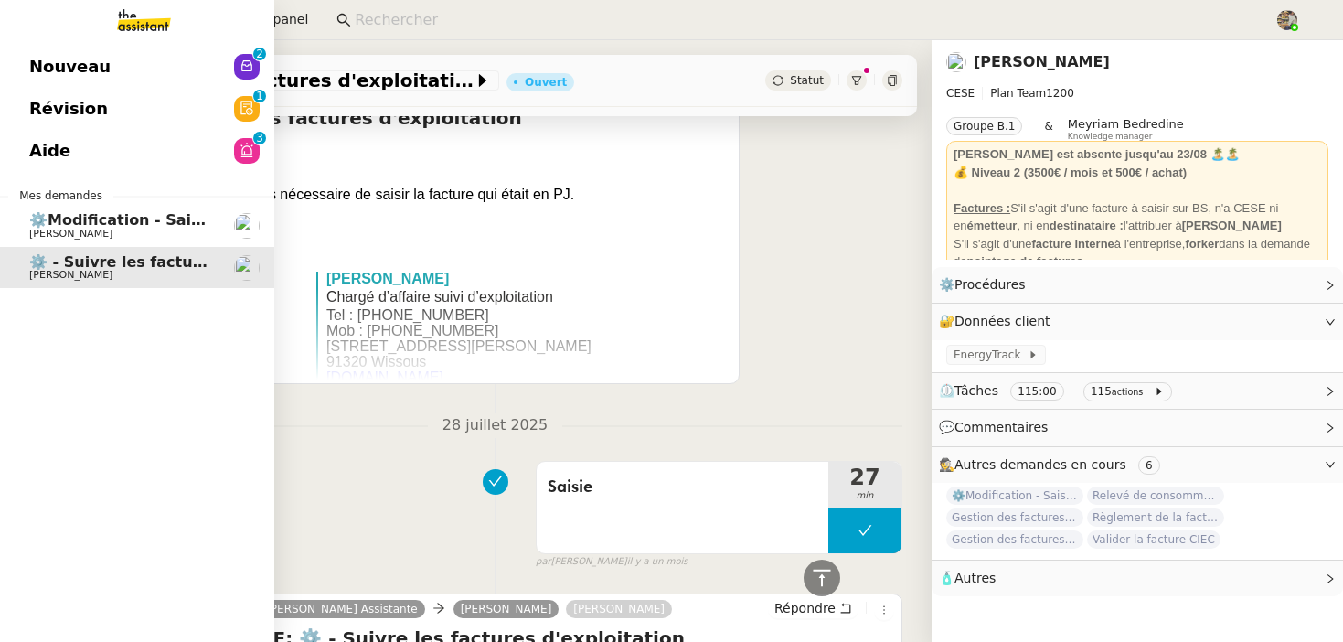
click at [112, 233] on span "[PERSON_NAME]" at bounding box center [70, 234] width 83 height 12
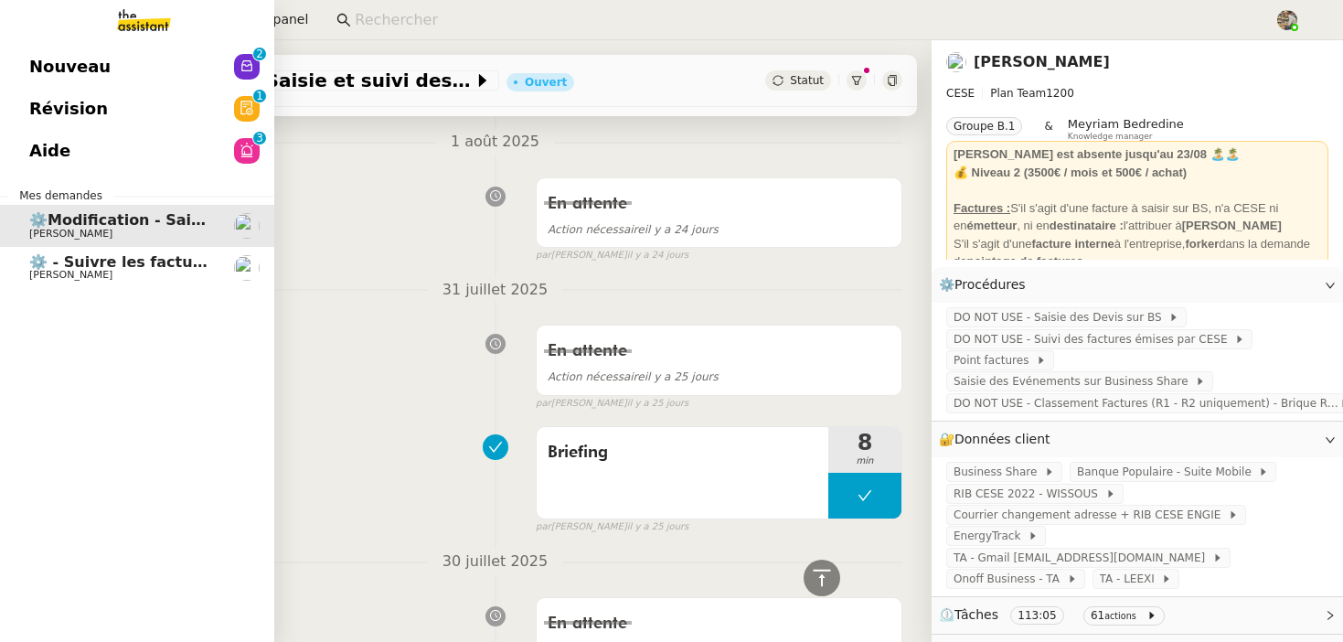
scroll to position [1442, 0]
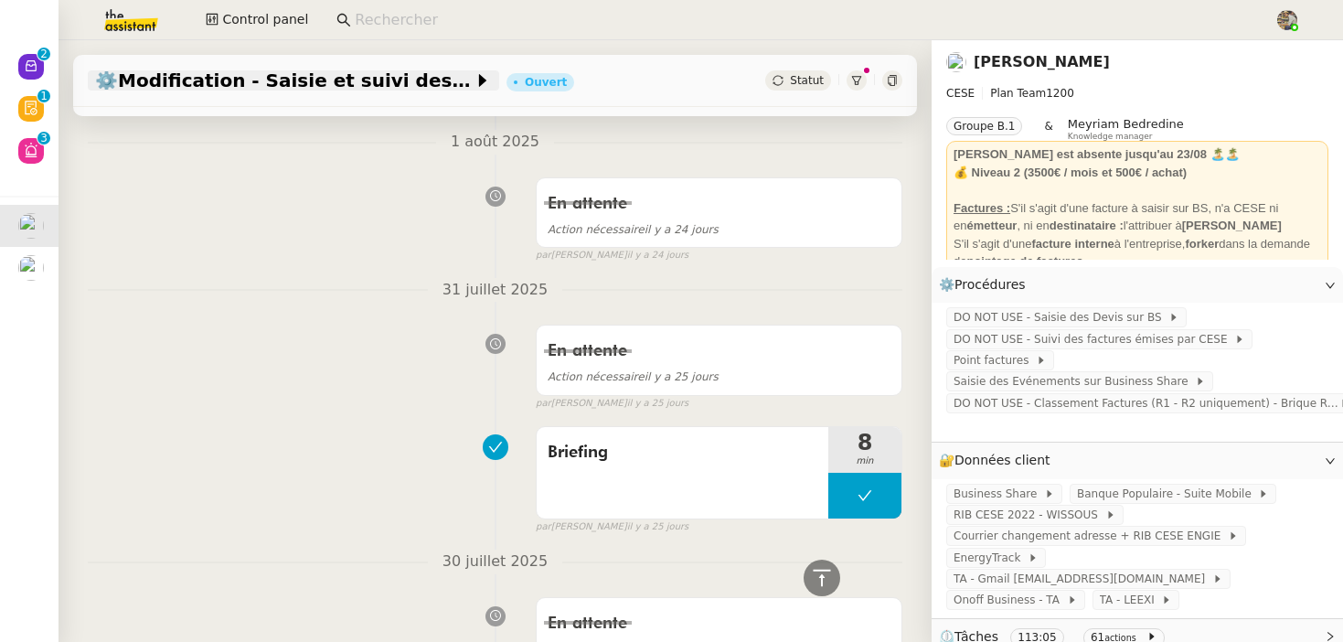
click at [355, 84] on span "⚙️Modification - Saisie et suivi des devis sur Monday (temporaire)" at bounding box center [284, 80] width 379 height 18
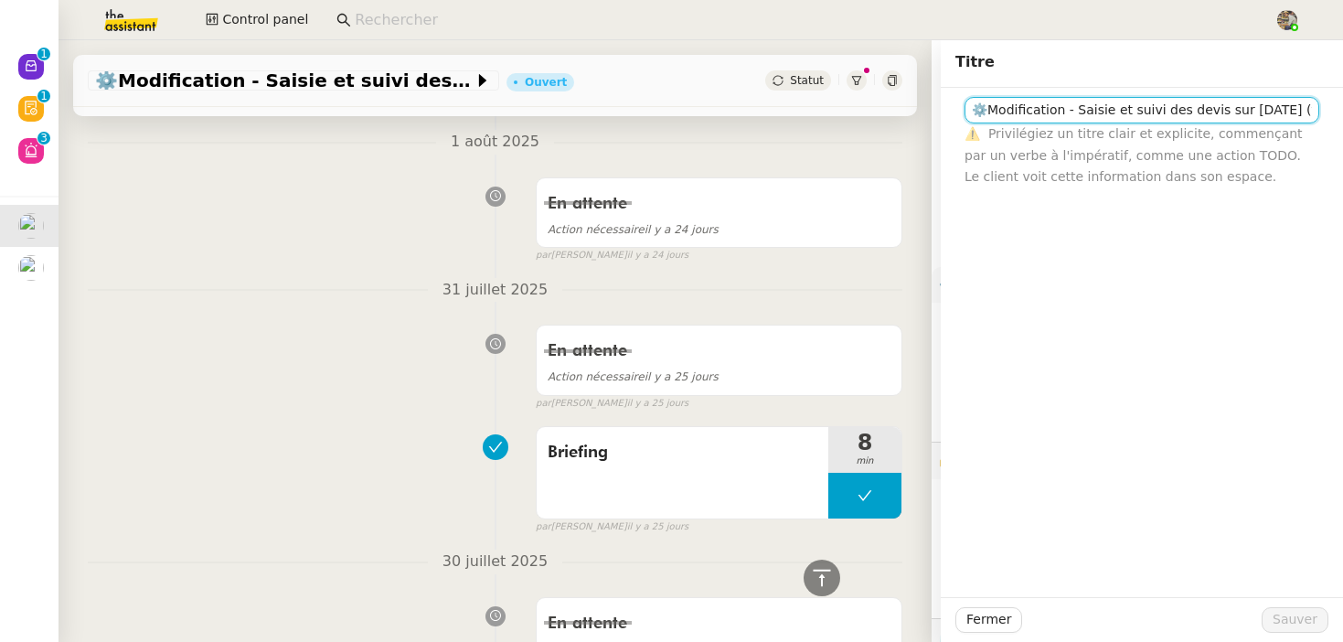
drag, startPoint x: 1029, startPoint y: 117, endPoint x: 605, endPoint y: 118, distance: 424.3
click at [604, 118] on app-ticket "⚙️Modification - Saisie et suivi des devis sur Monday (temporaire) Ouvert Statu…" at bounding box center [701, 341] width 1285 height 602
click at [984, 108] on input "⚙️Modification - Saisie et suivi des devis sur Monday (temporaire)" at bounding box center [1142, 110] width 355 height 27
drag, startPoint x: 1246, startPoint y: 106, endPoint x: 1343, endPoint y: 104, distance: 97.9
click at [1343, 104] on html "Nouveau 0 1 2 3 4 5 6 7 8 9 Révision 0 1 2 3 4 5 6 7 8 9 Aide 0 1 2 3 4 5 6 7 8…" at bounding box center [671, 321] width 1343 height 642
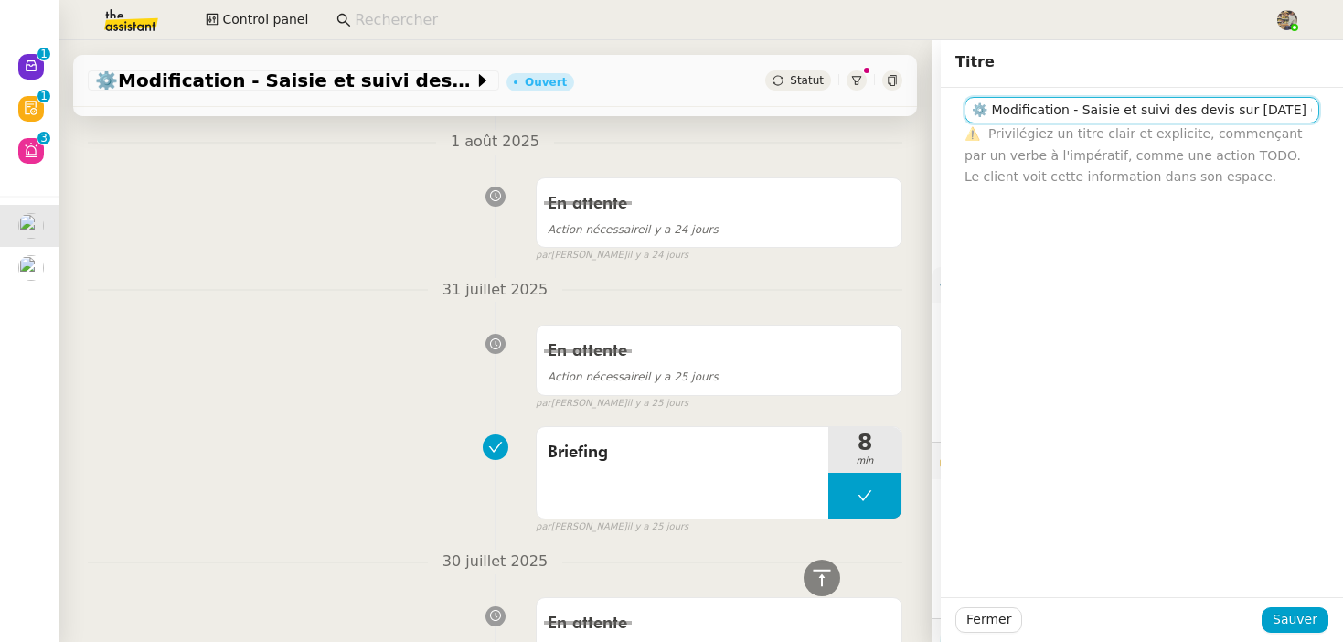
scroll to position [0, 55]
click at [1200, 112] on input "⚙️ Modification - Saisie et suivi des devis sur Monday (temporaire)" at bounding box center [1142, 110] width 355 height 27
drag, startPoint x: 1251, startPoint y: 111, endPoint x: 1251, endPoint y: 101, distance: 10.1
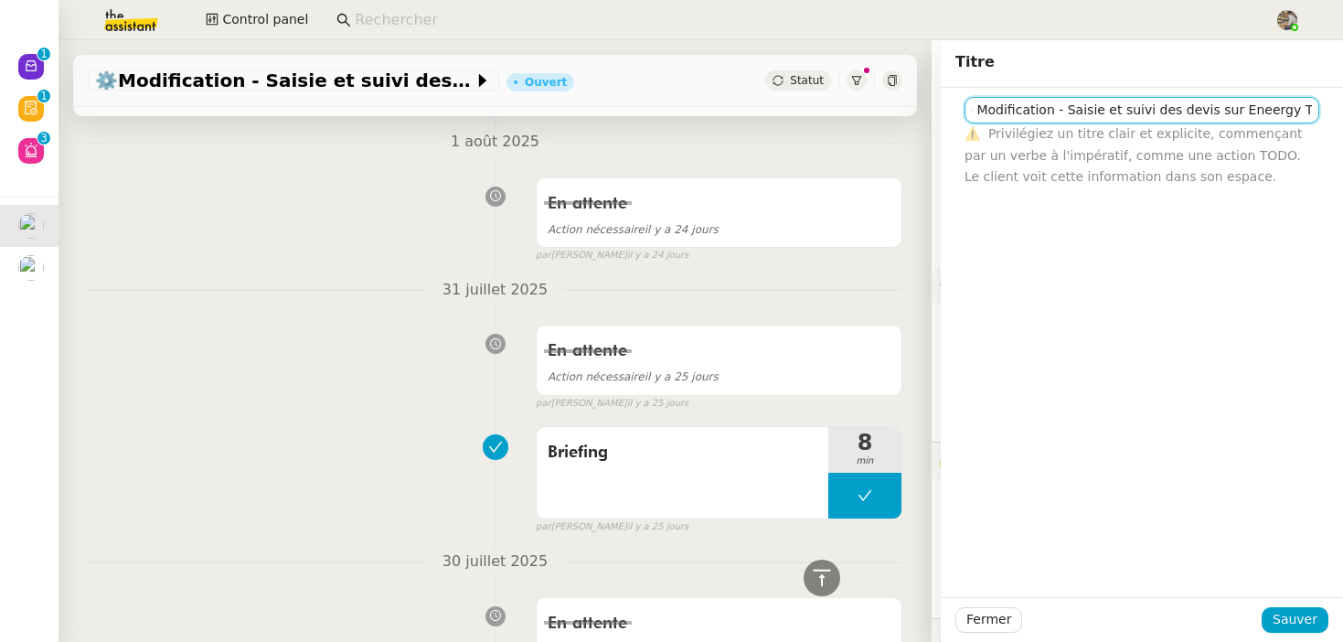
click at [1251, 111] on input "⚙️ Modification - Saisie et suivi des devis sur Eneergy Track (temporaire)" at bounding box center [1142, 110] width 355 height 27
drag, startPoint x: 1252, startPoint y: 101, endPoint x: 1337, endPoint y: 100, distance: 85.1
click at [1342, 101] on div "⚙️ Modification - Saisie et suivi des devis sur Energy Track (temporaire) ⚠️ Pr…" at bounding box center [1142, 138] width 402 height 100
click at [1243, 110] on input "⚙️ Modification - Saisie et suivi des devis sur Energy Track (temporaire)" at bounding box center [1142, 110] width 355 height 27
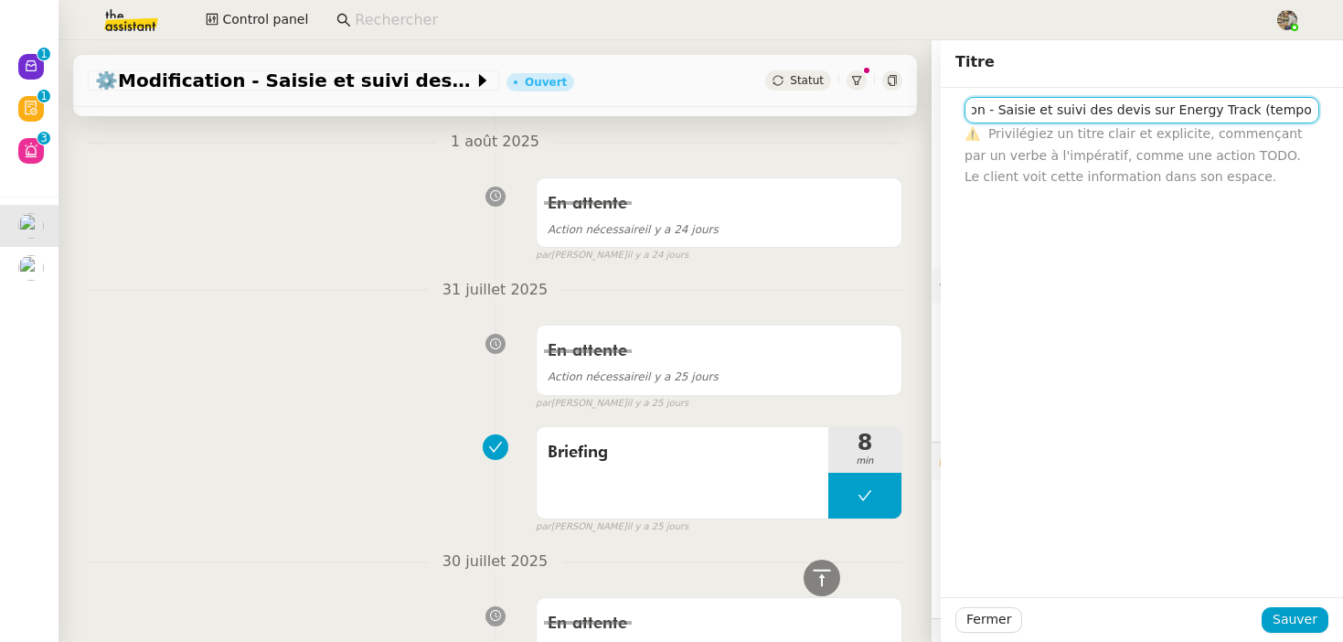
drag, startPoint x: 1233, startPoint y: 110, endPoint x: 1343, endPoint y: 111, distance: 110.7
click at [1343, 111] on html "Nouveau 0 1 2 3 4 5 6 7 8 9 Révision 0 1 2 3 4 5 6 7 8 9 Aide 0 1 2 3 4 5 6 7 8…" at bounding box center [671, 321] width 1343 height 642
type input "⚙️ Modification - [PERSON_NAME] et suivi des devis sur Energy Track"
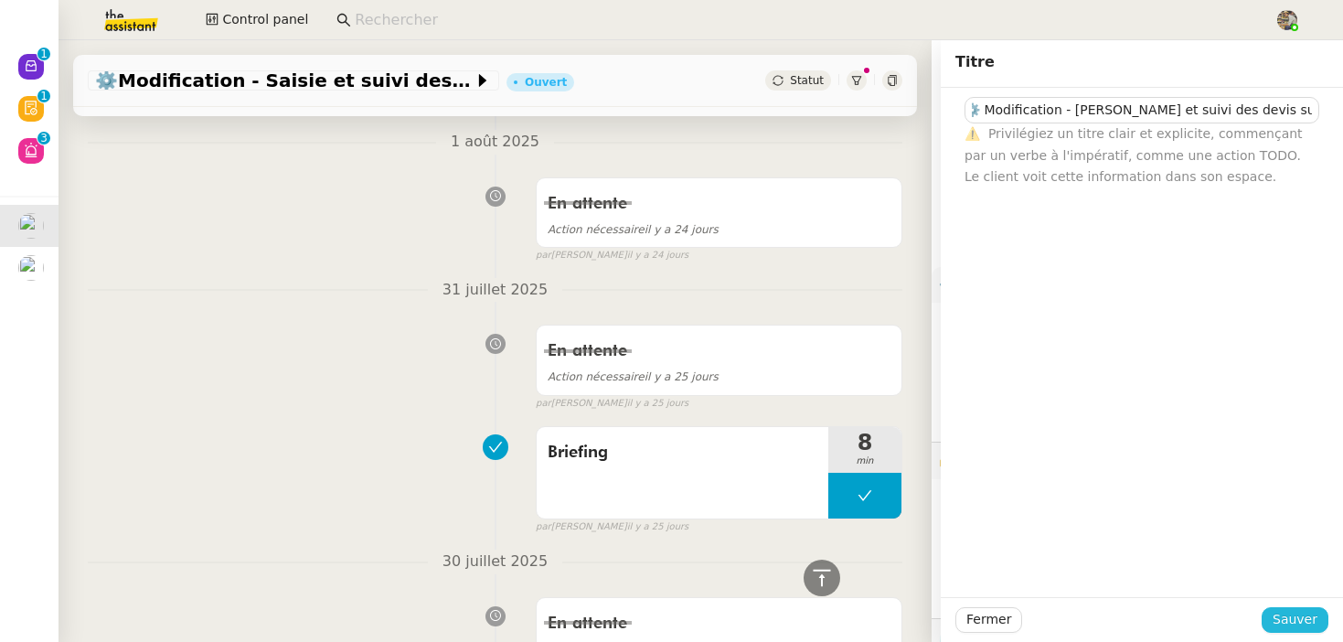
scroll to position [0, 0]
click at [1273, 607] on button "Sauver" at bounding box center [1295, 620] width 67 height 26
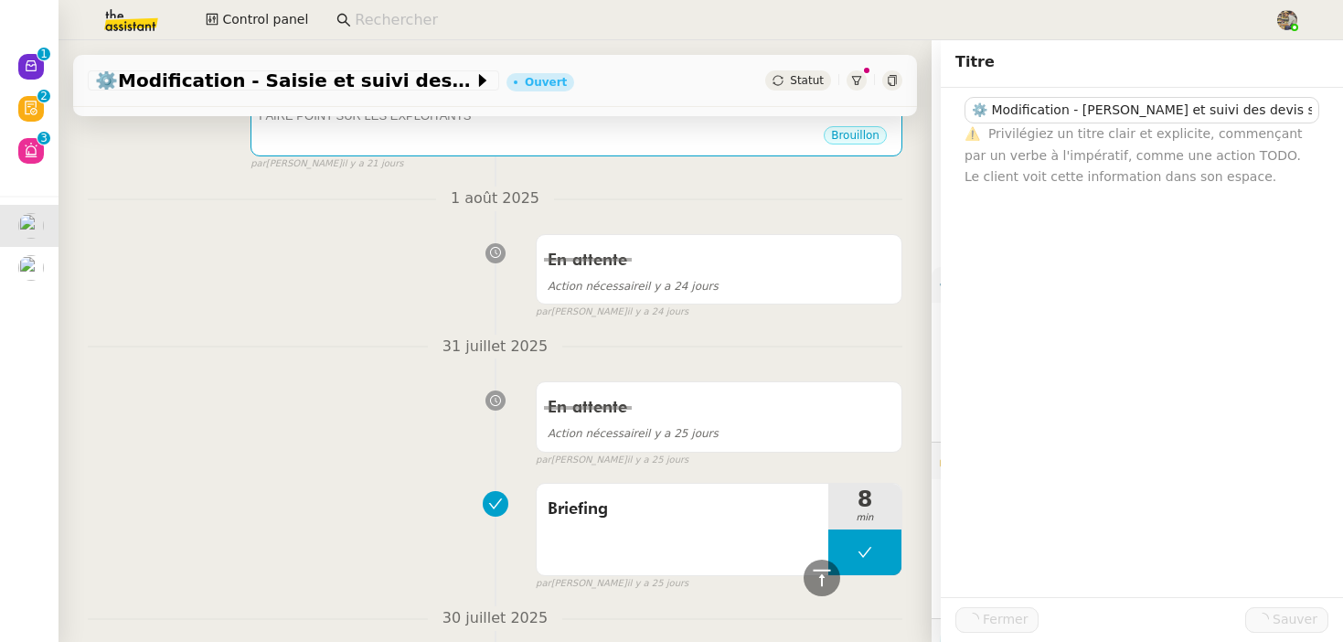
click at [337, 279] on div "En attente Action nécessaire il y a 24 jours false par Marylou D. il y a 24 jou…" at bounding box center [495, 273] width 815 height 94
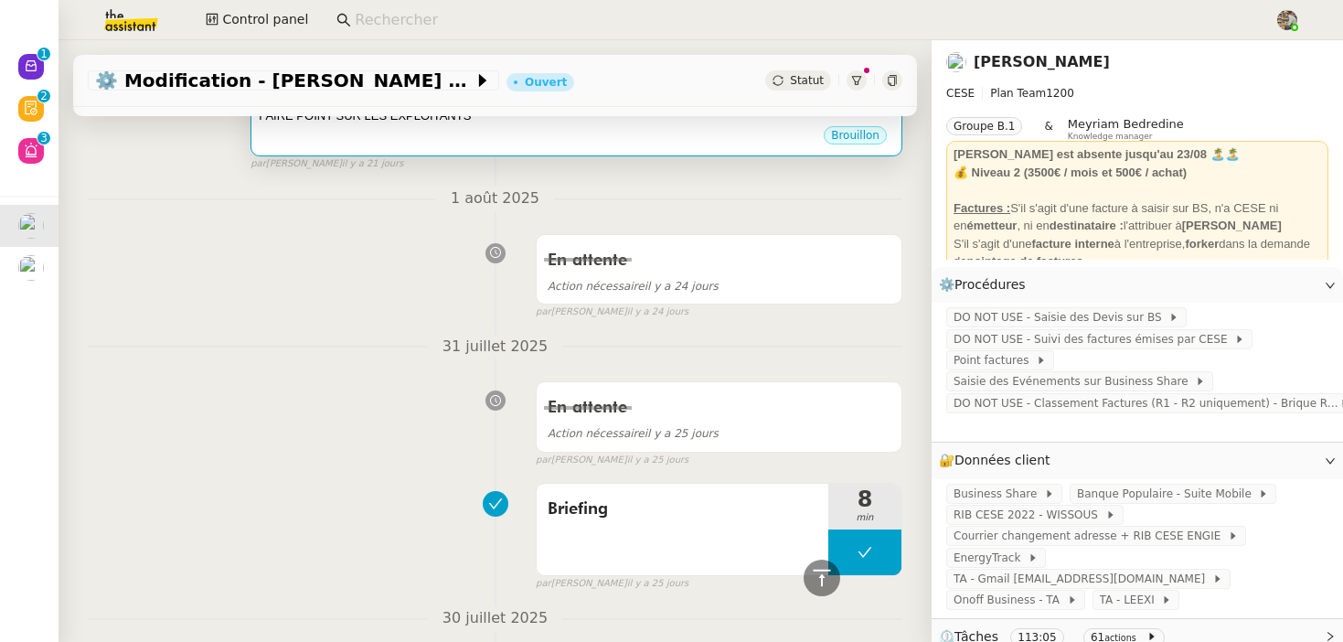
click at [408, 126] on div "Brouillon" at bounding box center [577, 137] width 636 height 27
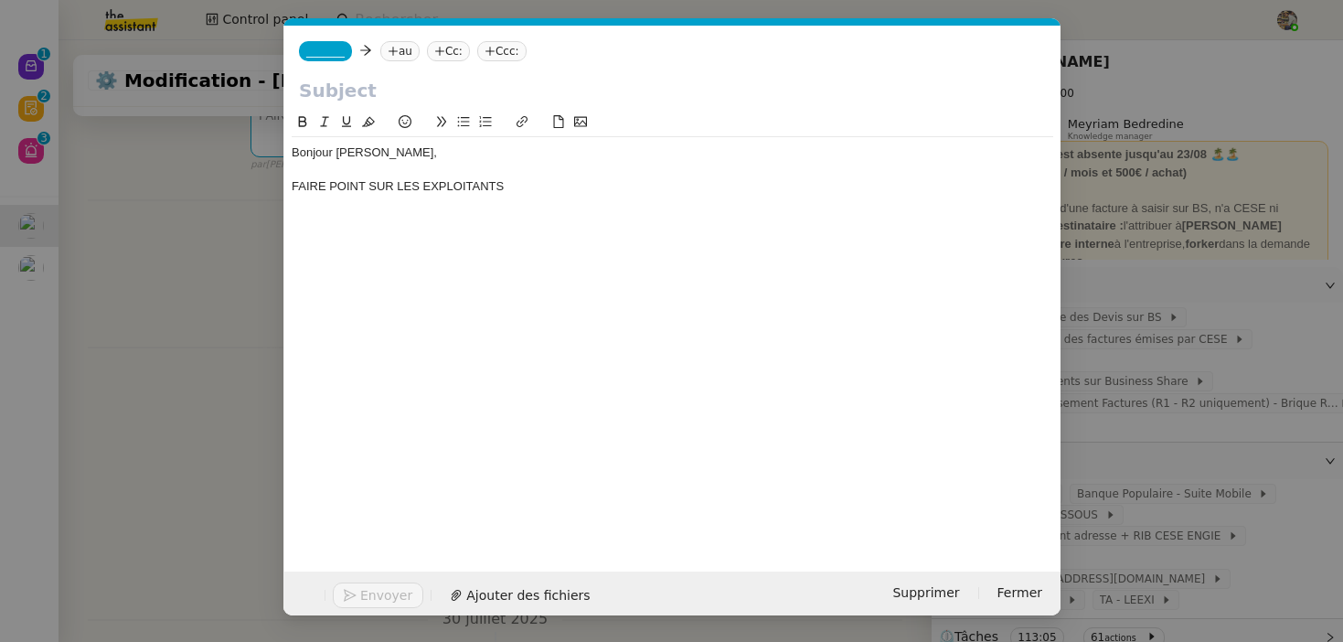
scroll to position [0, 38]
click at [921, 595] on span "Supprimer" at bounding box center [926, 594] width 67 height 21
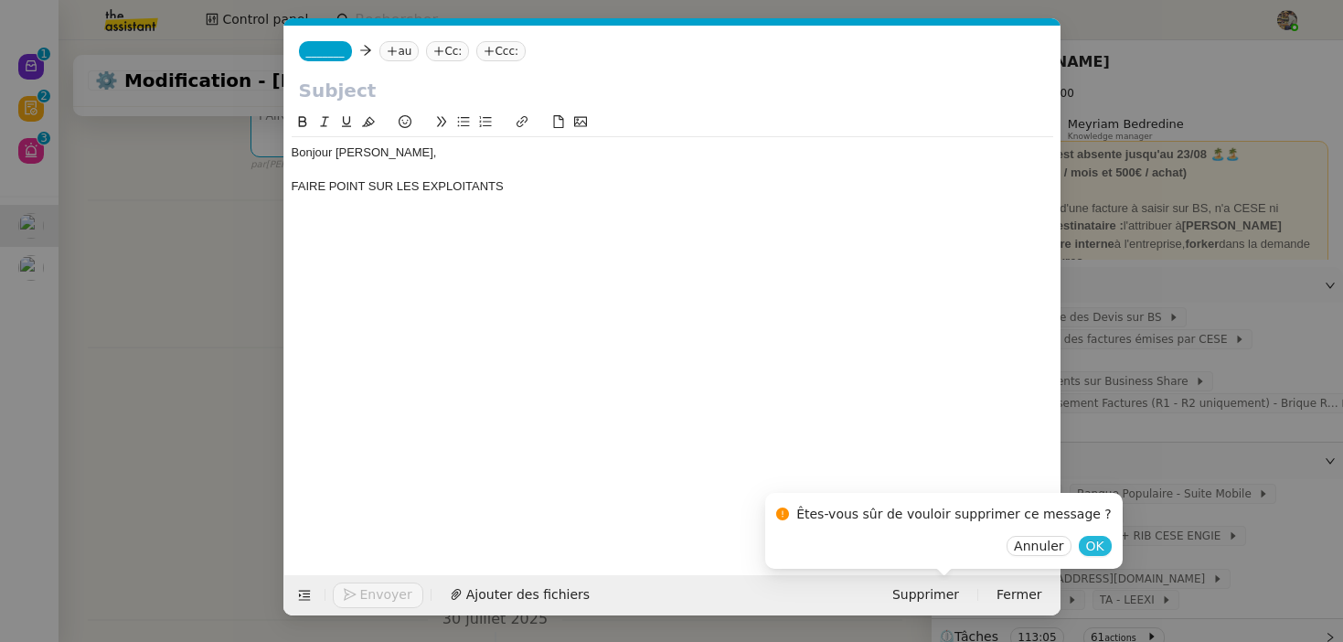
click at [1086, 546] on span "OK" at bounding box center [1095, 546] width 18 height 18
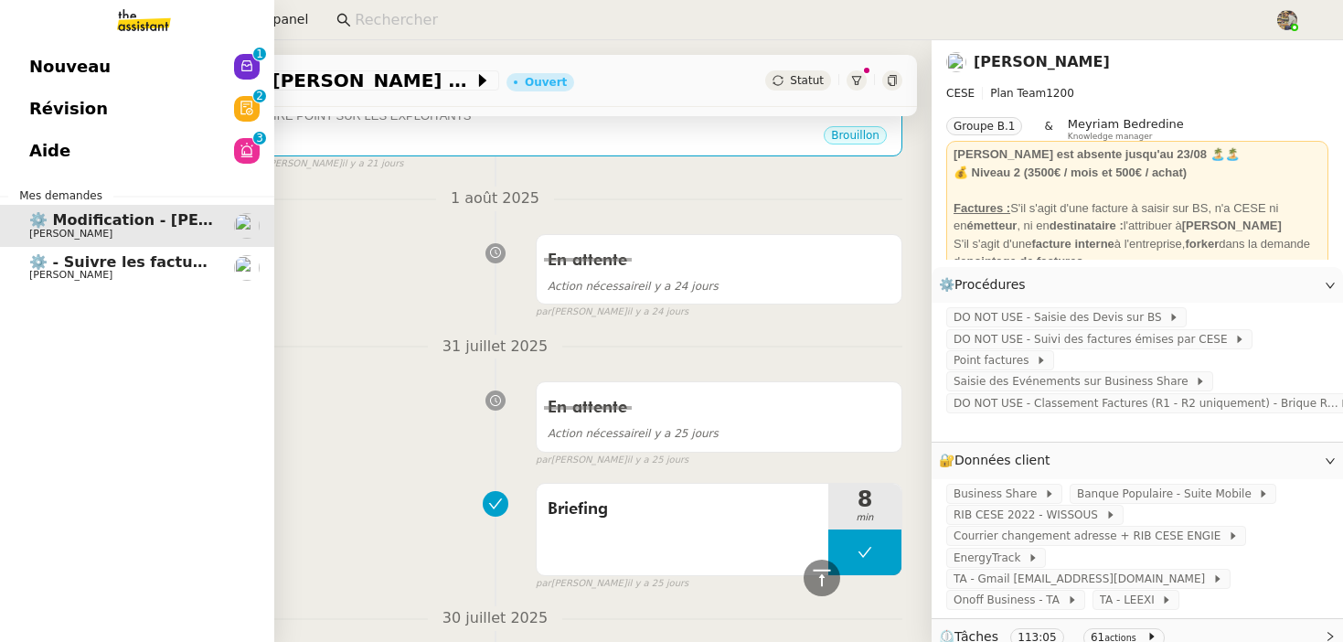
click at [47, 273] on span "[PERSON_NAME]" at bounding box center [70, 275] width 83 height 12
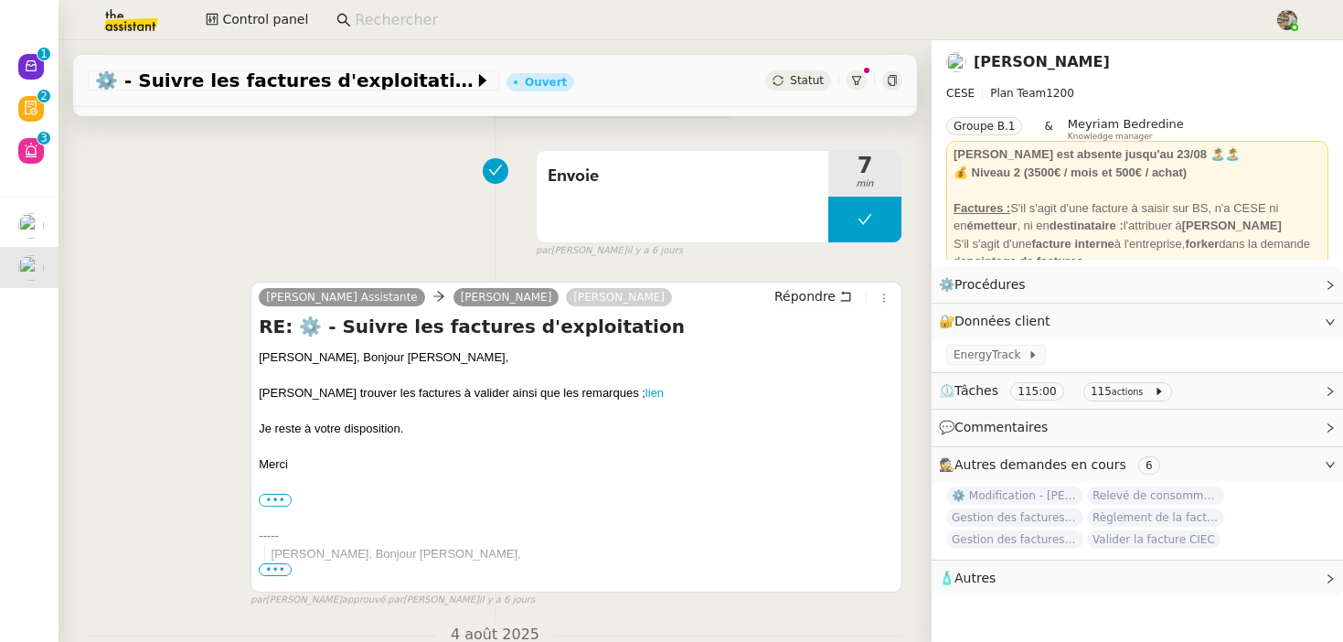
scroll to position [137, 0]
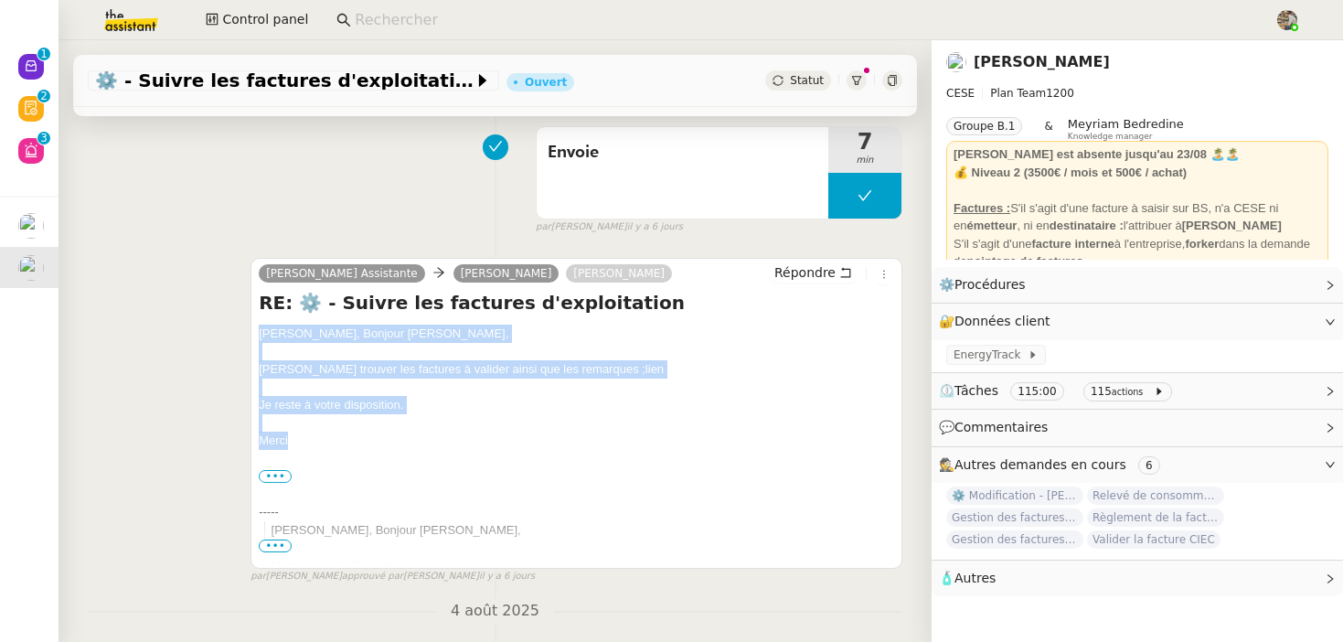
drag, startPoint x: 326, startPoint y: 441, endPoint x: 247, endPoint y: 332, distance: 134.3
click at [247, 332] on div "Camille Assistante Anthony Bruley Charles Da Conceicao Répondre RE: ⚙️ - Suivre…" at bounding box center [495, 412] width 815 height 343
copy div "Bonjour Anthony, Bonjour Charles, Veuillez trouver les factures à valider ainsi…"
click at [821, 280] on span "Répondre" at bounding box center [805, 272] width 61 height 18
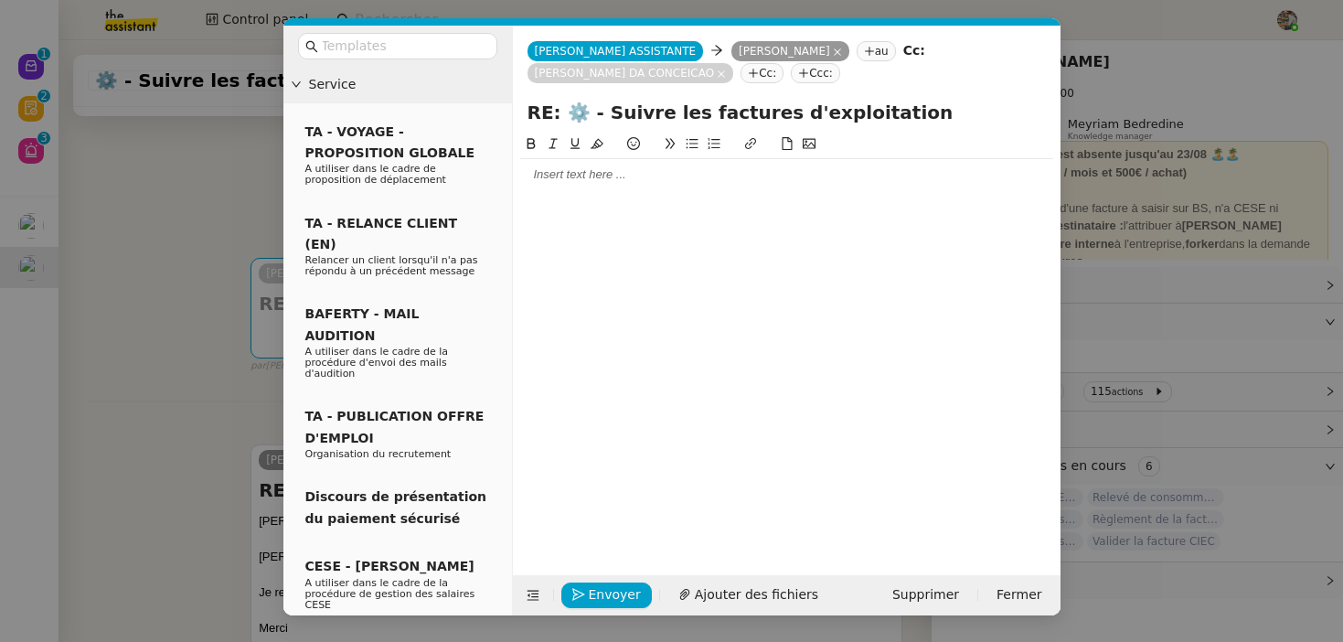
click at [622, 181] on div at bounding box center [786, 174] width 533 height 16
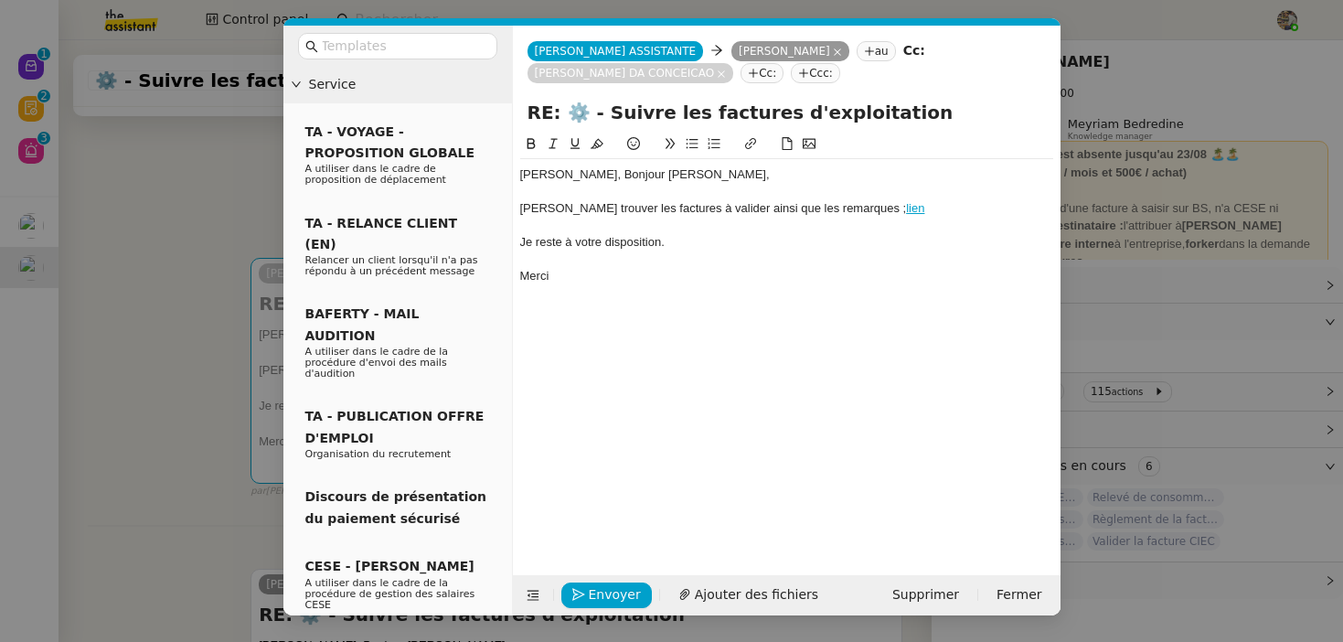
click at [861, 216] on div "Veuillez trouver les factures à valider ainsi que les remarques ; lien" at bounding box center [786, 208] width 533 height 16
click at [858, 238] on link "https://docs.google.com/spreadsheets/d/1UCPgpfhUEoR_Ty2CrfGuf-163WKKzmND8H-nVDu…" at bounding box center [816, 242] width 125 height 24
click at [604, 311] on div "Bonjour Anthony, Bonjour Charles, Veuillez trouver les factures à valider ainsi…" at bounding box center [786, 340] width 533 height 413
click at [598, 594] on span "Envoyer" at bounding box center [615, 594] width 52 height 21
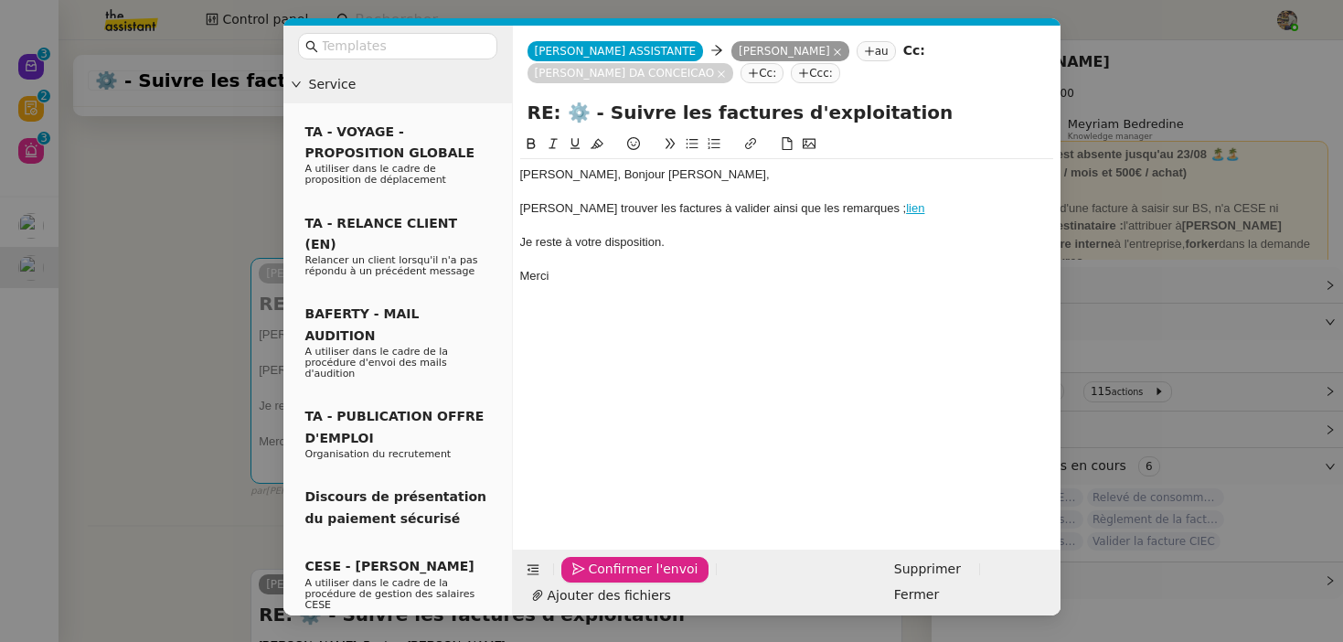
click at [606, 580] on span "Confirmer l'envoi" at bounding box center [644, 569] width 110 height 21
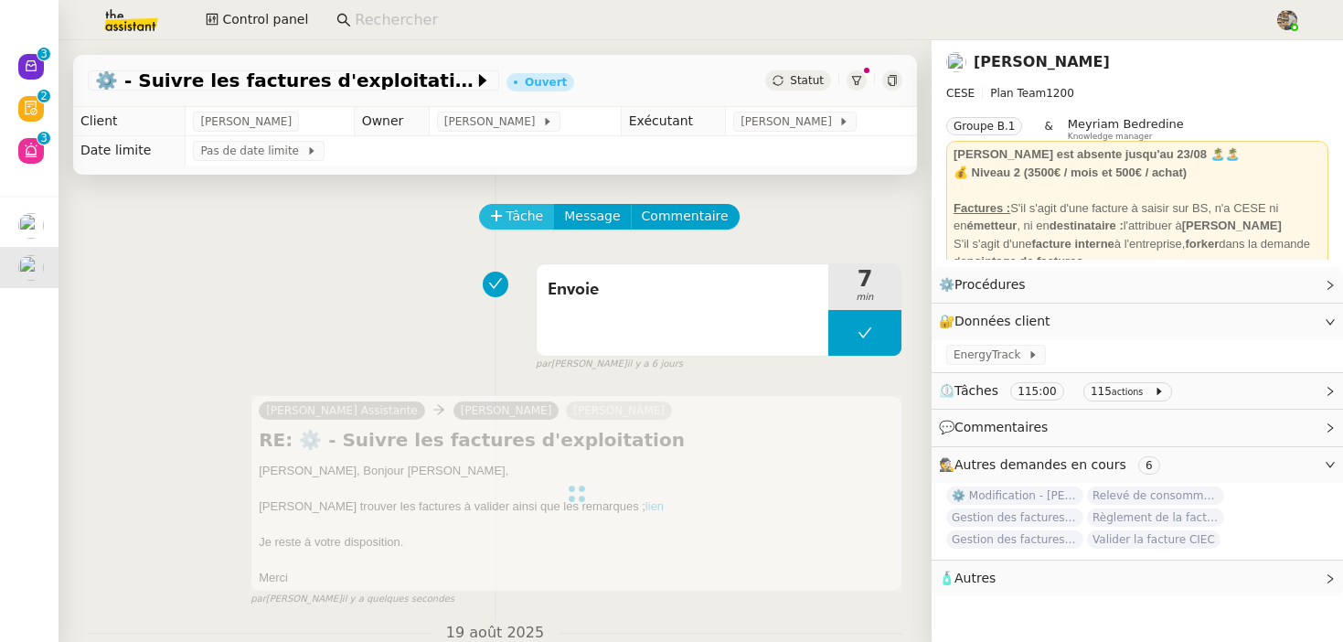
click at [524, 206] on span "Tâche" at bounding box center [525, 216] width 37 height 21
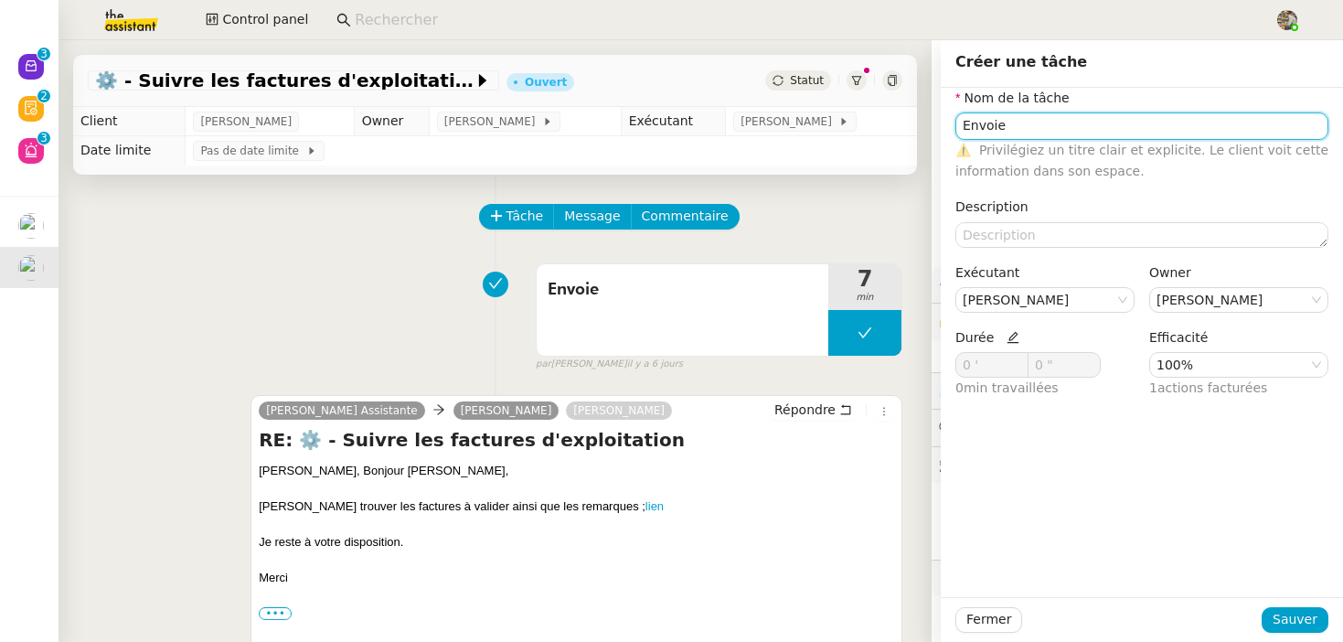
type input "Envoie"
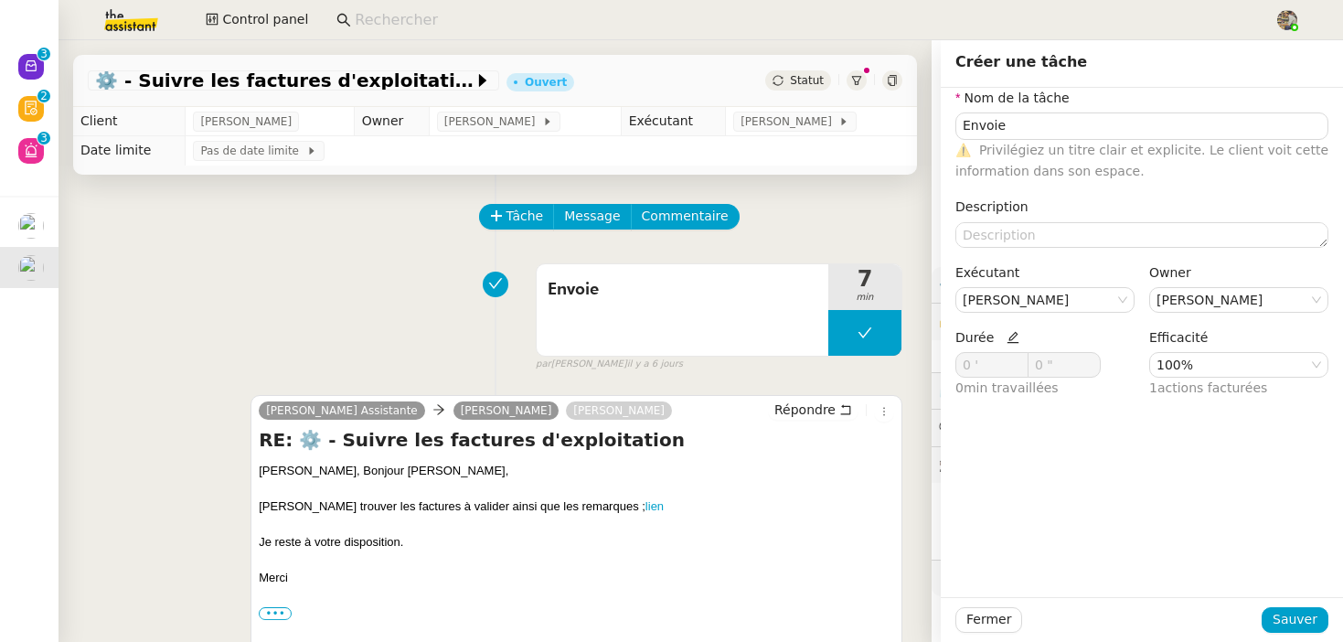
click at [1007, 336] on icon at bounding box center [1013, 337] width 13 height 13
drag, startPoint x: 969, startPoint y: 367, endPoint x: 805, endPoint y: 365, distance: 164.6
click at [805, 365] on app-ticket "⚙️ - Suivre les factures d'exploitation Ouvert Statut Client Charles Da Conceic…" at bounding box center [701, 341] width 1285 height 602
type input "7 '"
click at [1298, 627] on span "Sauver" at bounding box center [1295, 619] width 45 height 21
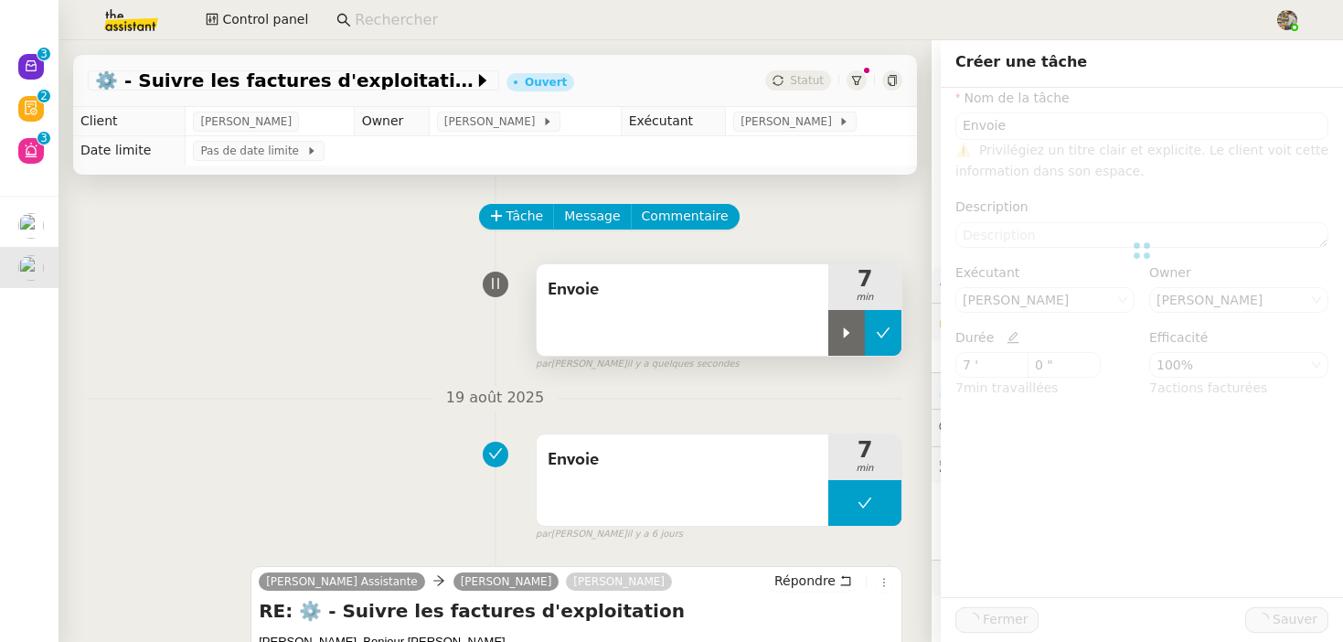
click at [886, 344] on button at bounding box center [883, 333] width 37 height 46
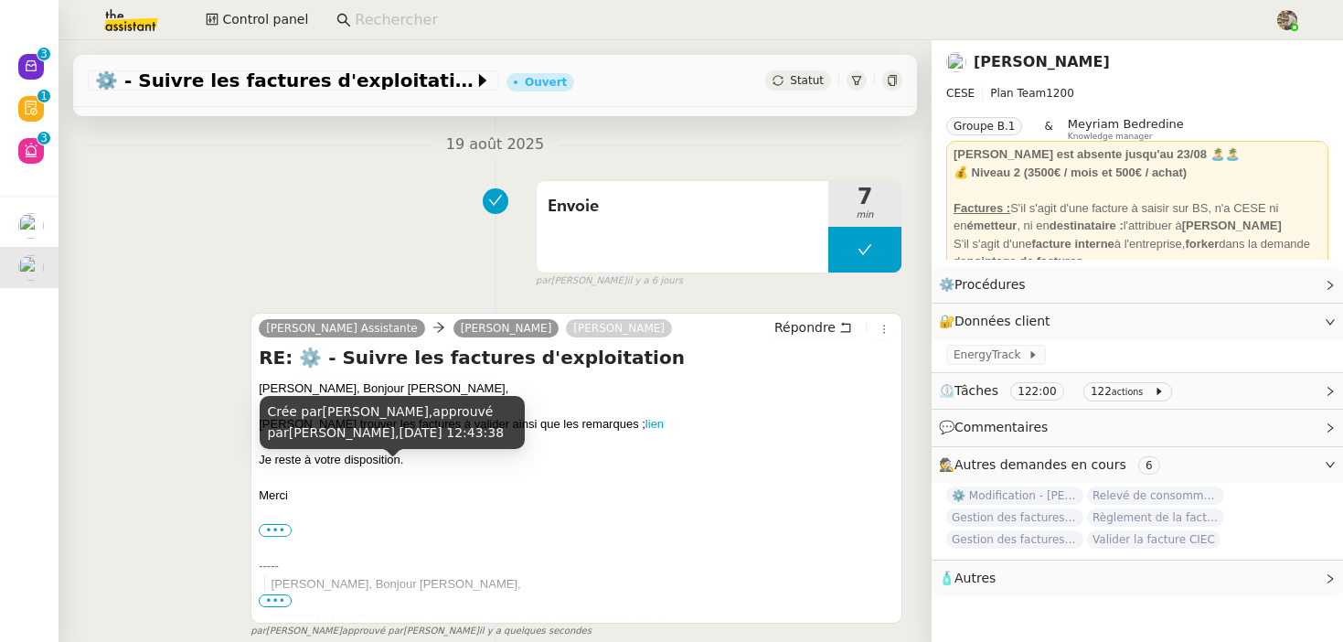
scroll to position [256, 0]
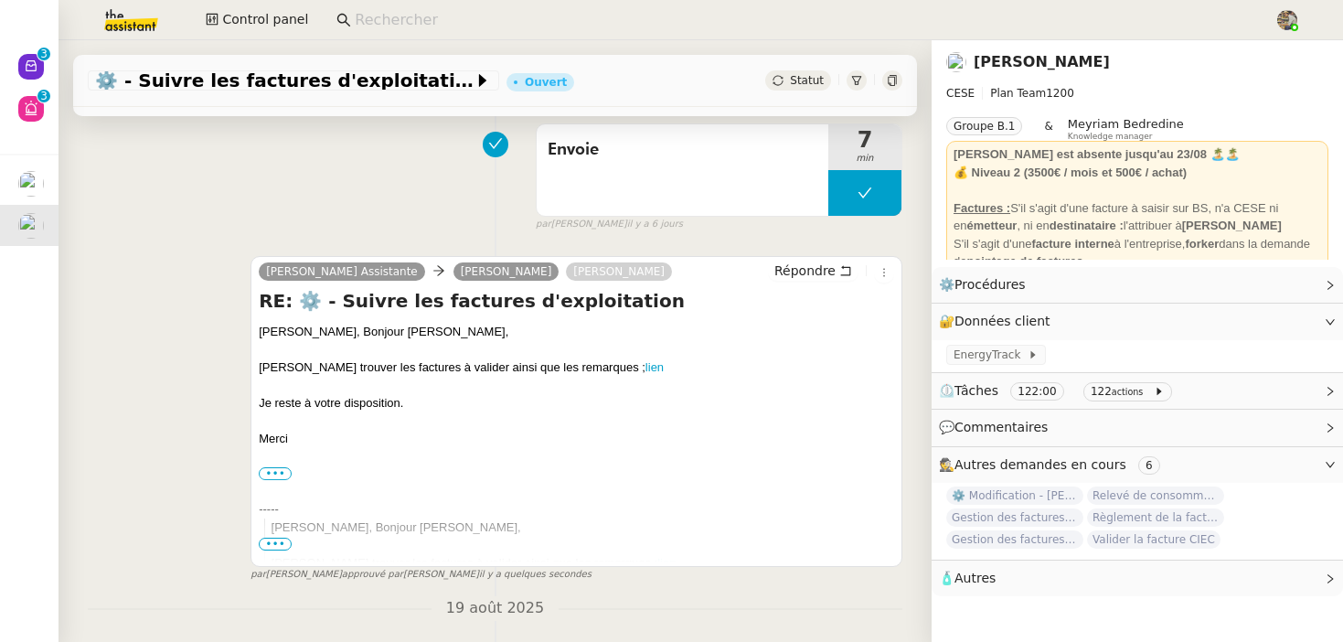
scroll to position [305, 0]
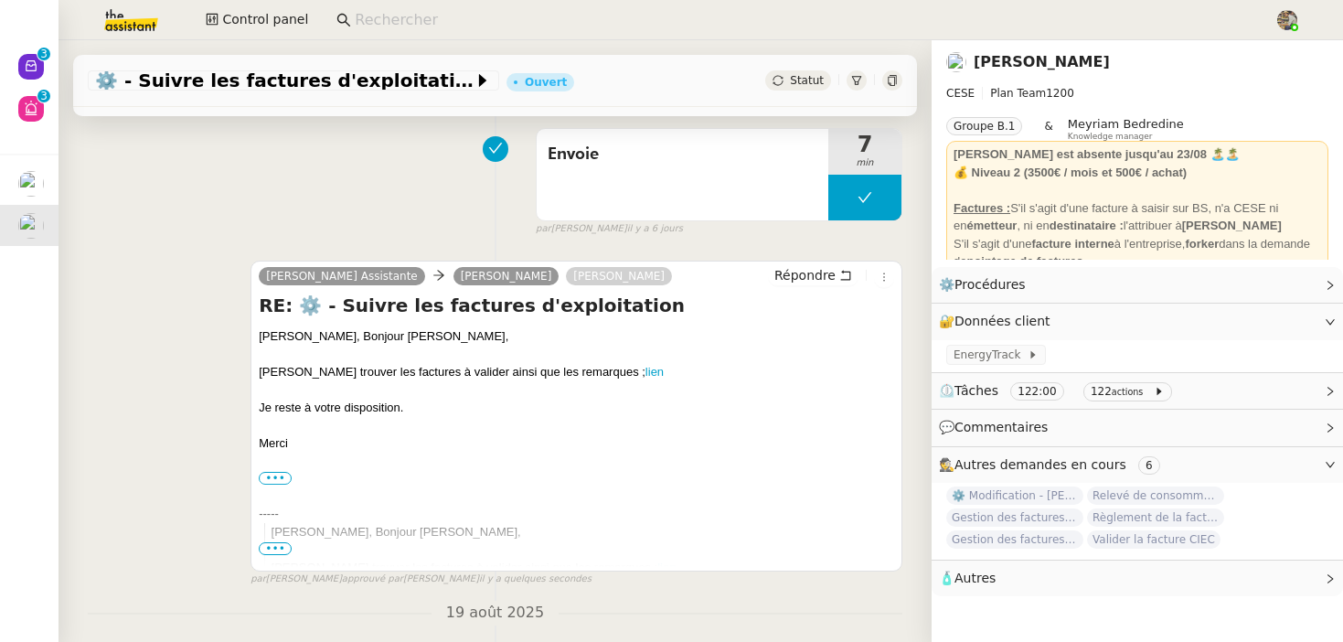
click at [891, 83] on icon at bounding box center [892, 80] width 8 height 11
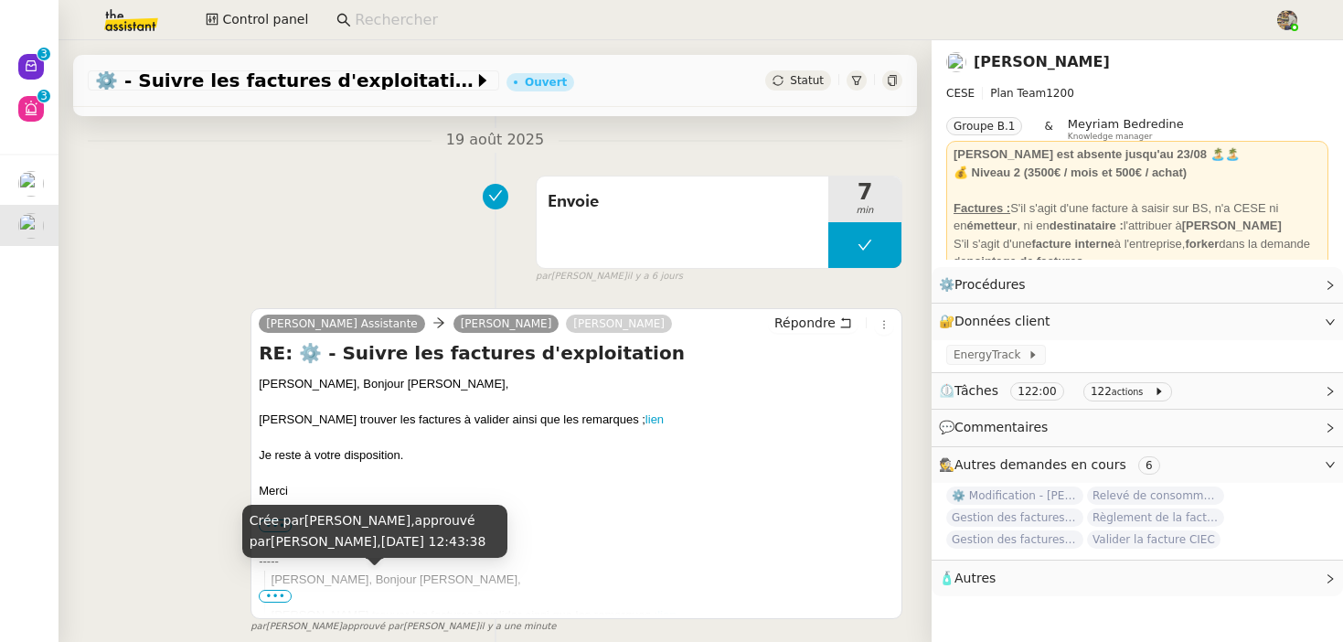
scroll to position [268, 0]
